Goal: Task Accomplishment & Management: Manage account settings

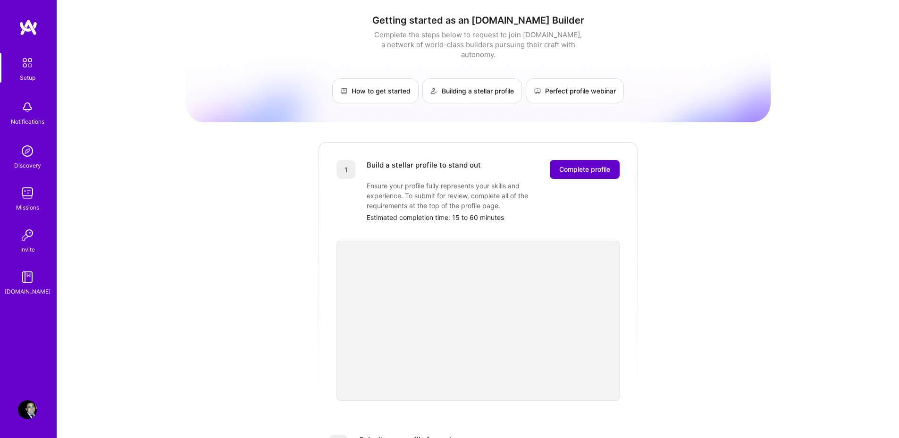
click at [568, 165] on span "Complete profile" at bounding box center [584, 169] width 51 height 9
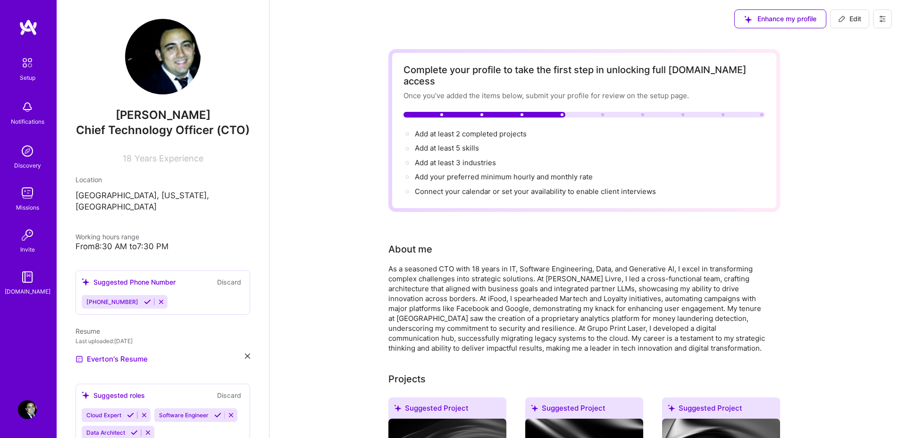
click at [786, 16] on div "Enhance my profile" at bounding box center [780, 18] width 92 height 19
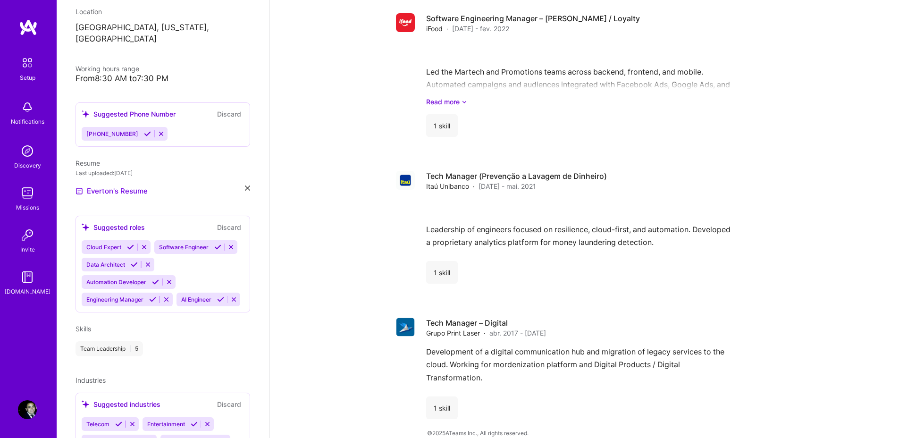
scroll to position [168, 0]
click at [144, 137] on icon at bounding box center [147, 133] width 7 height 7
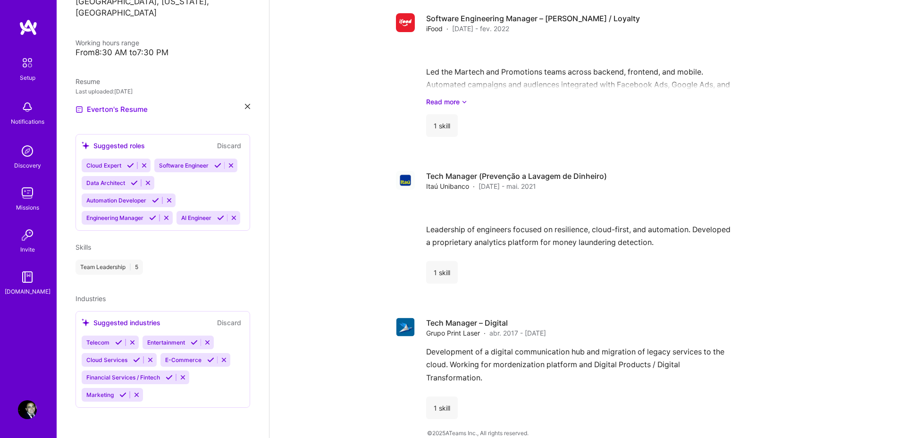
scroll to position [234, 0]
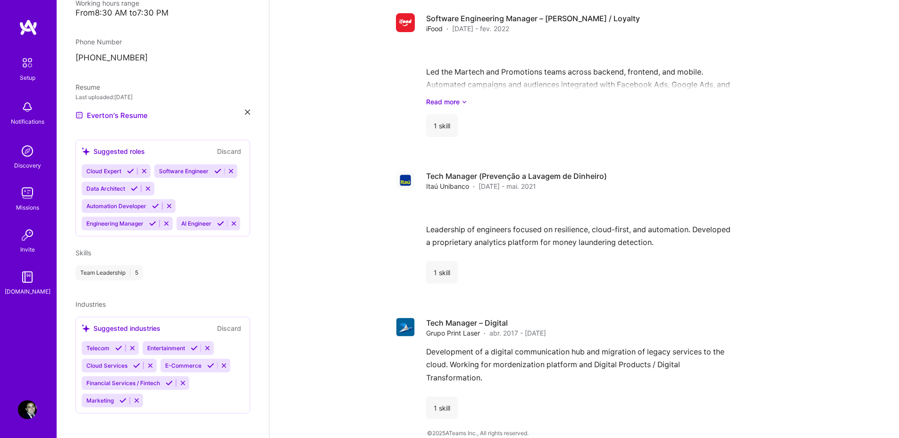
click at [131, 175] on icon at bounding box center [130, 170] width 7 height 7
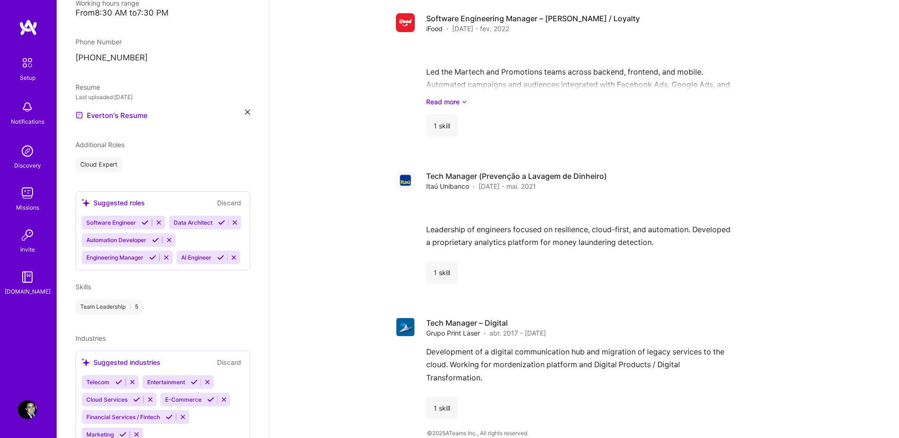
click at [147, 226] on icon at bounding box center [145, 222] width 7 height 7
click at [133, 226] on icon at bounding box center [134, 222] width 7 height 7
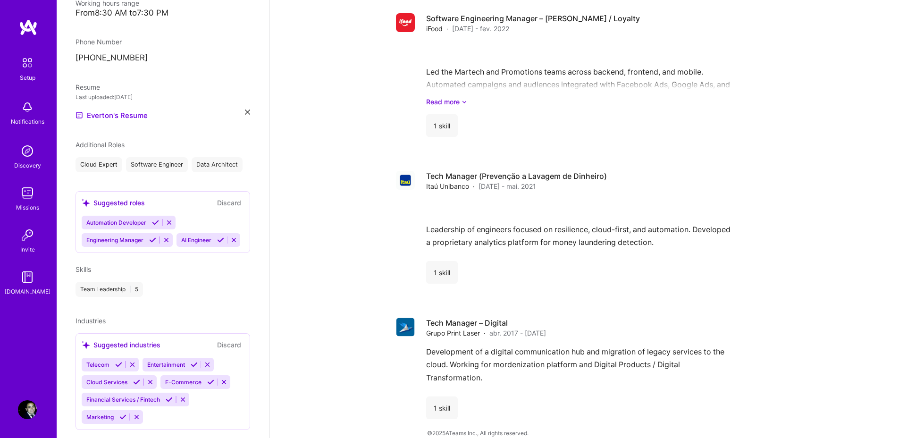
click at [156, 226] on icon at bounding box center [155, 222] width 7 height 7
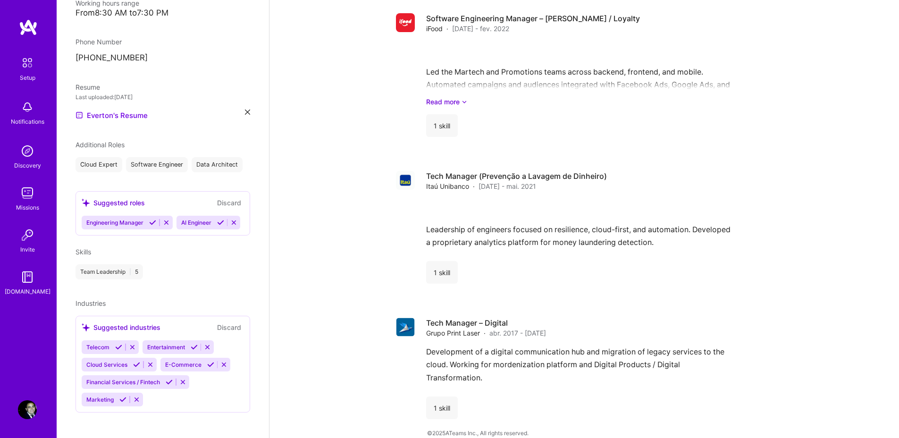
click at [152, 228] on div "Suggested roles Discard Engineering Manager AI Engineer" at bounding box center [162, 213] width 175 height 44
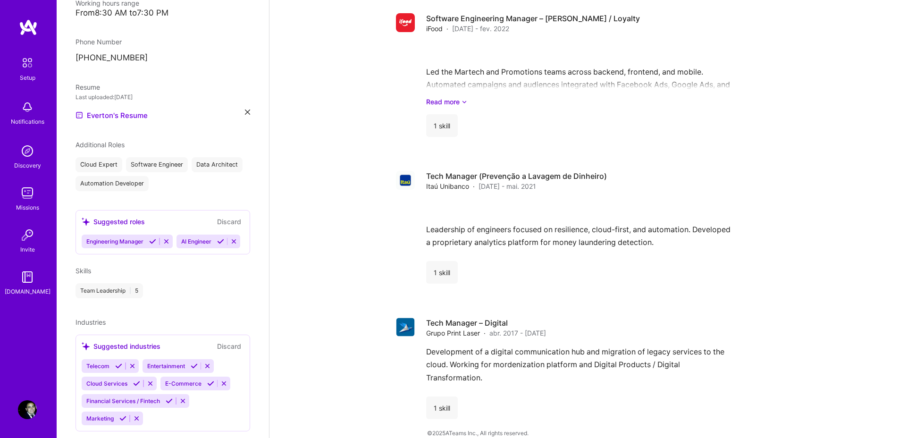
click at [153, 244] on icon at bounding box center [152, 241] width 7 height 7
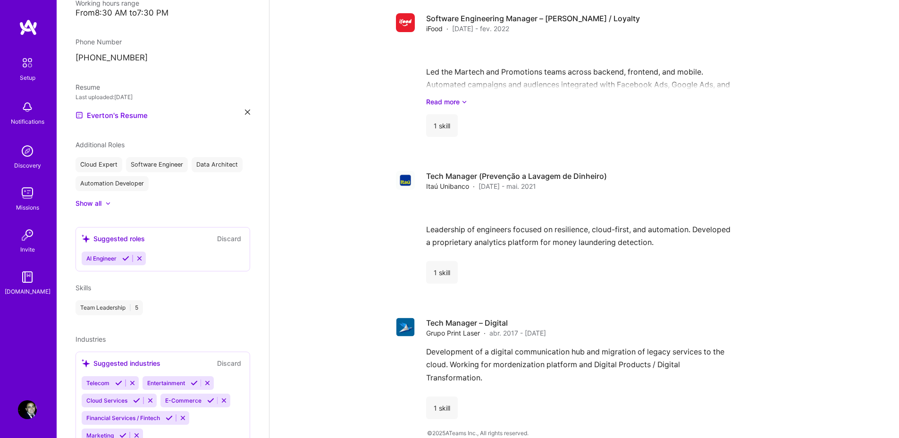
click at [126, 250] on div "Suggested roles Discard AI Engineer" at bounding box center [162, 249] width 175 height 44
click at [126, 260] on icon at bounding box center [125, 258] width 7 height 7
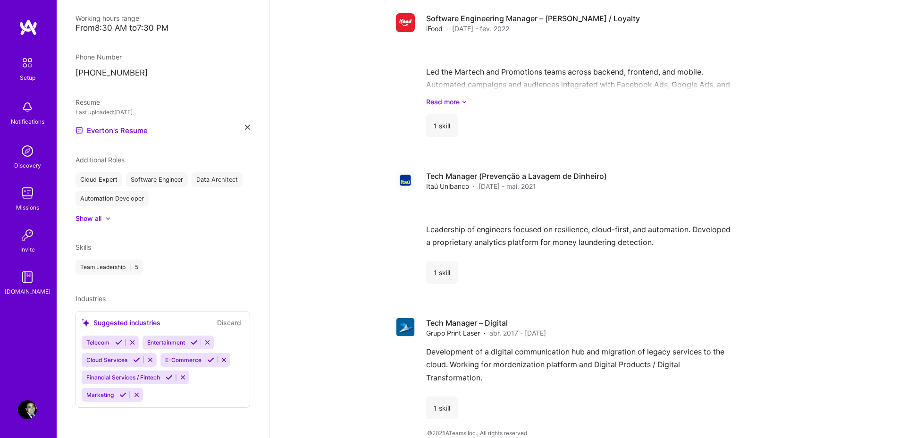
scroll to position [224, 0]
click at [120, 341] on icon at bounding box center [118, 342] width 7 height 7
click at [211, 344] on icon at bounding box center [212, 342] width 7 height 7
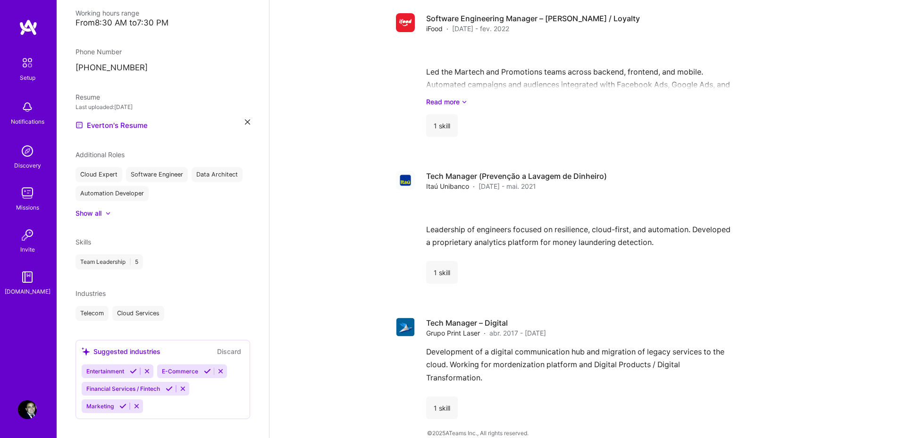
click at [134, 375] on button at bounding box center [133, 371] width 13 height 8
click at [130, 375] on icon at bounding box center [131, 371] width 7 height 7
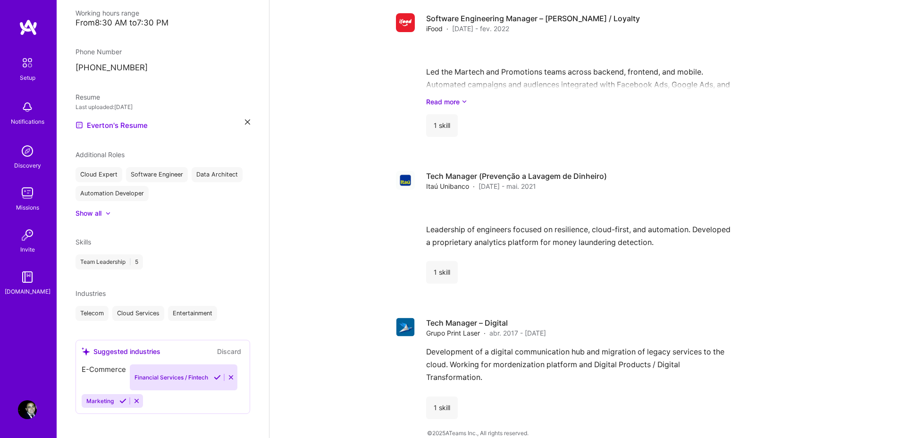
scroll to position [223, 0]
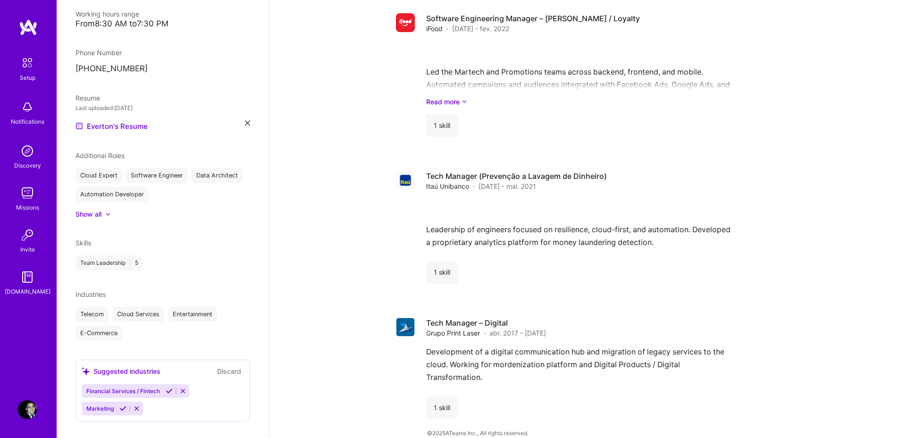
click at [169, 374] on div "Suggested industries Discard Financial Services / Fintech Marketing" at bounding box center [162, 391] width 175 height 62
click at [169, 394] on icon at bounding box center [169, 390] width 7 height 7
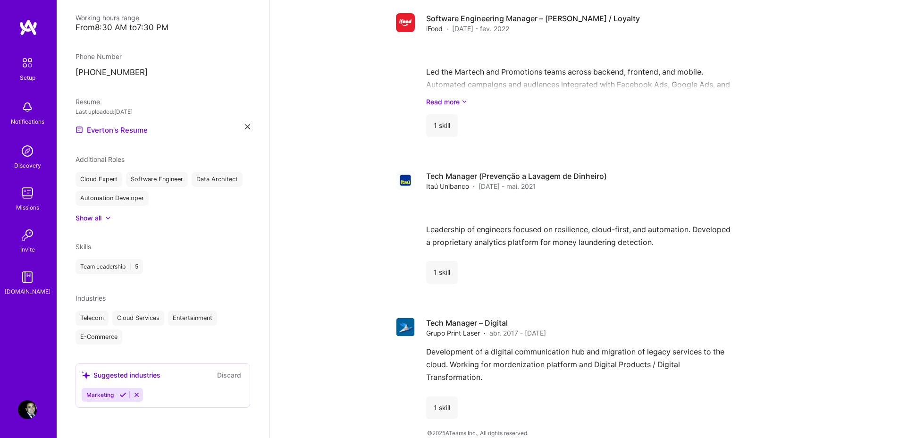
click at [122, 398] on icon at bounding box center [122, 394] width 7 height 7
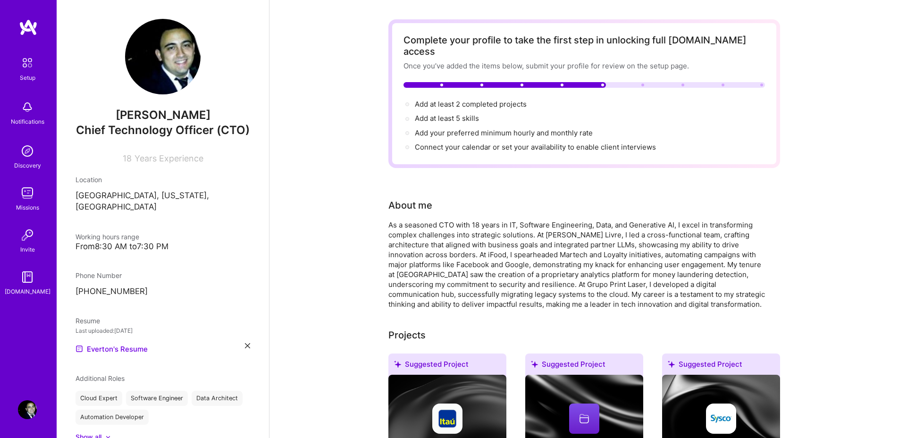
scroll to position [0, 0]
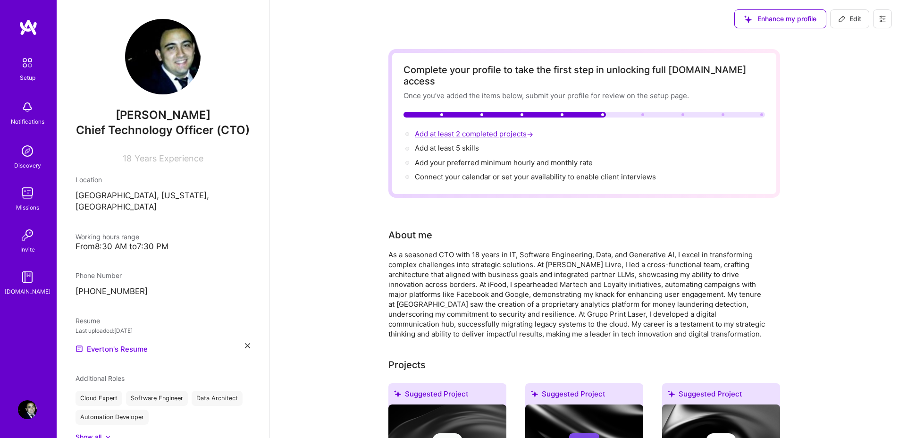
click at [448, 129] on span "Add at least 2 completed projects →" at bounding box center [475, 133] width 120 height 9
select select "BR"
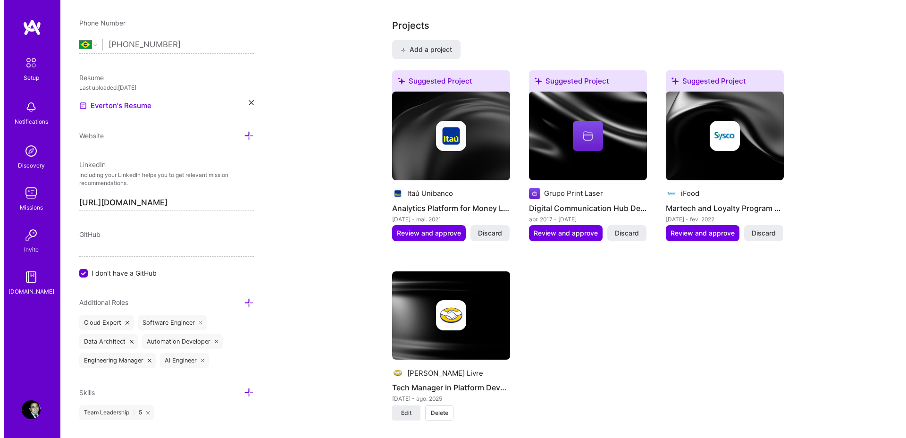
scroll to position [785, 0]
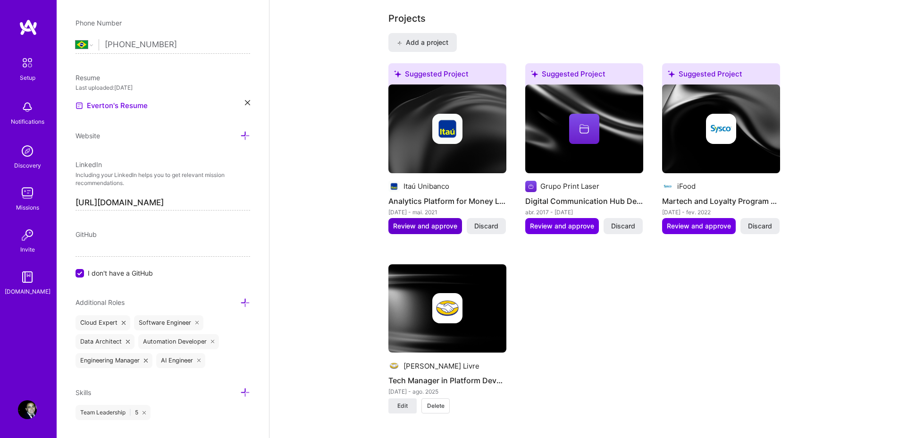
click at [442, 221] on span "Review and approve" at bounding box center [425, 225] width 64 height 9
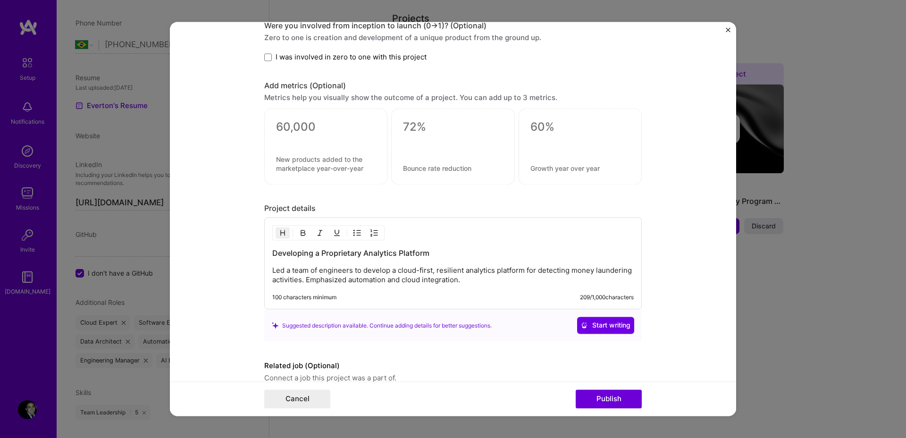
scroll to position [689, 0]
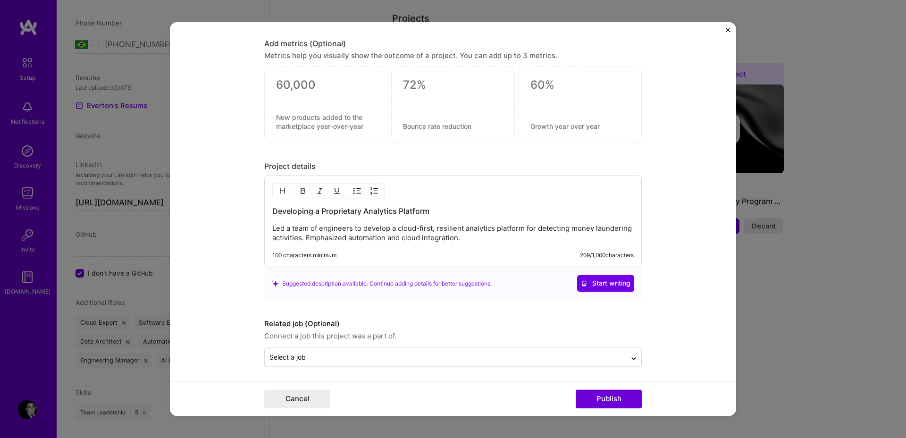
click at [481, 228] on p "Led a team of engineers to develop a cloud-first, resilient analytics platform …" at bounding box center [452, 233] width 361 height 19
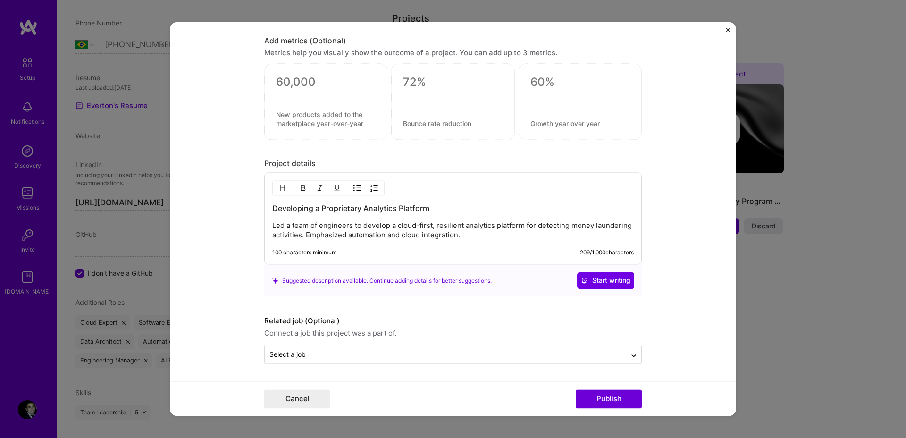
click at [518, 237] on p "Led a team of engineers to develop a cloud-first, resilient analytics platform …" at bounding box center [452, 230] width 361 height 19
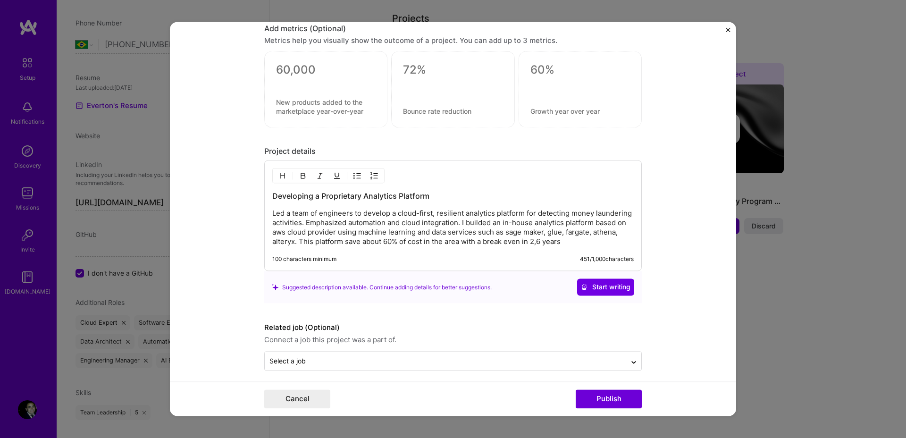
scroll to position [711, 0]
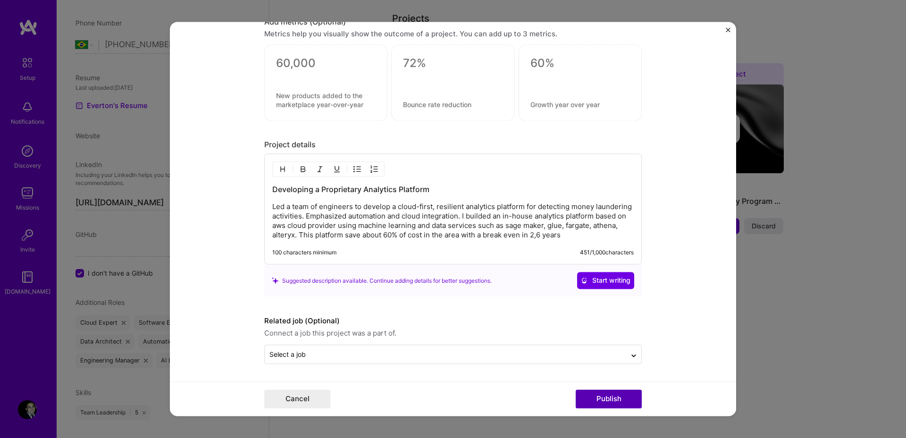
click at [616, 394] on button "Publish" at bounding box center [609, 399] width 66 height 19
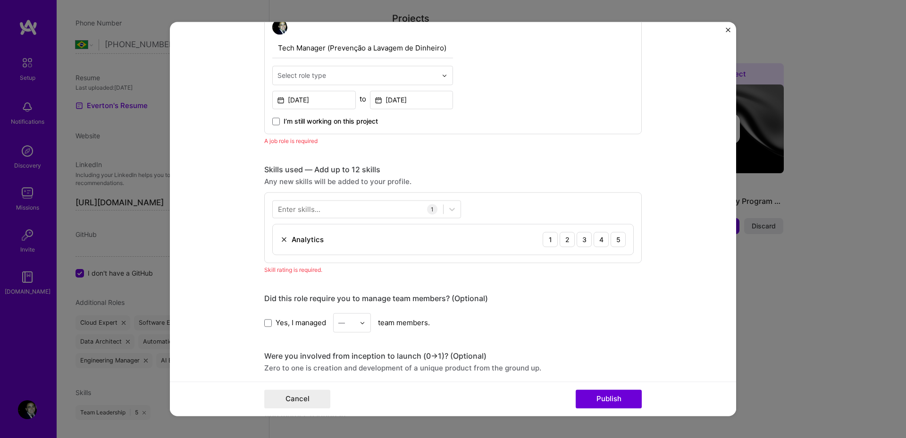
scroll to position [317, 0]
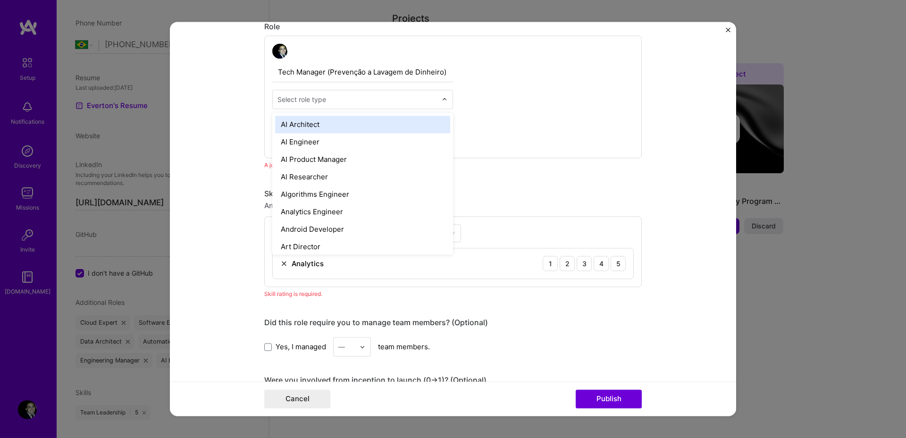
click at [343, 100] on input "text" at bounding box center [356, 99] width 159 height 10
type input "mana"
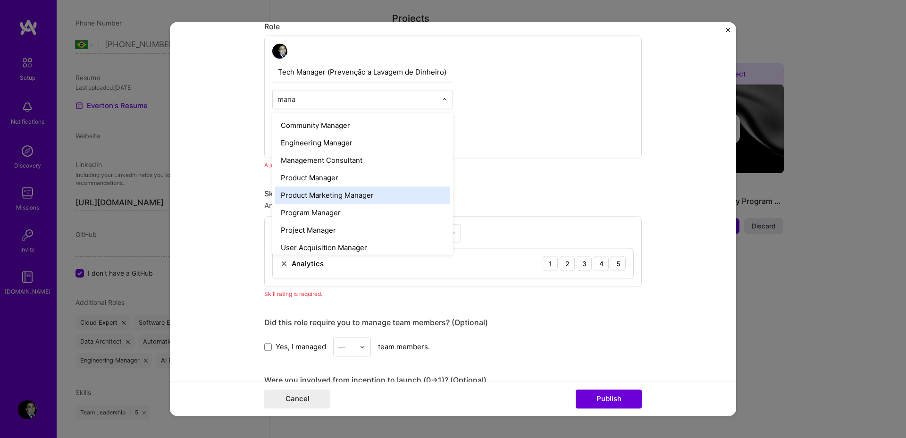
scroll to position [21, 0]
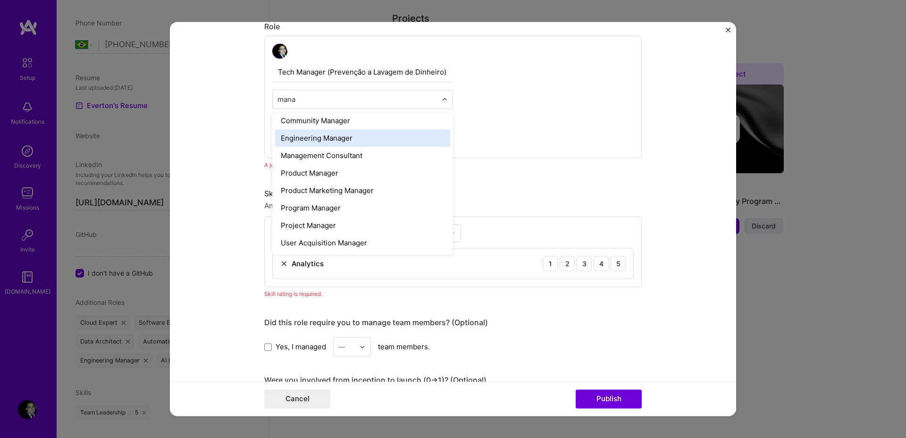
click at [407, 142] on div "Engineering Manager" at bounding box center [362, 137] width 175 height 17
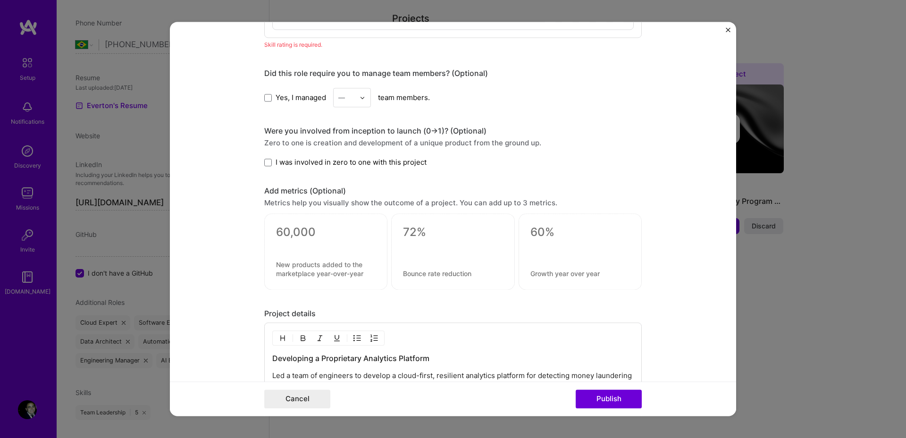
scroll to position [504, 0]
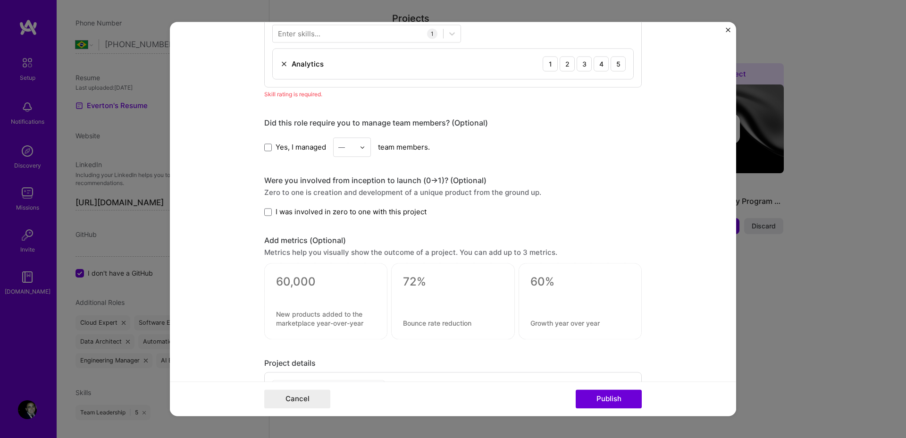
click at [350, 146] on input "text" at bounding box center [346, 147] width 17 height 10
click at [352, 288] on div "25+" at bounding box center [352, 290] width 32 height 17
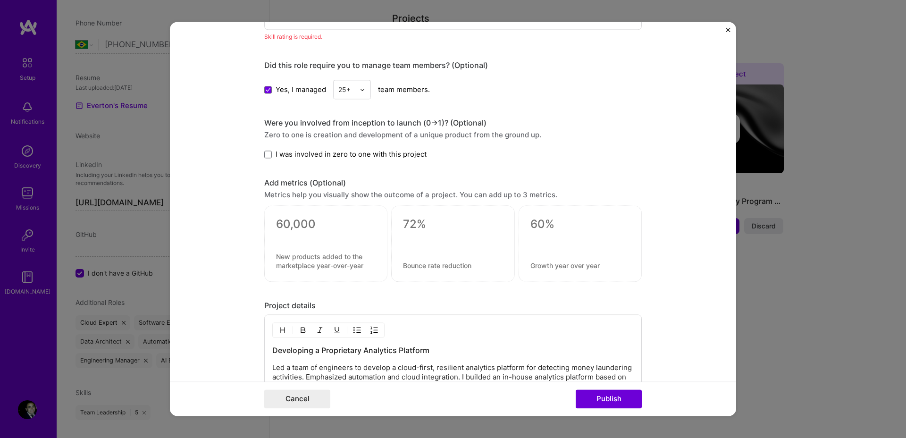
scroll to position [564, 0]
click at [383, 152] on span "I was involved in zero to one with this project" at bounding box center [351, 152] width 151 height 10
click at [0, 0] on input "I was involved in zero to one with this project" at bounding box center [0, 0] width 0 height 0
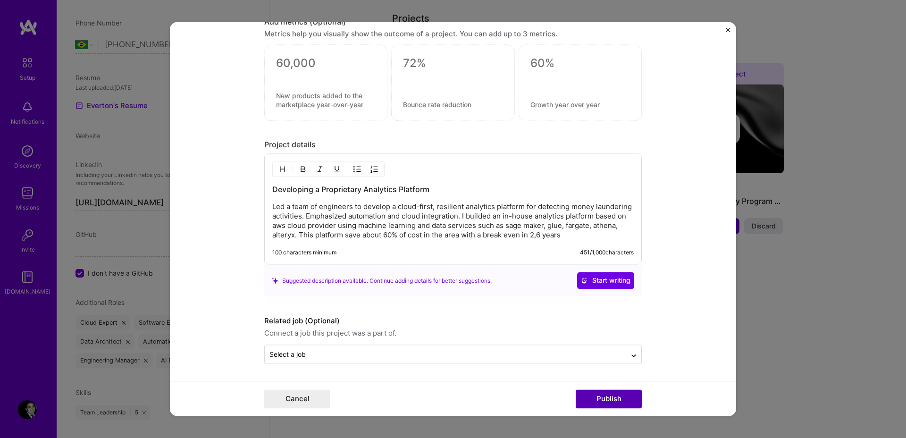
click at [611, 401] on button "Publish" at bounding box center [609, 399] width 66 height 19
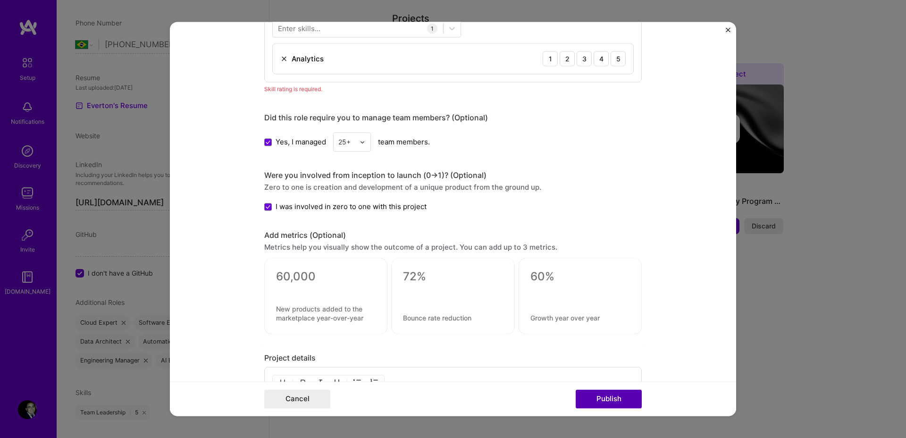
scroll to position [472, 0]
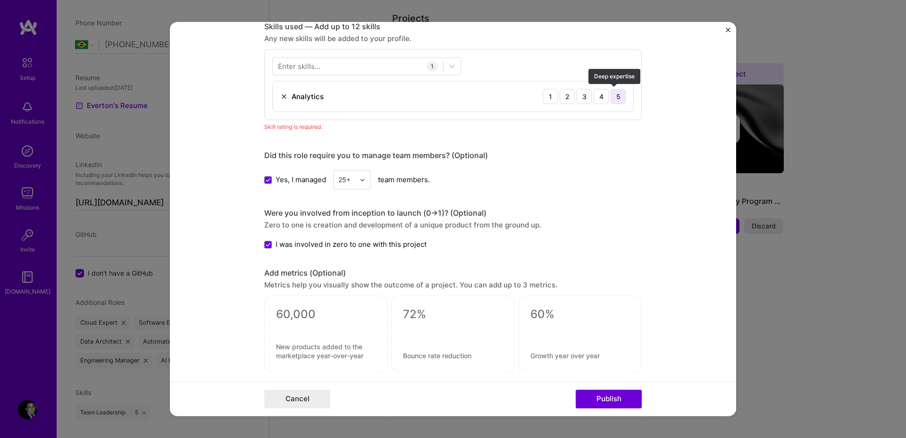
click at [618, 99] on div "5" at bounding box center [618, 96] width 15 height 15
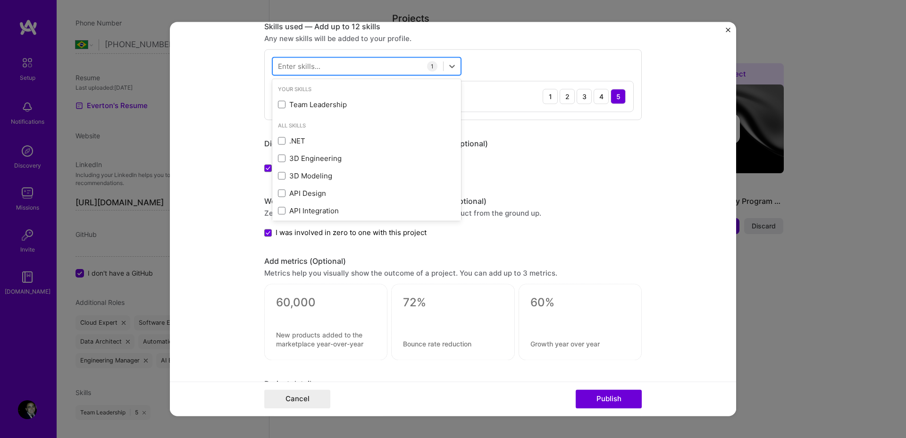
click at [367, 64] on div at bounding box center [358, 67] width 170 height 16
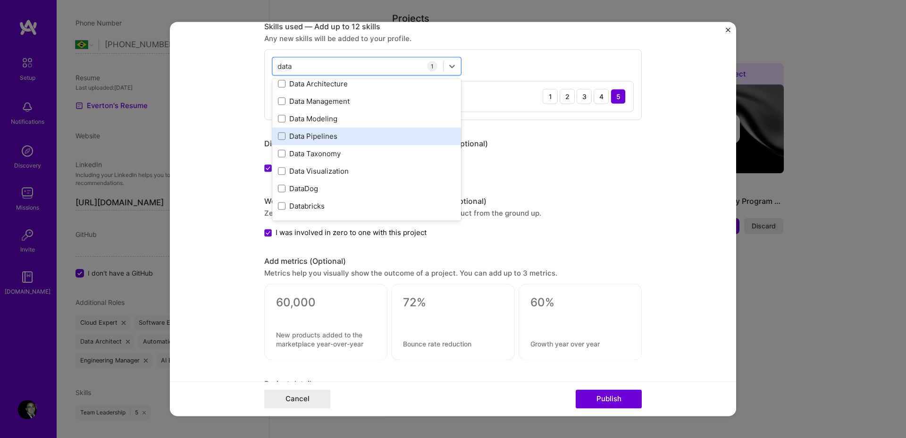
scroll to position [0, 0]
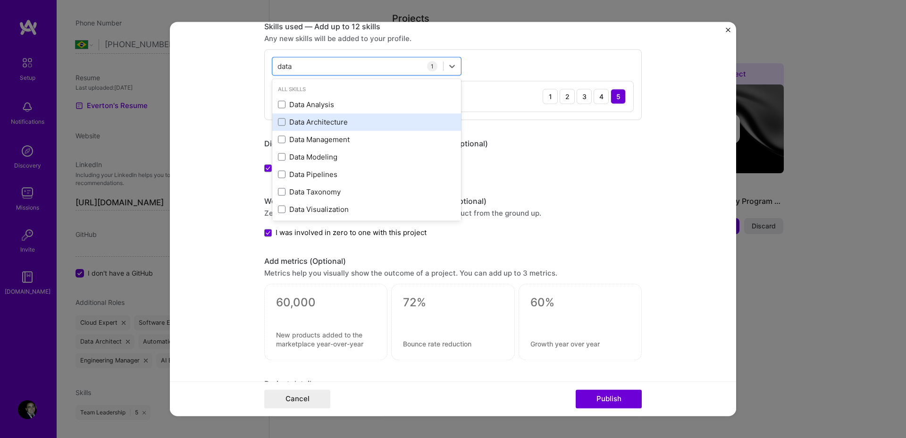
click at [340, 121] on div "Data Architecture" at bounding box center [366, 122] width 177 height 10
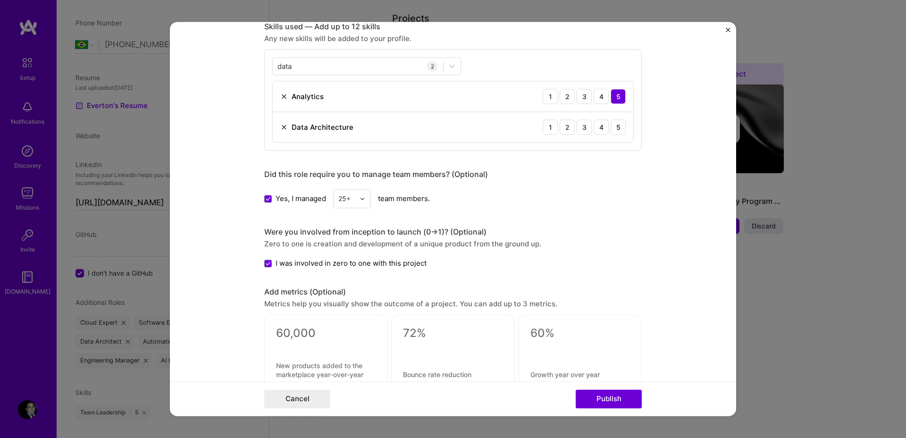
click at [613, 179] on div "Did this role require you to manage team members? (Optional)" at bounding box center [452, 174] width 377 height 10
click at [611, 131] on div "5" at bounding box center [618, 126] width 15 height 15
click at [325, 70] on div "data data" at bounding box center [358, 67] width 170 height 16
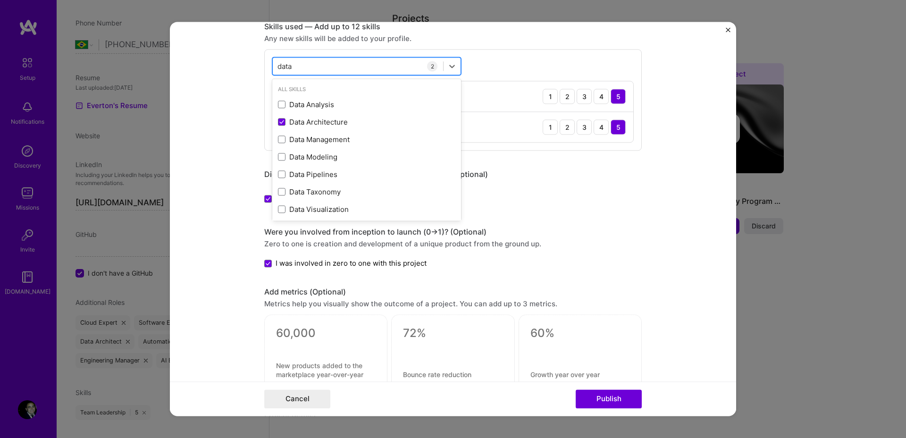
click at [325, 70] on div "data data" at bounding box center [358, 67] width 170 height 16
type input "d"
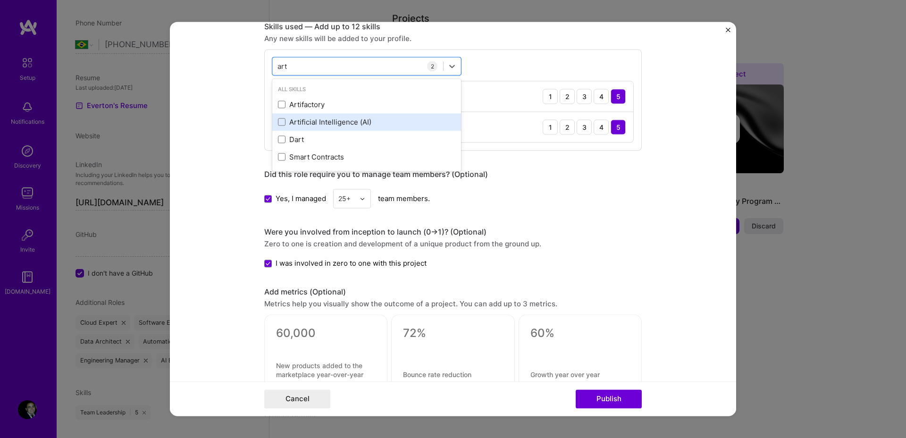
click at [343, 125] on div "Artificial Intelligence (AI)" at bounding box center [366, 122] width 177 height 10
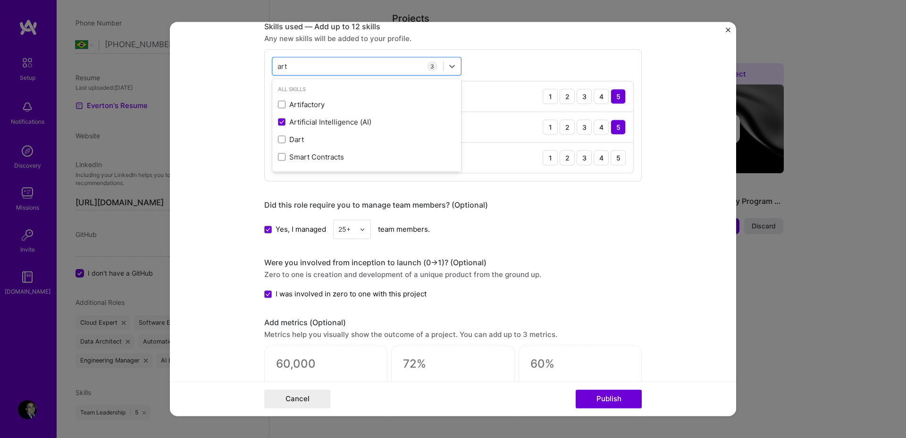
type input "art"
click at [647, 232] on form "Editing suggested project This project is suggested based on your LinkedIn, res…" at bounding box center [453, 219] width 566 height 394
click at [602, 162] on div "4" at bounding box center [601, 157] width 15 height 15
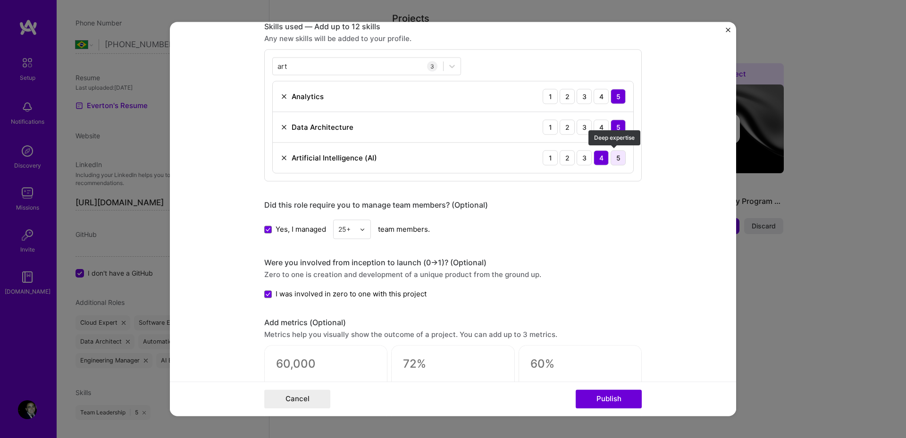
click at [615, 159] on div "5" at bounding box center [618, 157] width 15 height 15
click at [620, 399] on button "Publish" at bounding box center [609, 399] width 66 height 19
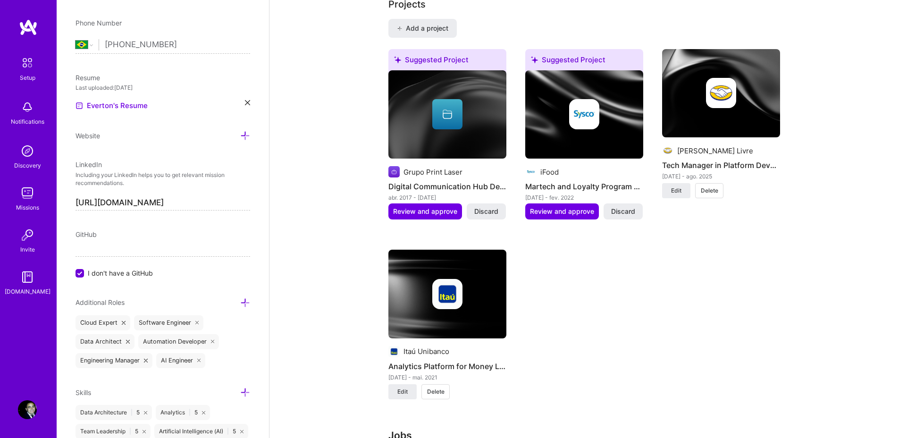
click at [686, 215] on div "[PERSON_NAME] Livre Tech Manager in Platform Development [DATE] - ago. 2025 Edi…" at bounding box center [721, 140] width 118 height 182
click at [677, 186] on span "Edit" at bounding box center [676, 190] width 10 height 8
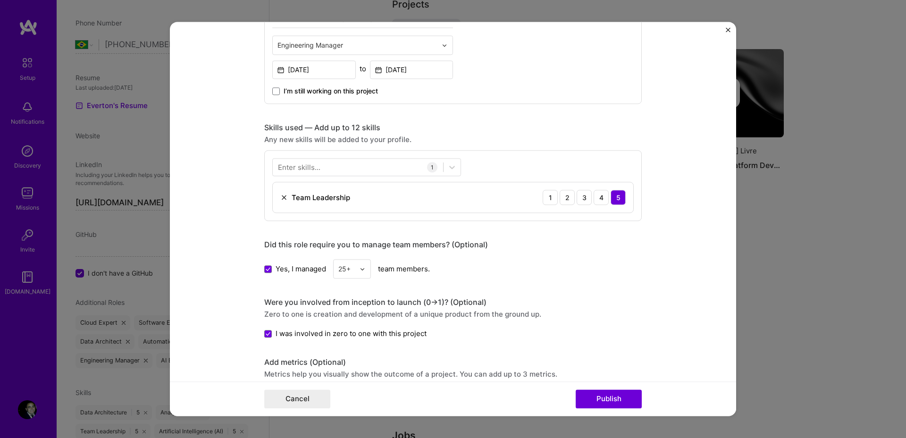
scroll to position [340, 0]
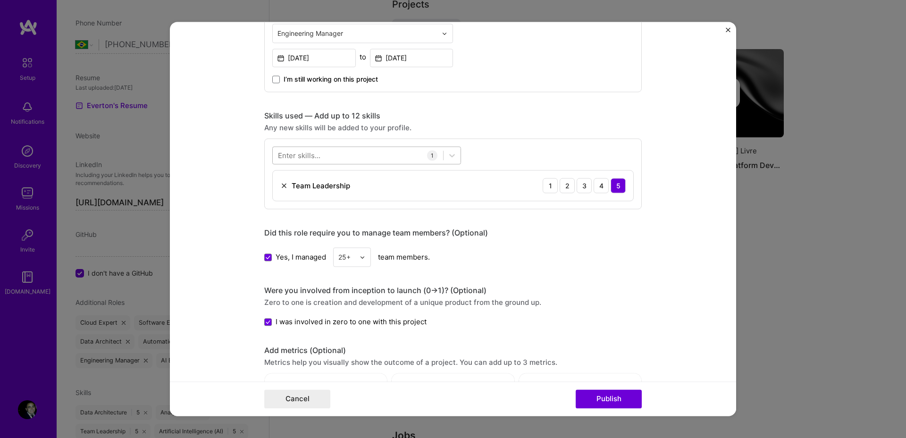
click at [358, 155] on div at bounding box center [358, 156] width 170 height 16
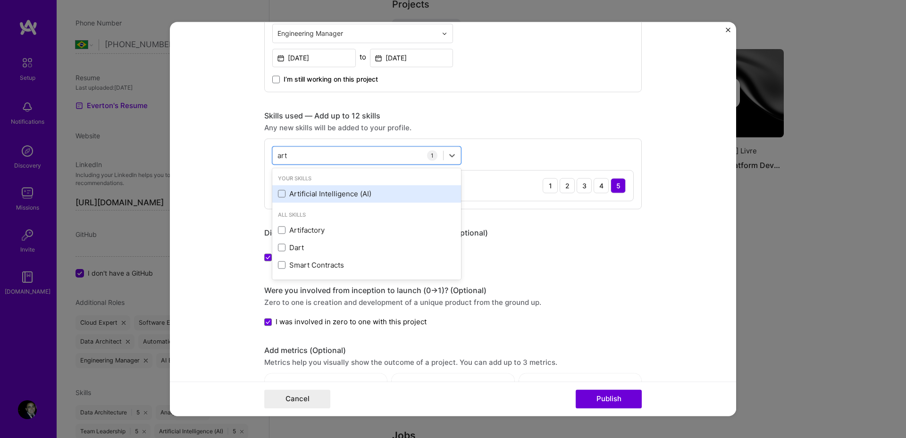
click at [325, 194] on div "Artificial Intelligence (AI)" at bounding box center [366, 194] width 177 height 10
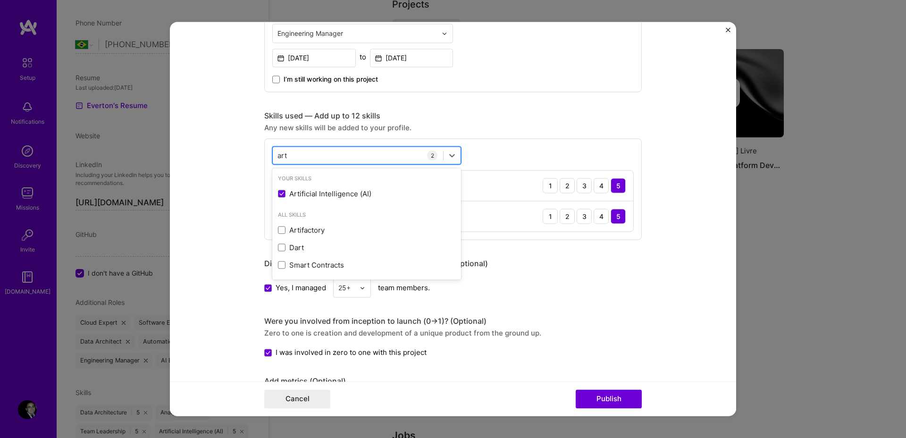
click at [335, 155] on div "art art" at bounding box center [358, 156] width 170 height 16
type input "a"
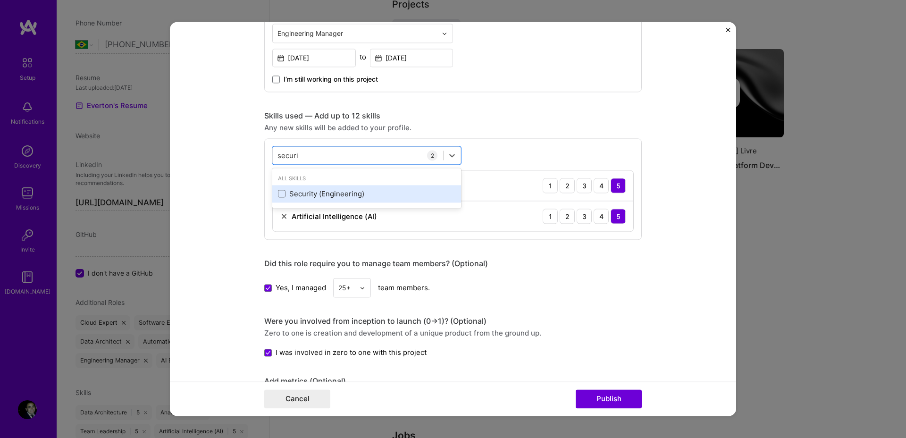
click at [294, 192] on div "Security (Engineering)" at bounding box center [366, 194] width 177 height 10
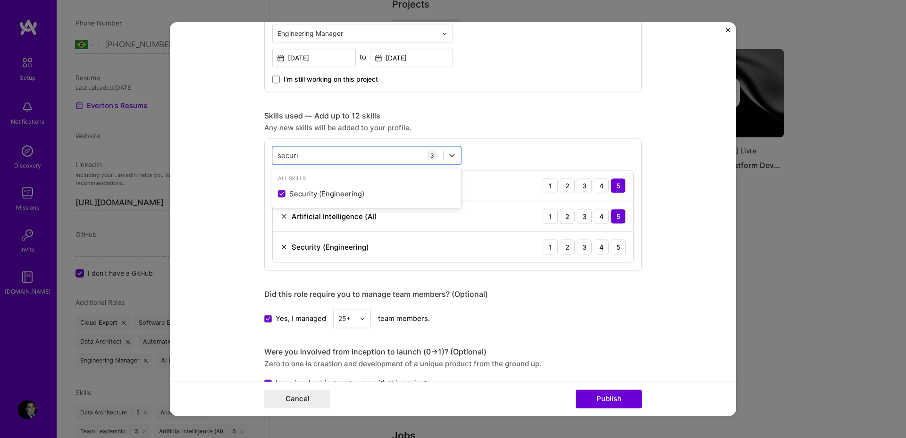
click at [687, 216] on form "Project title Tech Manager in Platform Development Company [PERSON_NAME] Livre …" at bounding box center [453, 219] width 566 height 394
click at [379, 155] on div "securi securi" at bounding box center [358, 156] width 170 height 16
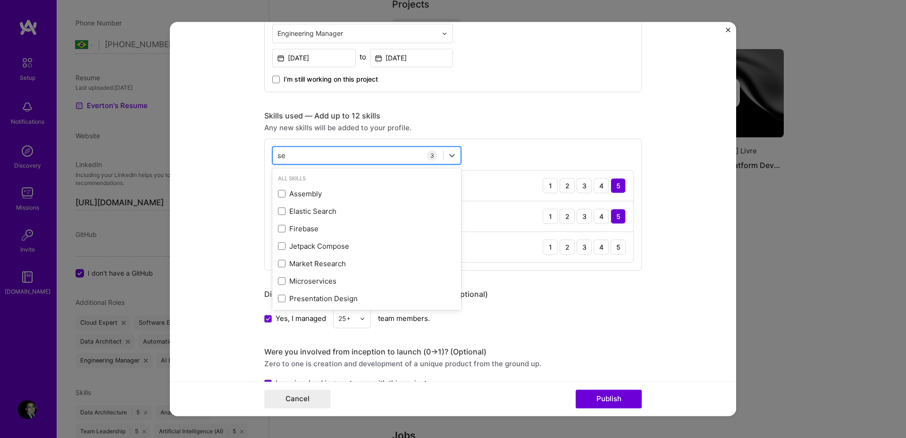
type input "s"
type input "back"
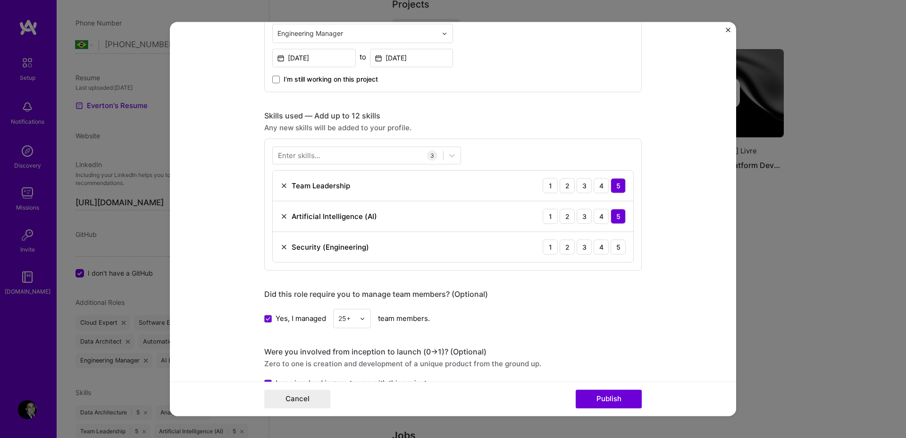
click at [686, 258] on form "Project title Tech Manager in Platform Development Company [PERSON_NAME] Livre …" at bounding box center [453, 219] width 566 height 394
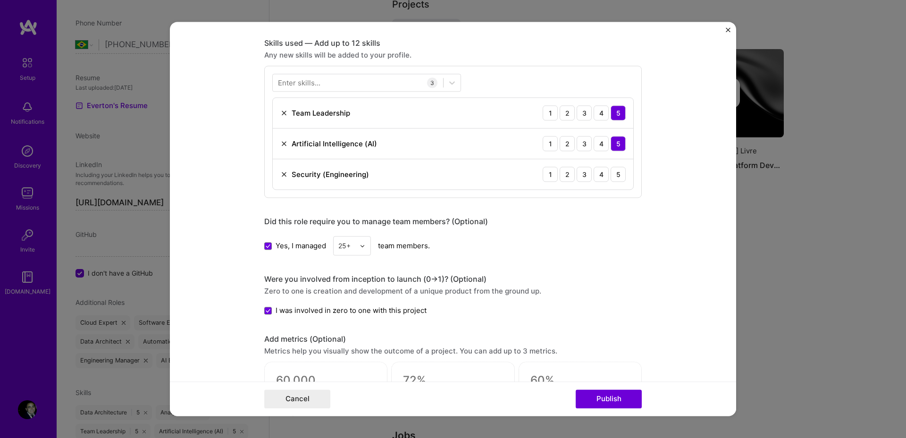
scroll to position [430, 0]
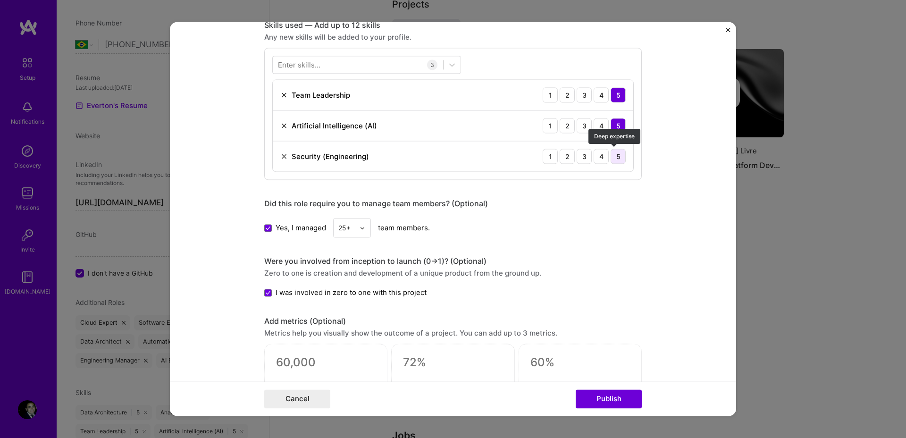
click at [611, 159] on div "5" at bounding box center [618, 156] width 15 height 15
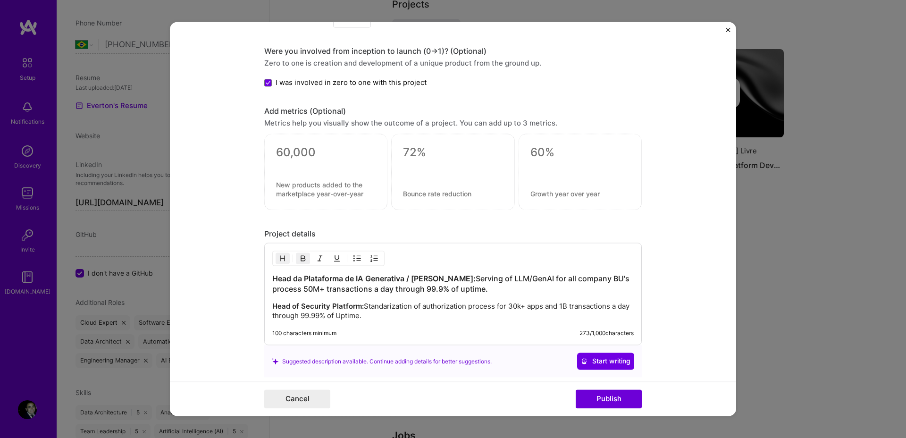
scroll to position [702, 0]
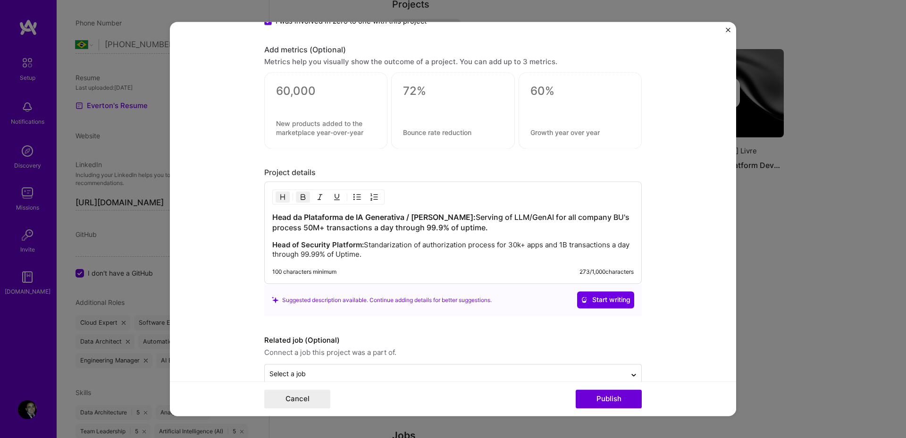
click at [465, 248] on p "Head of Security Platform: Standarization of authorization process for 30k+ app…" at bounding box center [452, 250] width 361 height 19
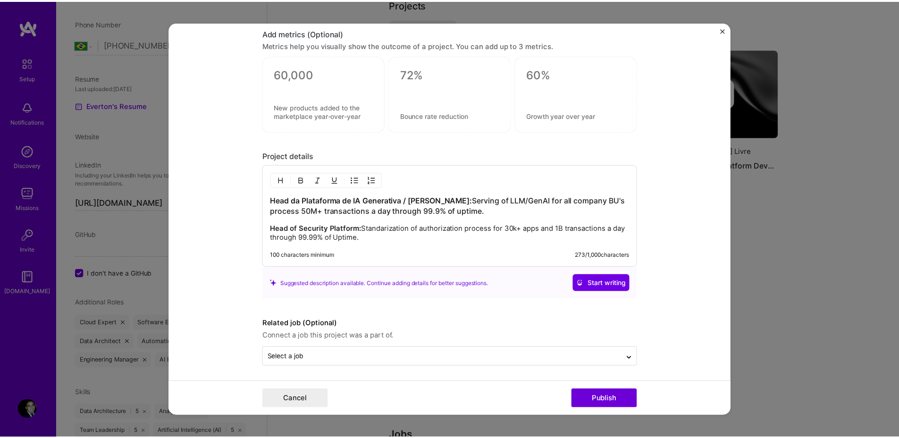
scroll to position [721, 0]
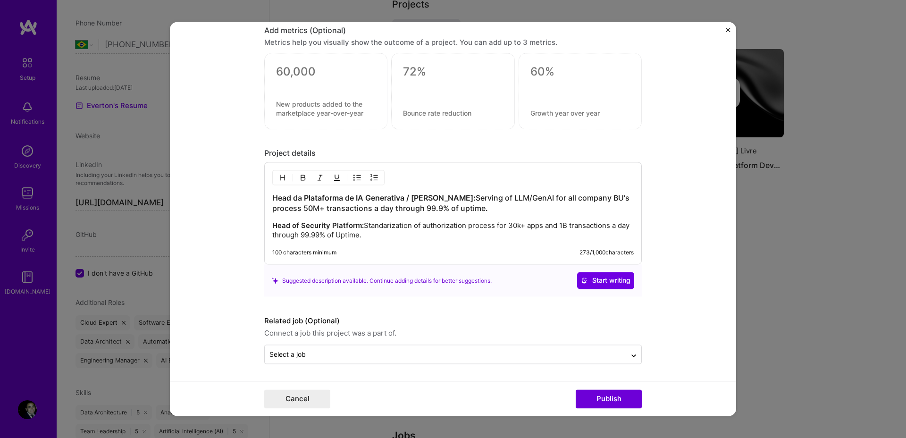
click at [452, 236] on p "Head of Security Platform: Standarization of authorization process for 30k+ app…" at bounding box center [452, 230] width 361 height 19
click at [619, 397] on button "Publish" at bounding box center [609, 399] width 66 height 19
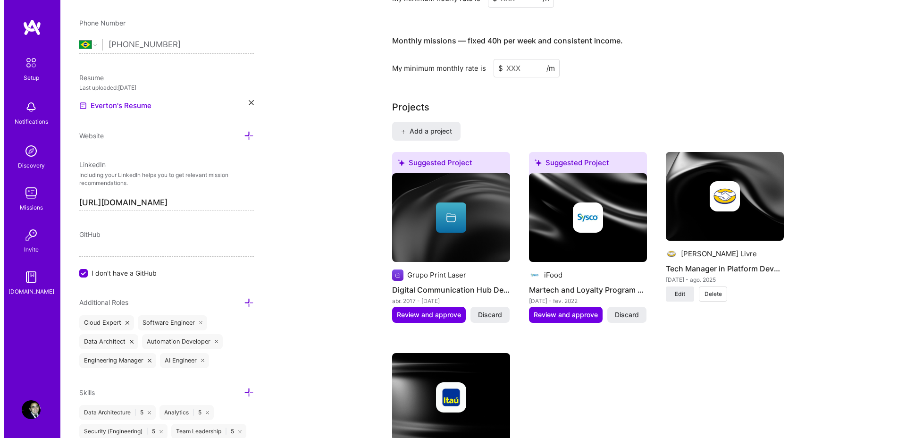
scroll to position [663, 0]
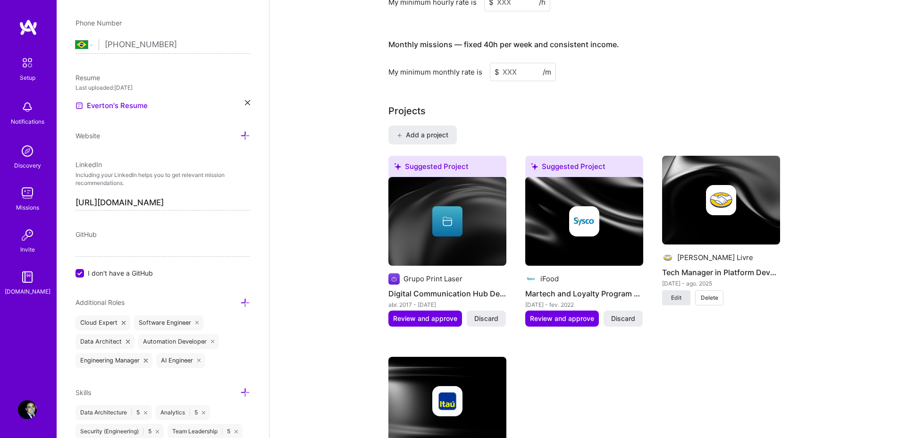
click at [678, 293] on span "Edit" at bounding box center [676, 297] width 10 height 8
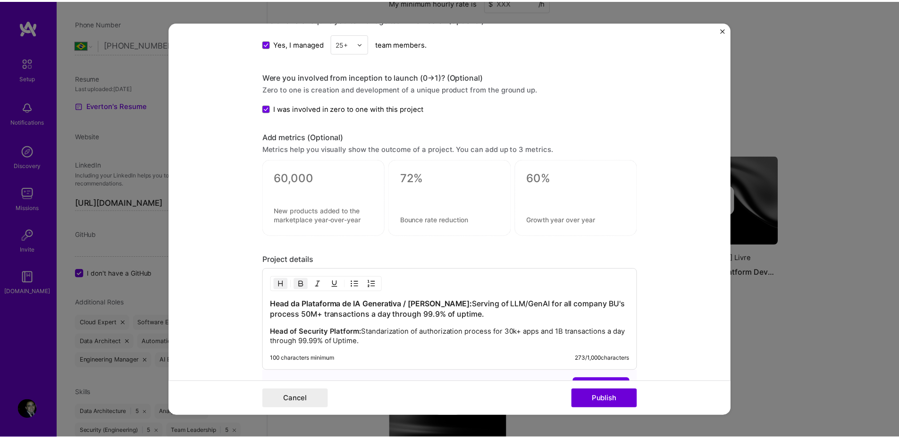
scroll to position [721, 0]
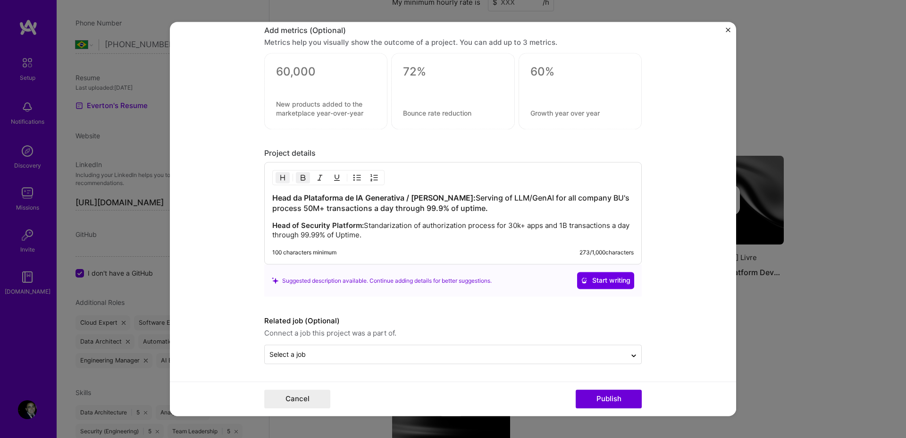
click at [474, 364] on div "Select a job" at bounding box center [452, 354] width 377 height 19
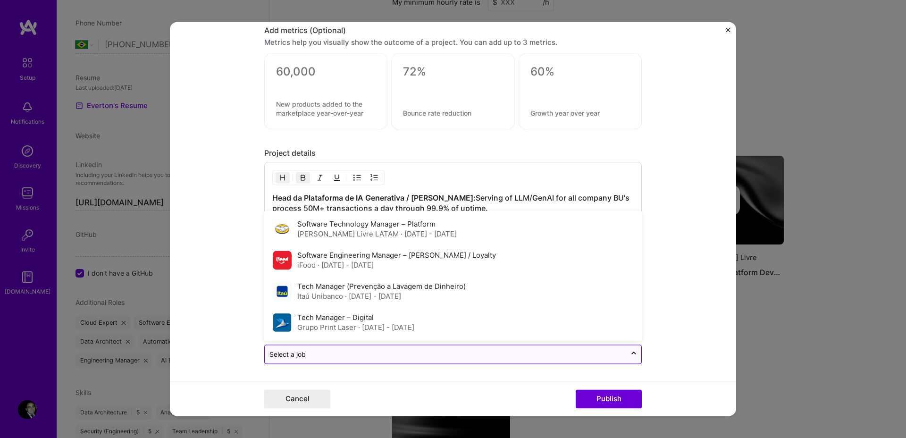
click at [435, 357] on input "text" at bounding box center [445, 355] width 352 height 10
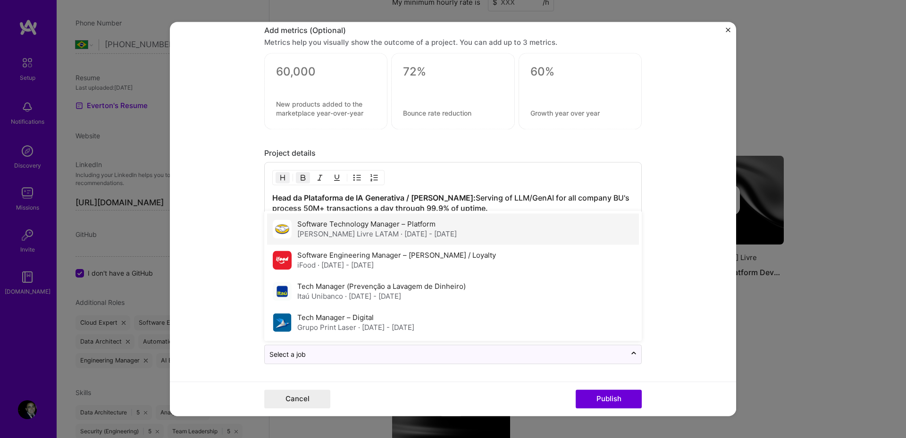
click at [401, 230] on span "· [DATE] - [DATE]" at bounding box center [429, 234] width 56 height 9
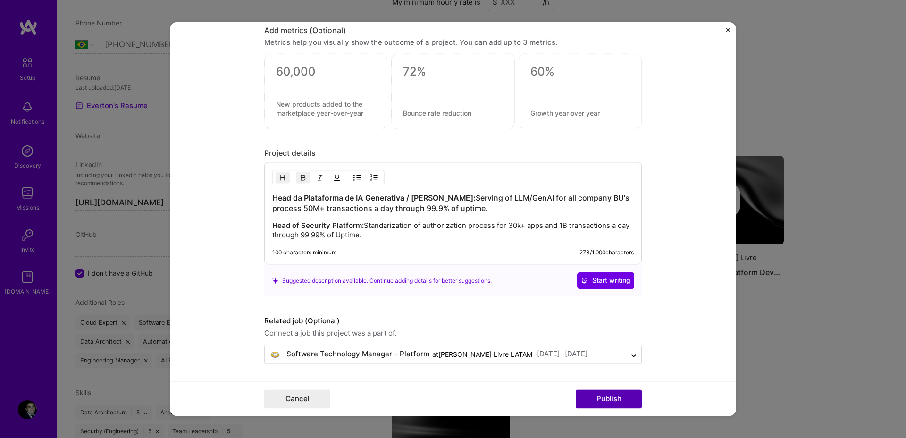
click at [629, 401] on button "Publish" at bounding box center [609, 399] width 66 height 19
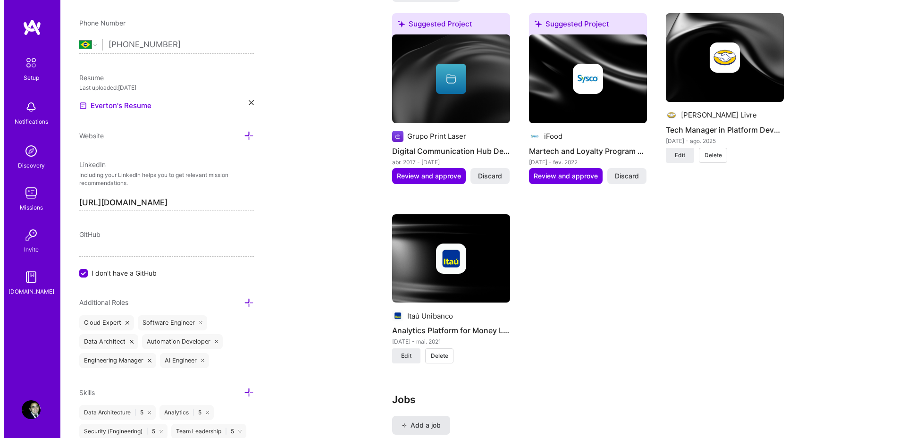
scroll to position [815, 0]
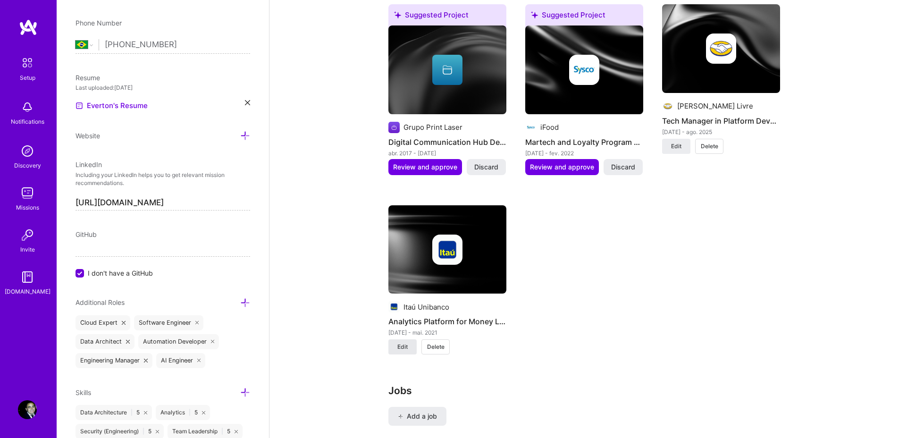
click at [407, 343] on span "Edit" at bounding box center [402, 347] width 10 height 8
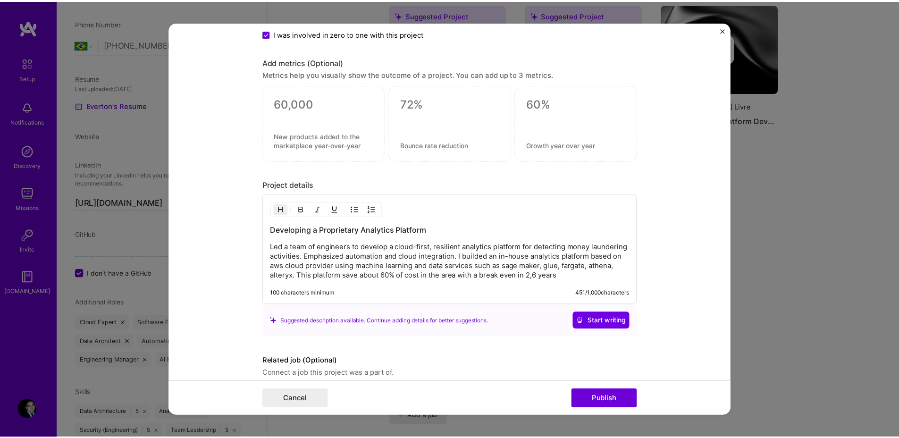
scroll to position [729, 0]
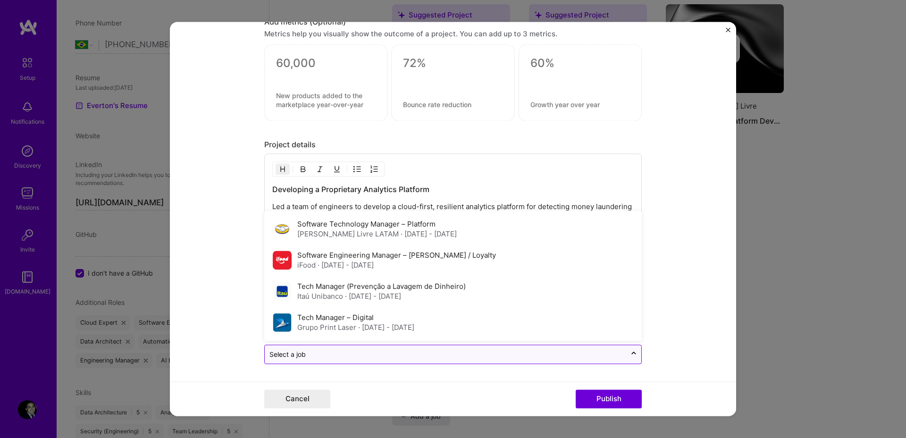
click at [417, 352] on input "text" at bounding box center [445, 355] width 352 height 10
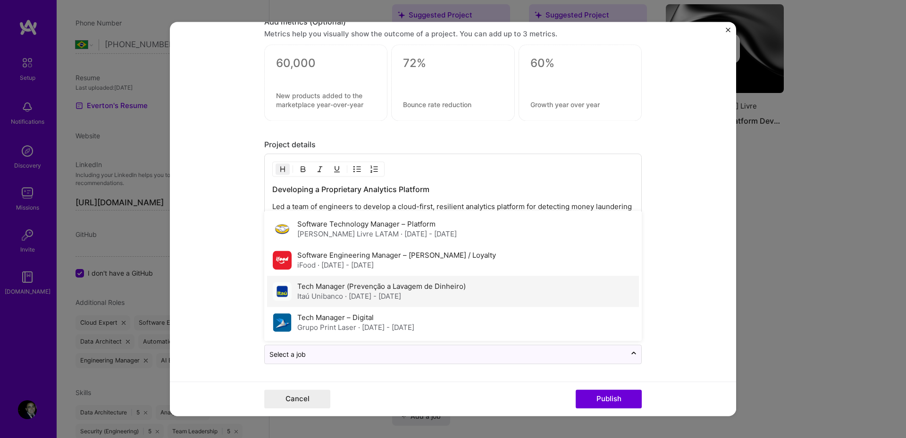
click at [390, 282] on div "Tech Manager (Prevenção a Lavagem de Dinheiro) Itaú Unibanco · [DATE] - [DATE]" at bounding box center [381, 292] width 168 height 20
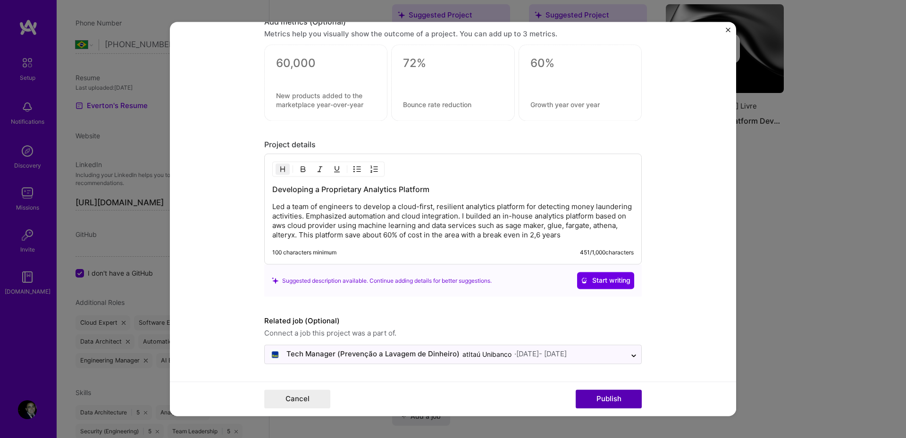
click at [620, 398] on button "Publish" at bounding box center [609, 399] width 66 height 19
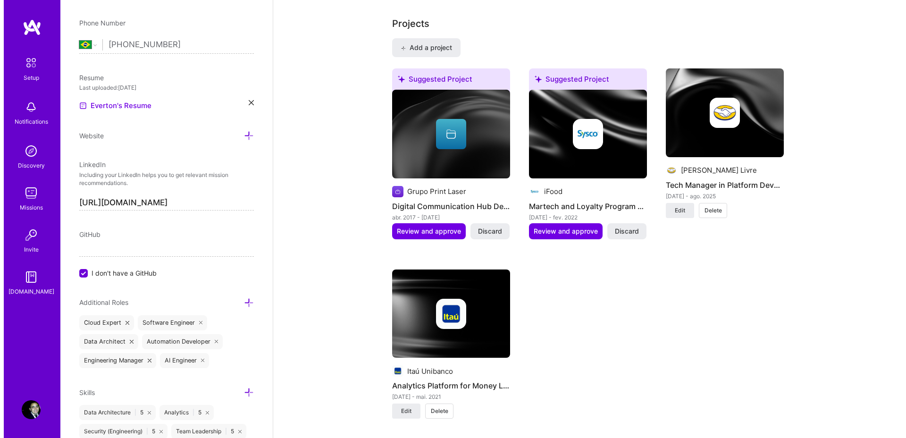
scroll to position [744, 0]
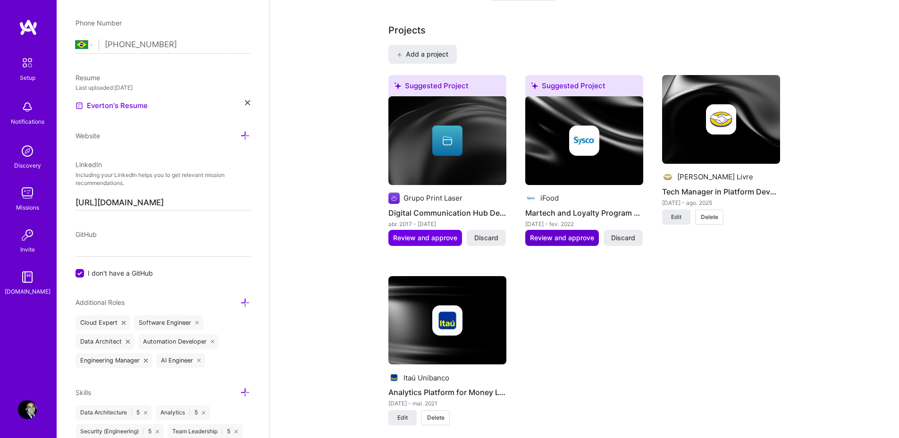
click at [573, 233] on span "Review and approve" at bounding box center [562, 237] width 64 height 9
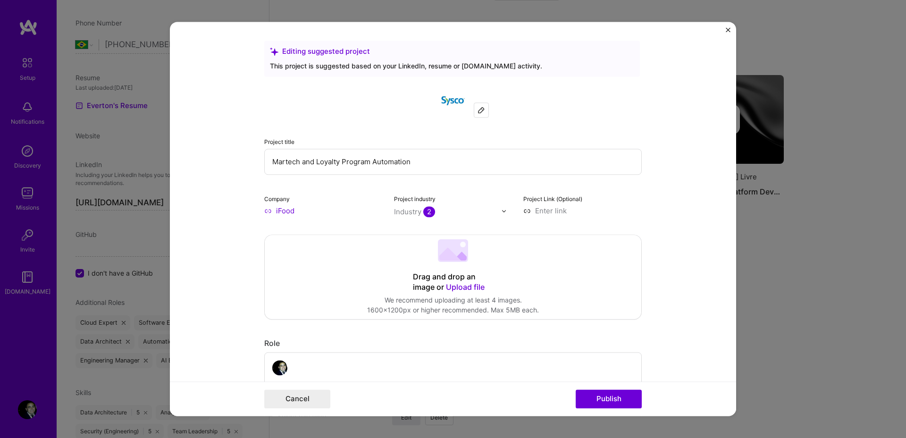
click at [477, 108] on img at bounding box center [481, 110] width 8 height 8
click at [278, 212] on input "iFood" at bounding box center [323, 211] width 118 height 10
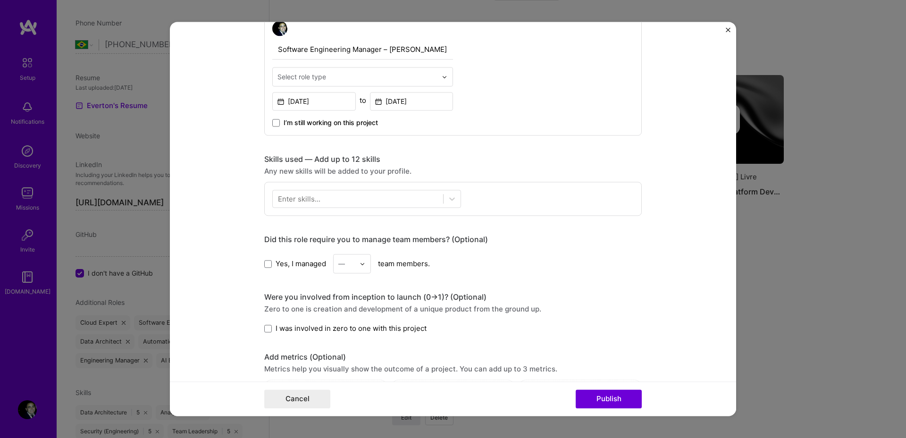
scroll to position [340, 0]
click at [392, 73] on input "text" at bounding box center [356, 76] width 159 height 10
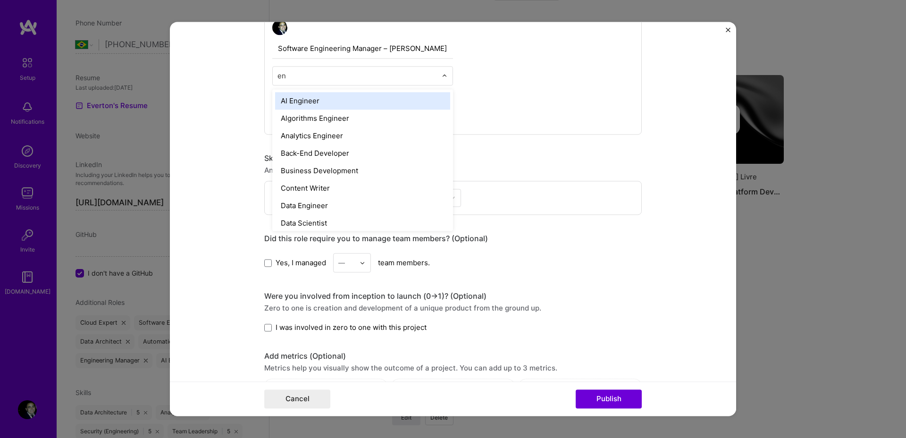
type input "eng"
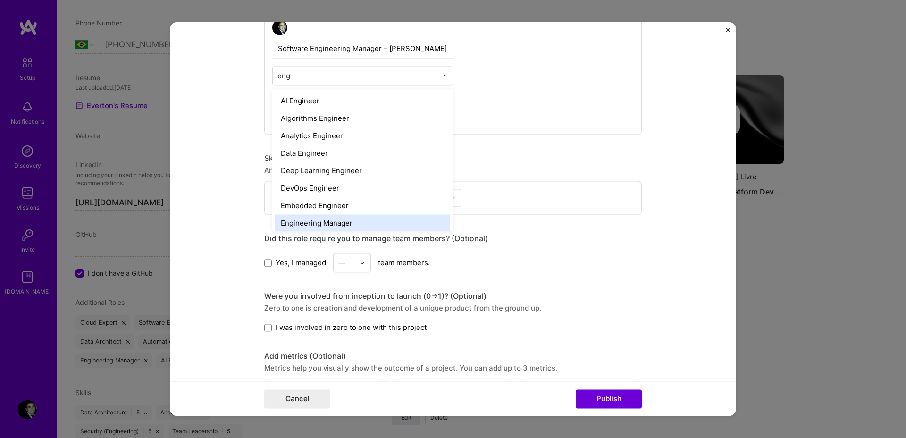
click at [373, 218] on div "Engineering Manager" at bounding box center [362, 222] width 175 height 17
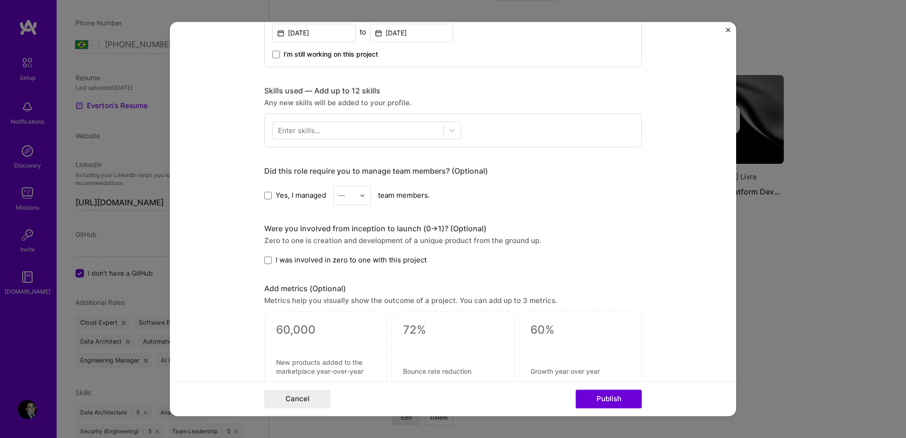
scroll to position [414, 0]
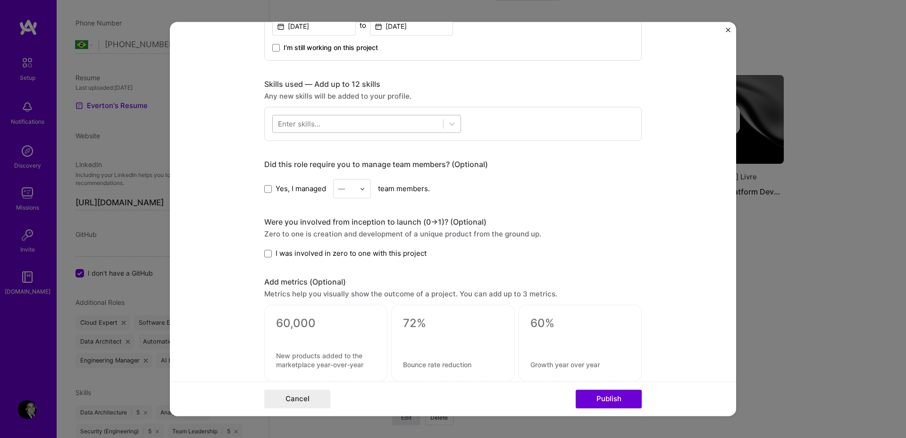
click at [395, 121] on div at bounding box center [358, 124] width 170 height 16
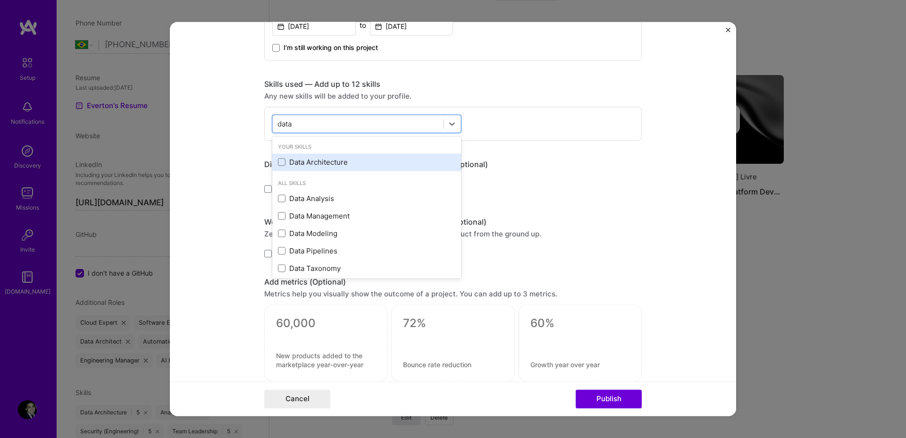
click at [330, 164] on div "Data Architecture" at bounding box center [366, 162] width 177 height 10
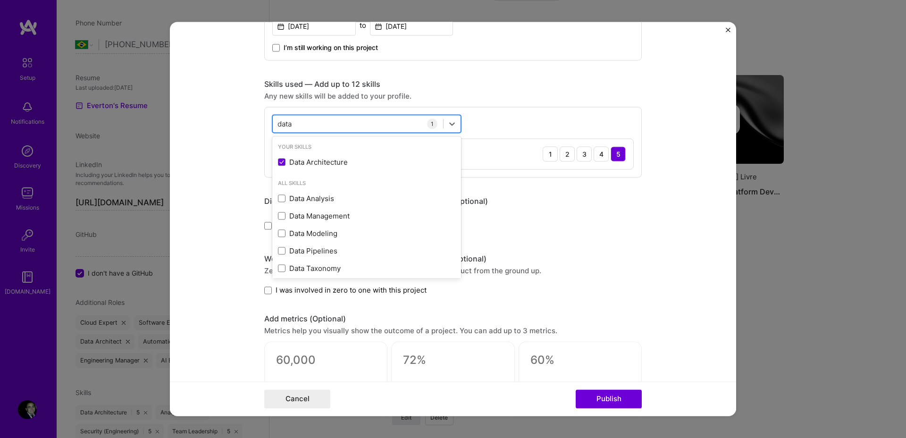
click at [358, 125] on div "data data" at bounding box center [358, 124] width 170 height 16
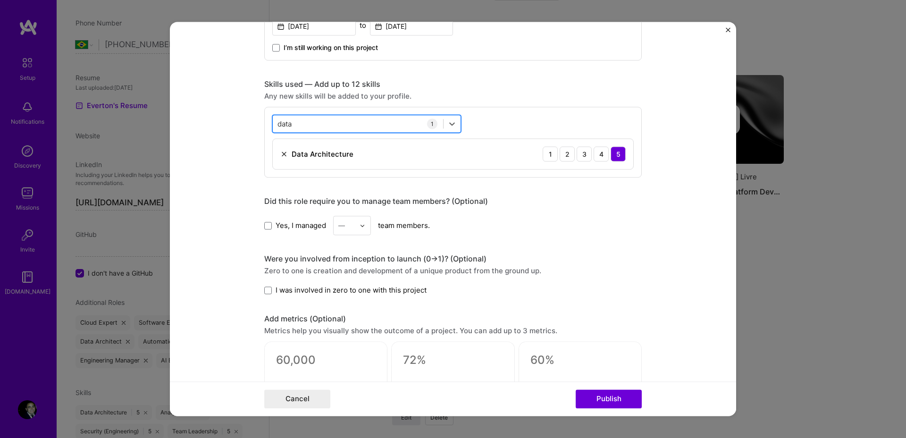
click at [358, 125] on div "data data" at bounding box center [358, 124] width 170 height 16
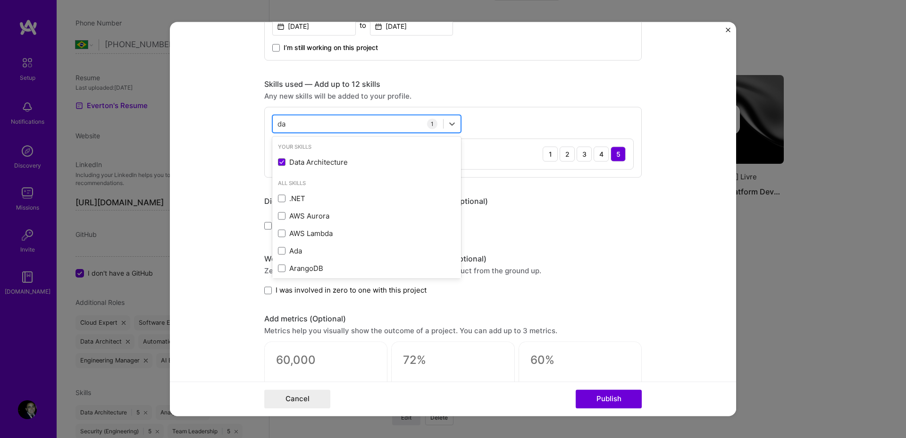
type input "d"
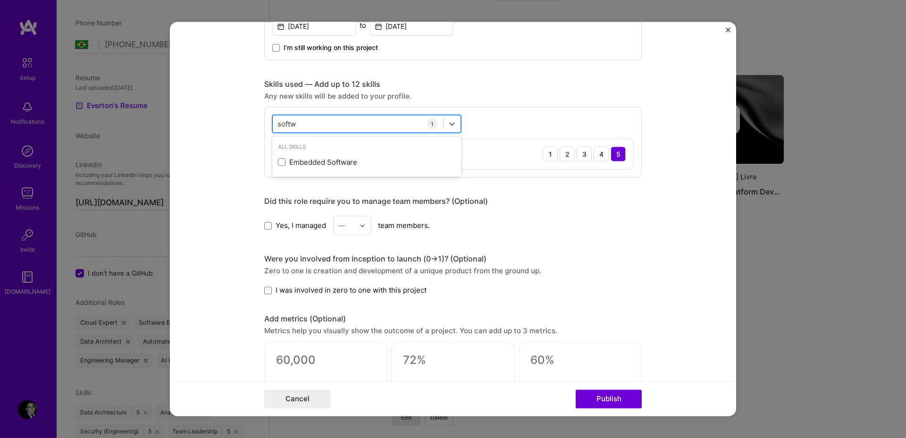
type input "softwa"
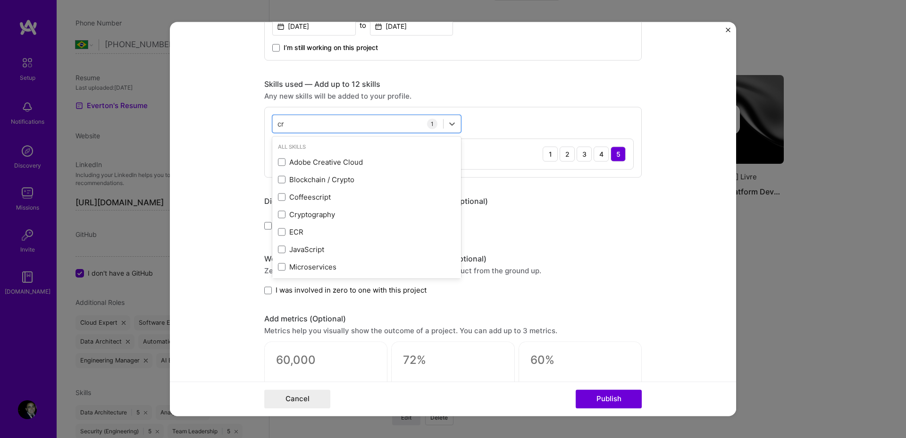
type input "crm"
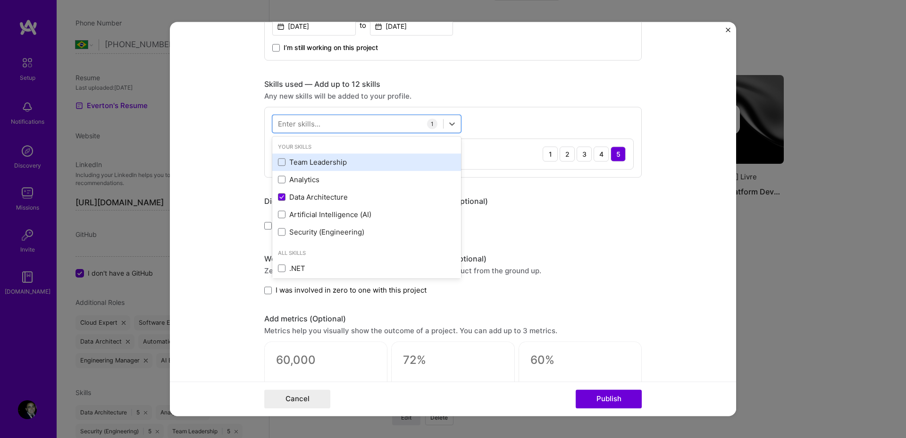
click at [339, 161] on div "Team Leadership" at bounding box center [366, 162] width 177 height 10
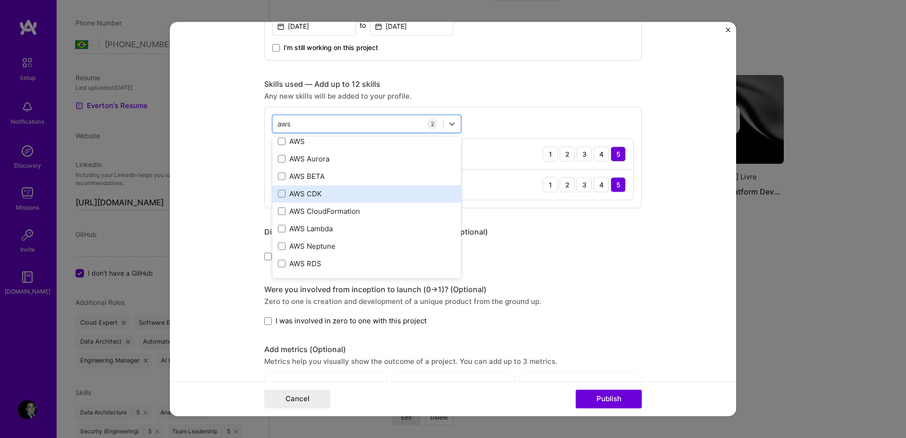
scroll to position [0, 0]
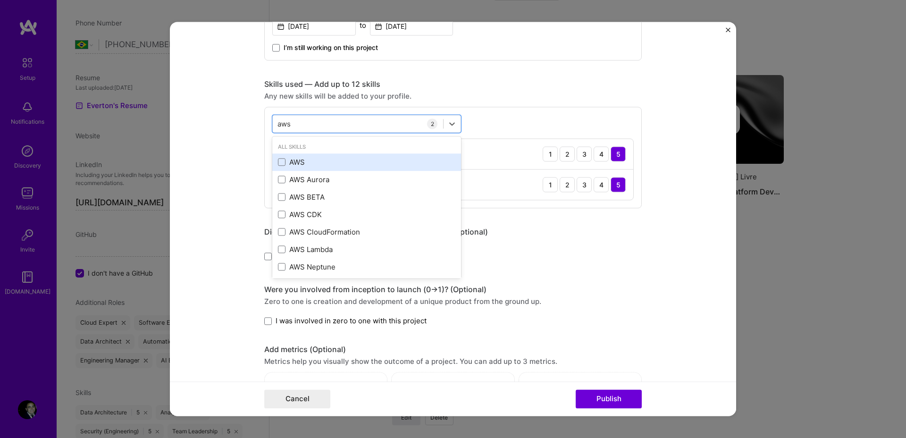
click at [285, 160] on div "AWS" at bounding box center [366, 162] width 177 height 10
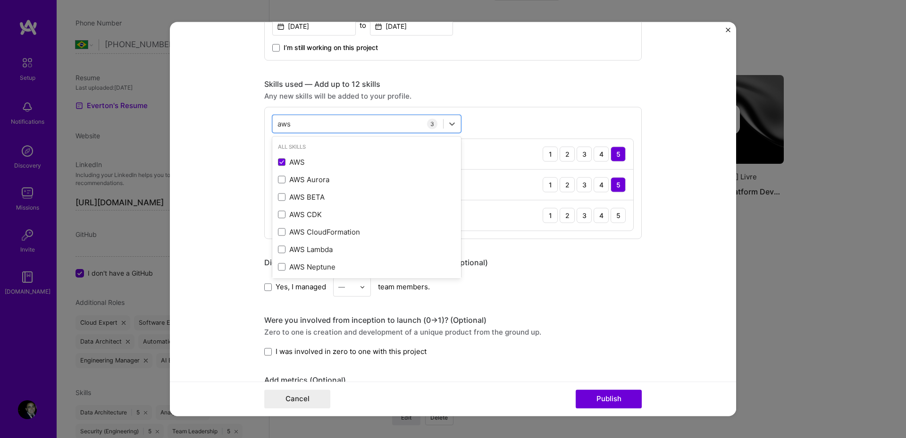
type input "aws"
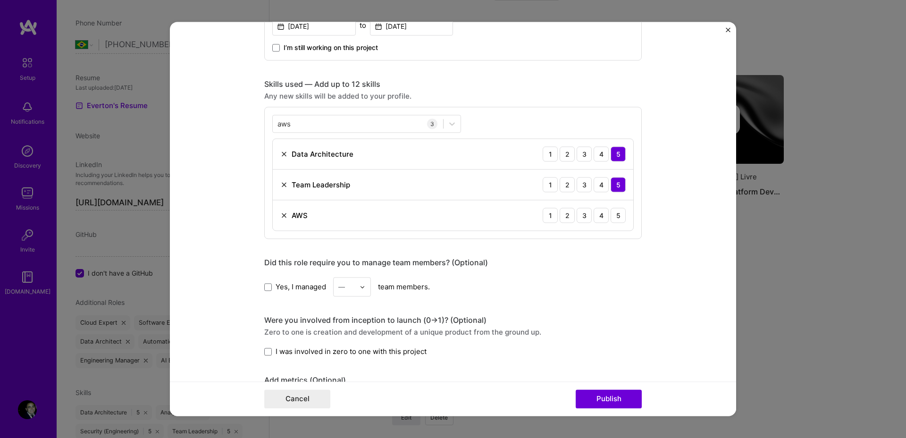
drag, startPoint x: 676, startPoint y: 240, endPoint x: 687, endPoint y: 238, distance: 11.5
click at [677, 240] on form "Editing suggested project This project is suggested based on your LinkedIn, res…" at bounding box center [453, 219] width 566 height 394
click at [612, 215] on div "5" at bounding box center [618, 215] width 15 height 15
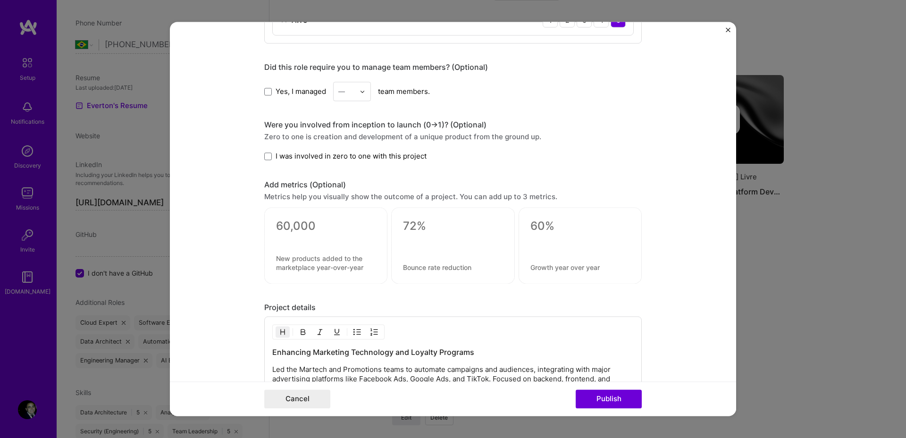
click at [360, 95] on div at bounding box center [365, 91] width 11 height 18
click at [349, 237] on div "25+" at bounding box center [352, 234] width 32 height 17
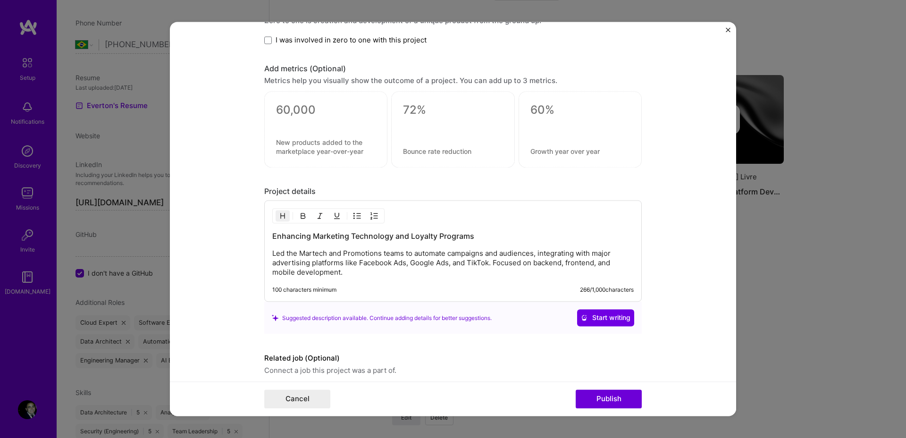
scroll to position [763, 0]
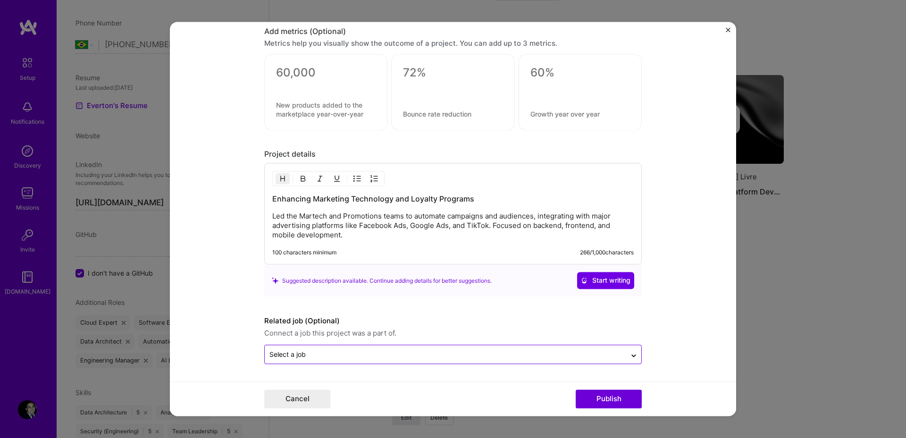
click at [574, 356] on input "text" at bounding box center [445, 355] width 352 height 10
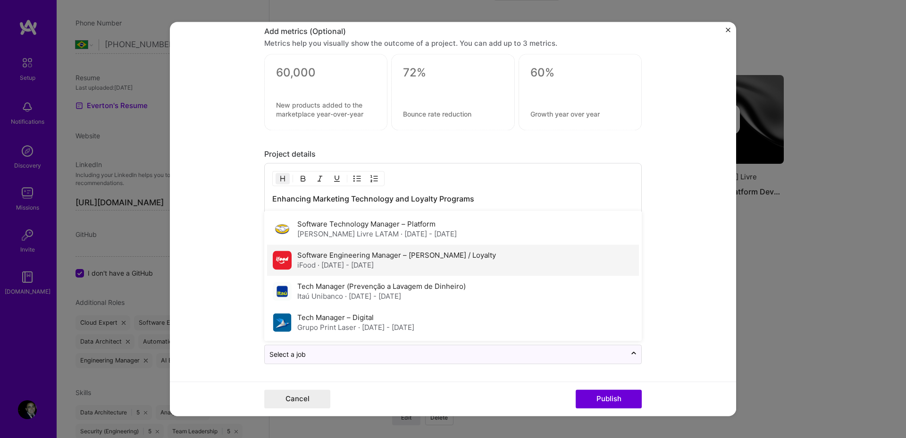
click at [399, 257] on label "Software Engineering Manager – [PERSON_NAME] / Loyalty" at bounding box center [396, 255] width 199 height 9
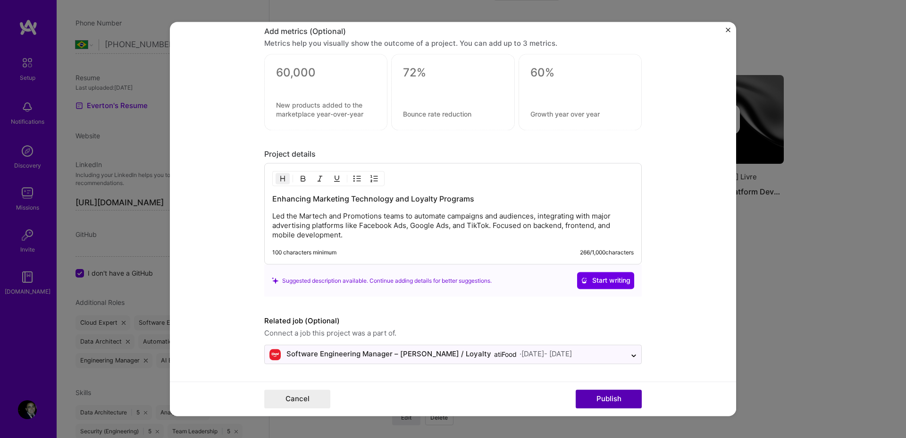
click at [623, 393] on button "Publish" at bounding box center [609, 399] width 66 height 19
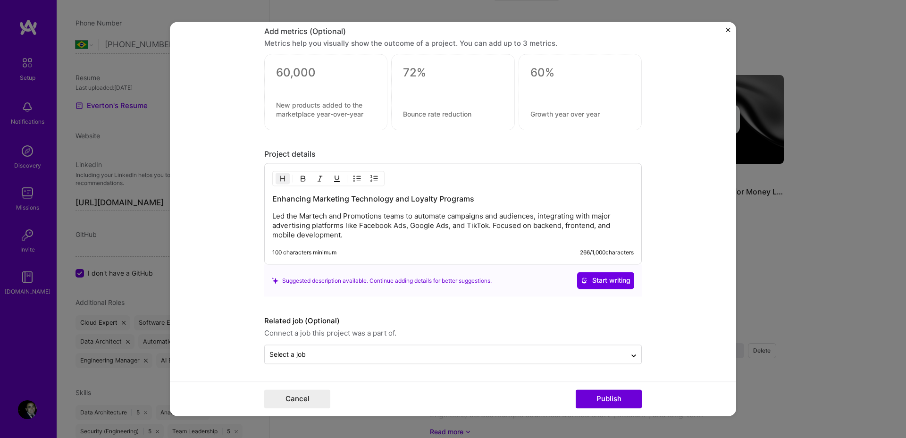
scroll to position [720, 0]
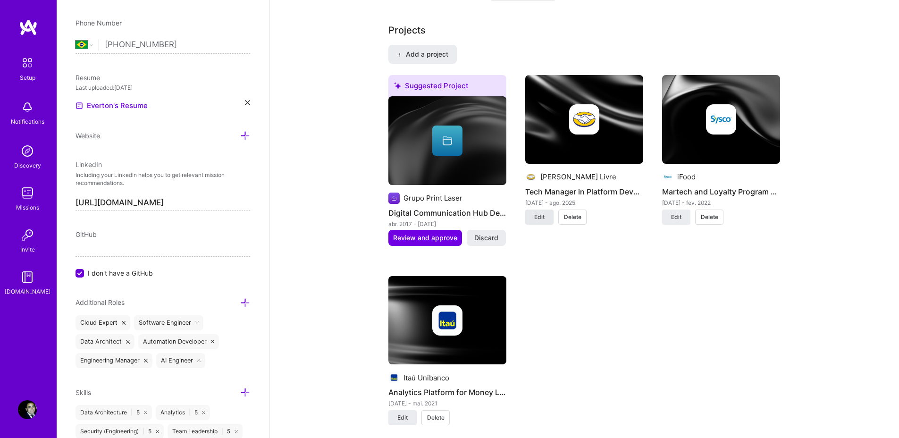
click at [542, 213] on span "Edit" at bounding box center [539, 217] width 10 height 8
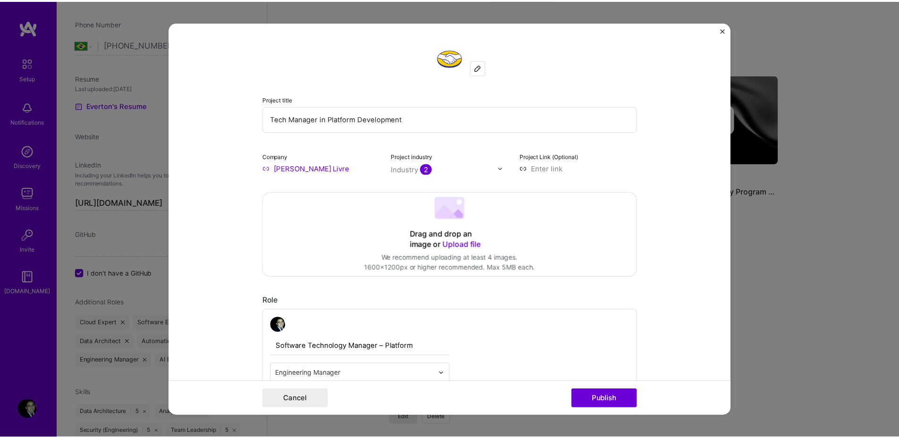
scroll to position [320, 0]
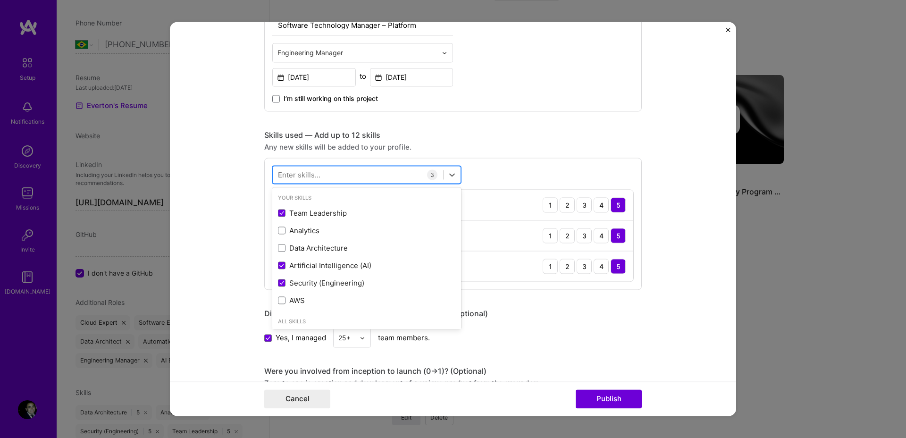
click at [354, 172] on div at bounding box center [358, 175] width 170 height 16
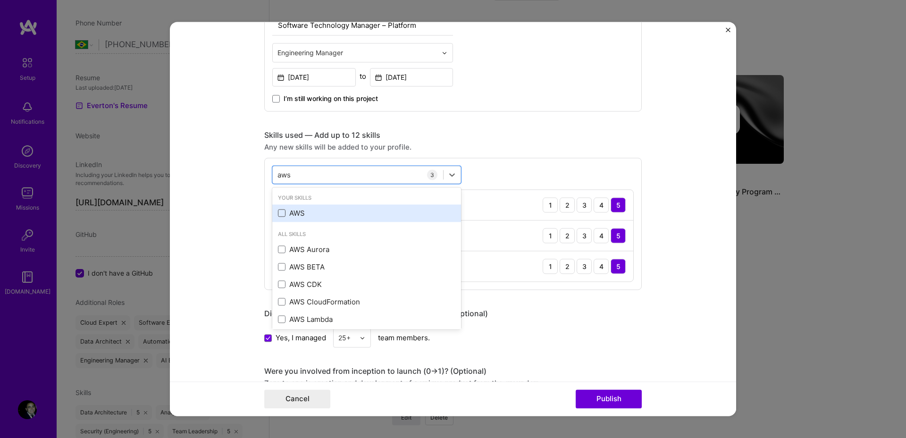
click at [278, 212] on span at bounding box center [282, 213] width 8 height 8
click at [0, 0] on input "checkbox" at bounding box center [0, 0] width 0 height 0
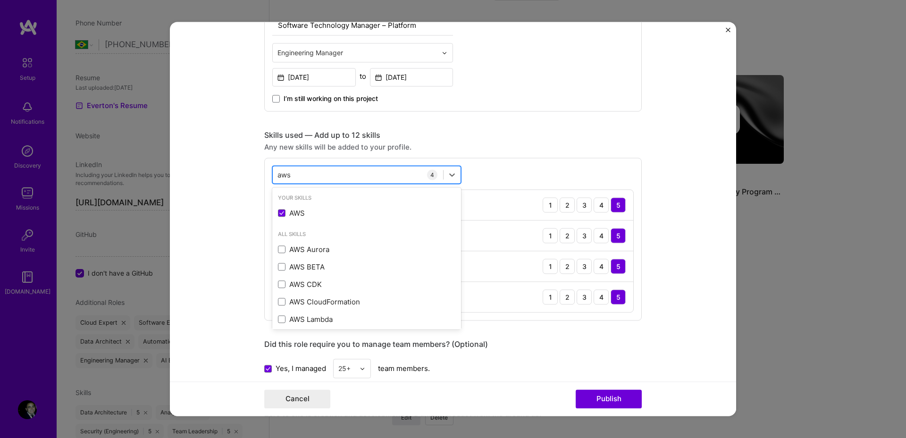
click at [314, 176] on div "aws aws" at bounding box center [358, 175] width 170 height 16
type input "a"
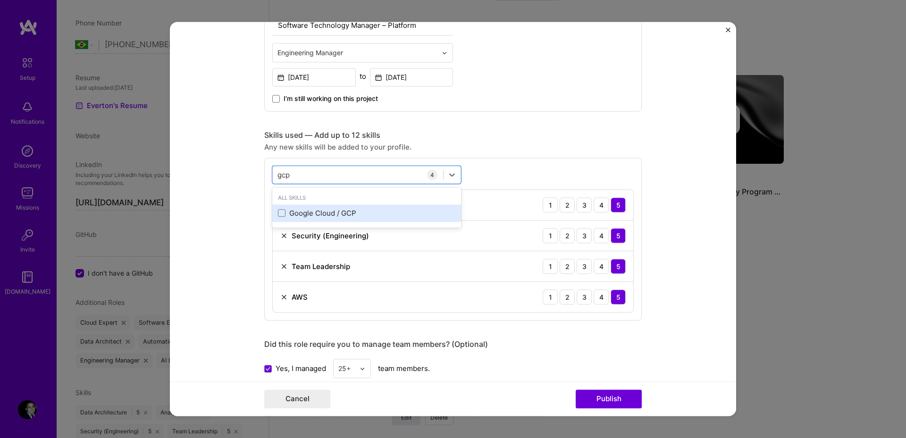
click at [336, 212] on div "Google Cloud / GCP" at bounding box center [366, 213] width 177 height 10
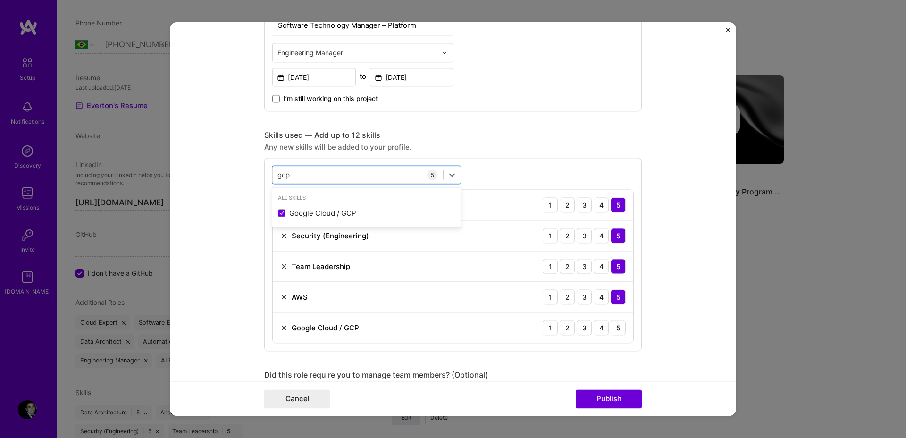
type input "gcp"
click at [702, 168] on form "Project title Tech Manager in Platform Development Company [PERSON_NAME] Livre …" at bounding box center [453, 219] width 566 height 394
click at [613, 329] on div "5" at bounding box center [618, 327] width 15 height 15
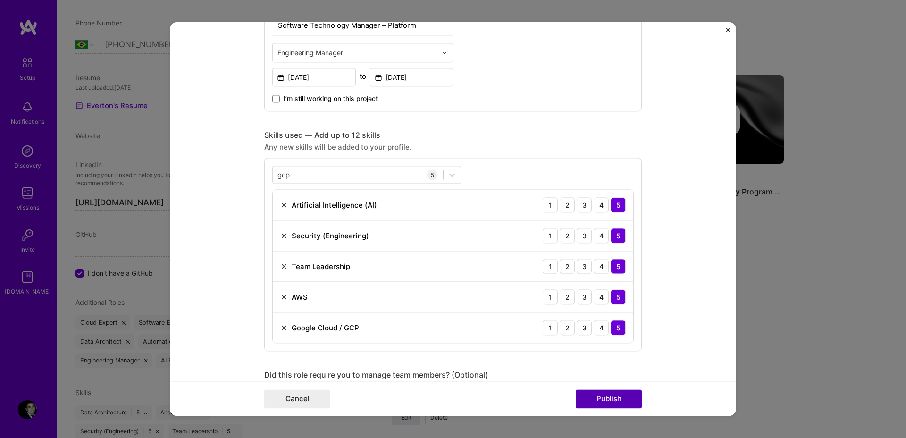
click at [631, 395] on button "Publish" at bounding box center [609, 399] width 66 height 19
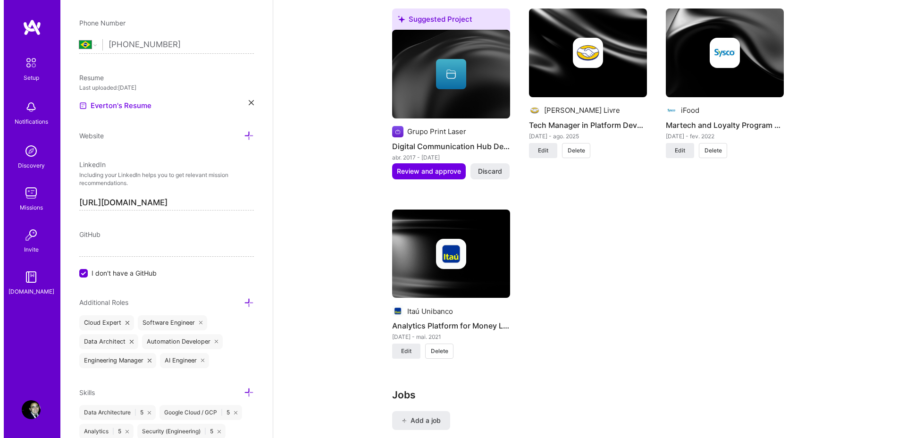
scroll to position [817, 0]
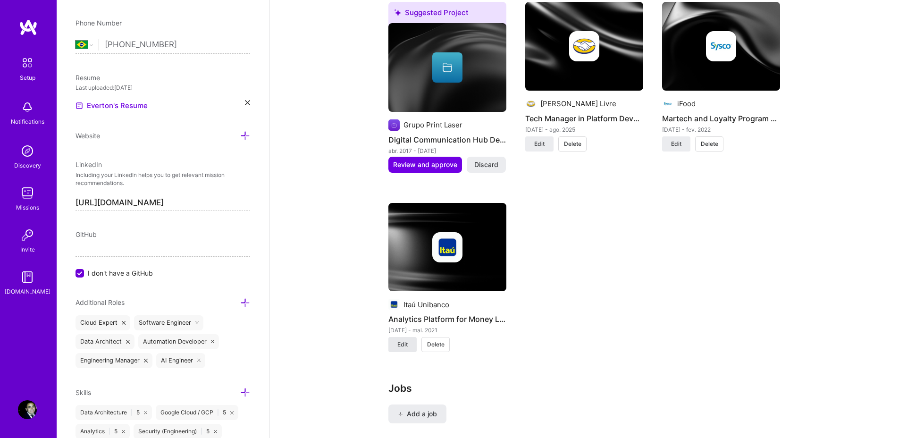
click at [400, 340] on span "Edit" at bounding box center [402, 344] width 10 height 8
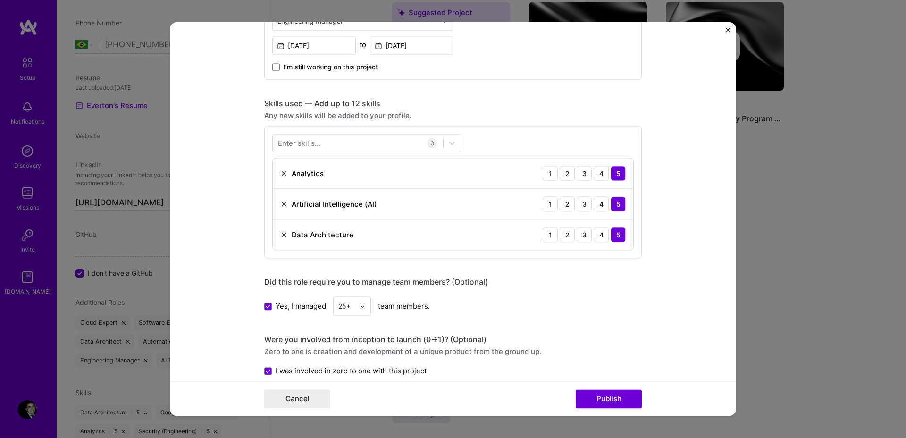
scroll to position [312, 0]
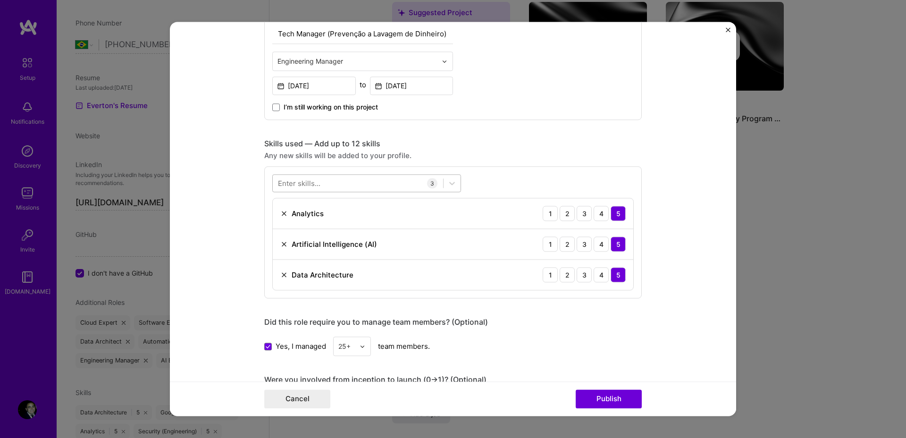
click at [344, 187] on div at bounding box center [358, 184] width 170 height 16
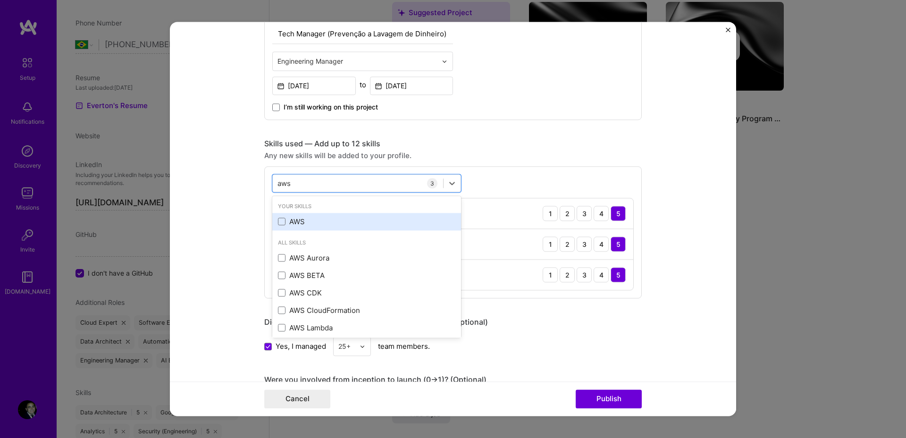
click at [298, 218] on div "AWS" at bounding box center [366, 222] width 177 height 10
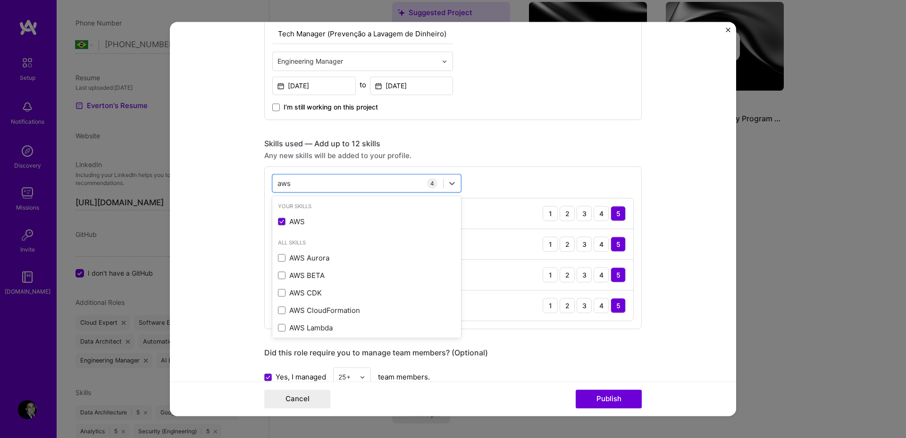
type input "aws"
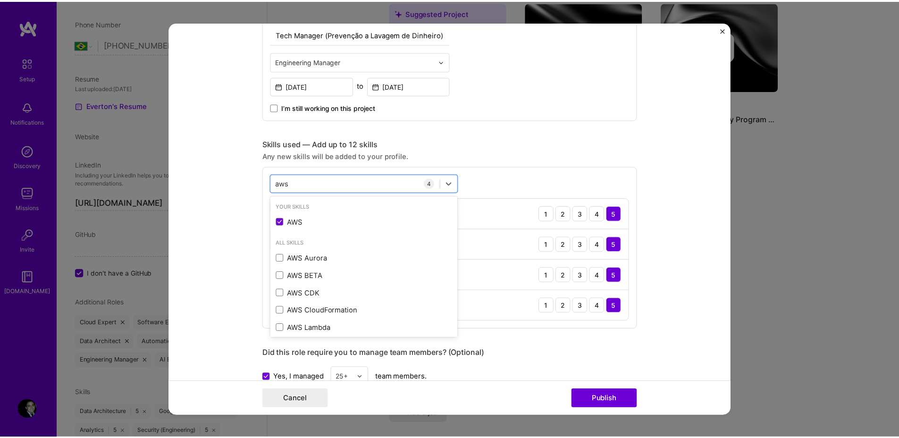
scroll to position [687, 0]
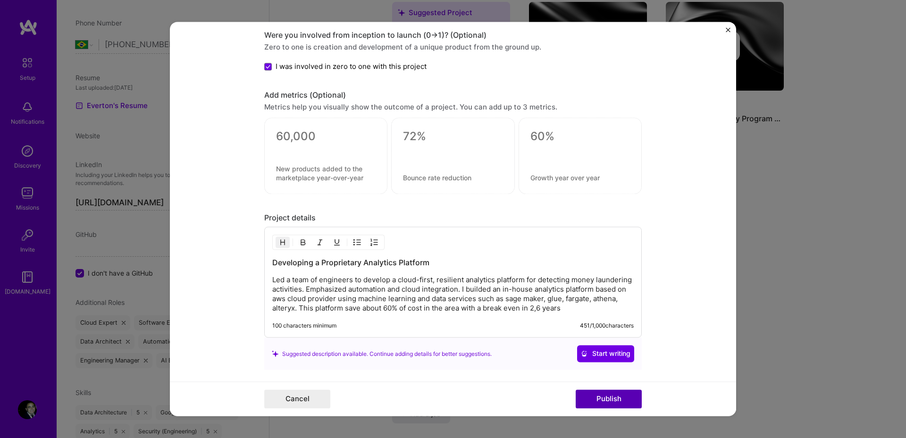
click at [626, 404] on button "Publish" at bounding box center [609, 399] width 66 height 19
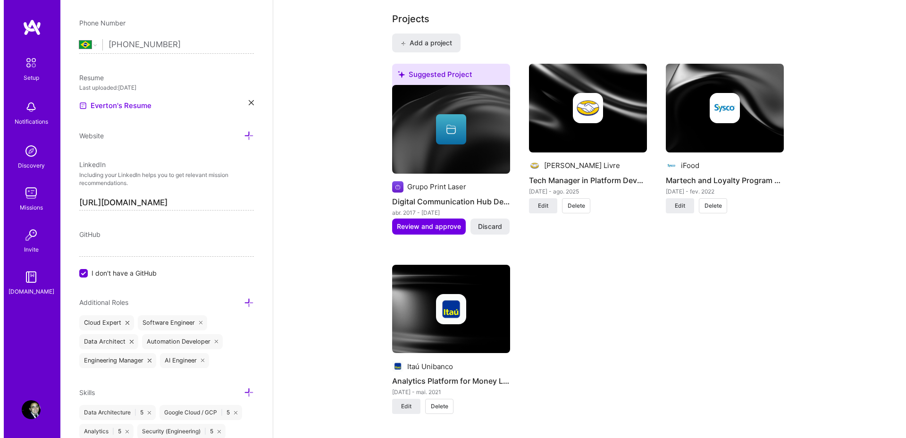
scroll to position [623, 0]
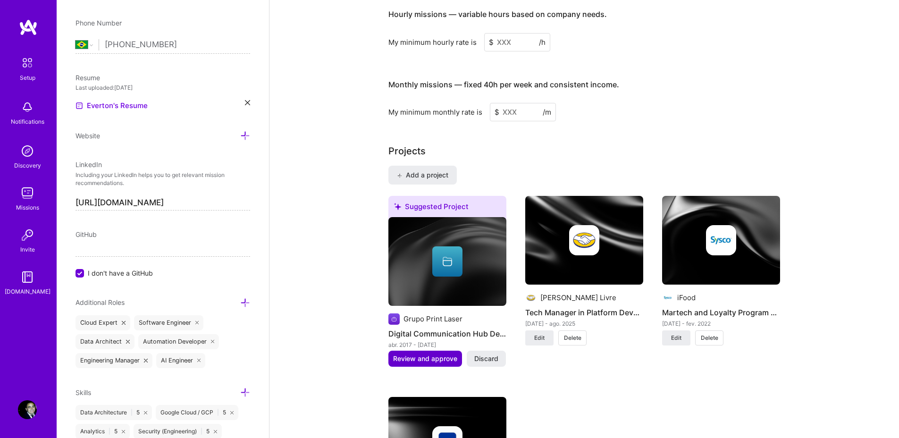
click at [424, 354] on span "Review and approve" at bounding box center [425, 358] width 64 height 9
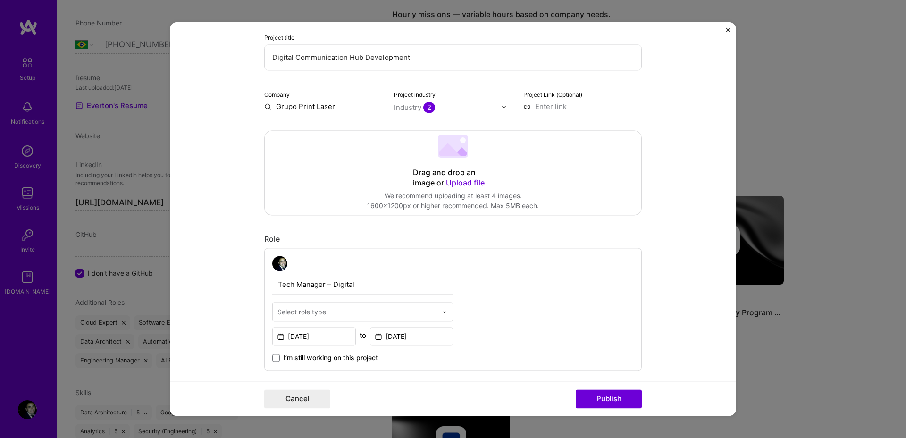
scroll to position [300, 0]
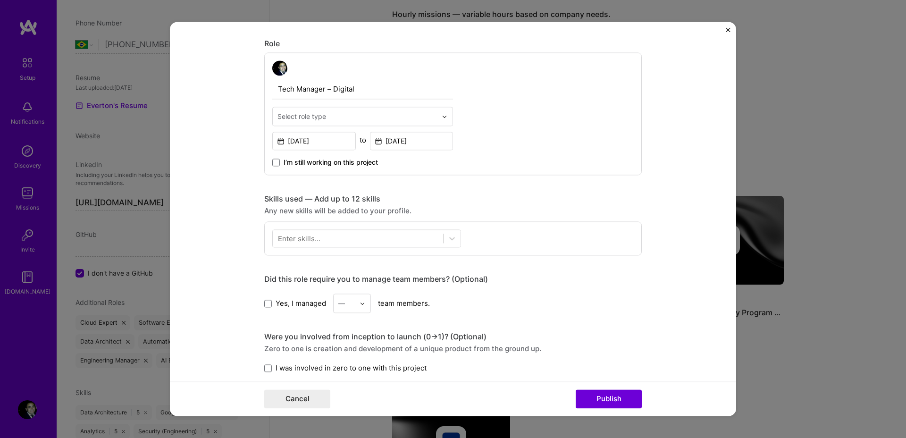
click at [356, 114] on input "text" at bounding box center [356, 116] width 159 height 10
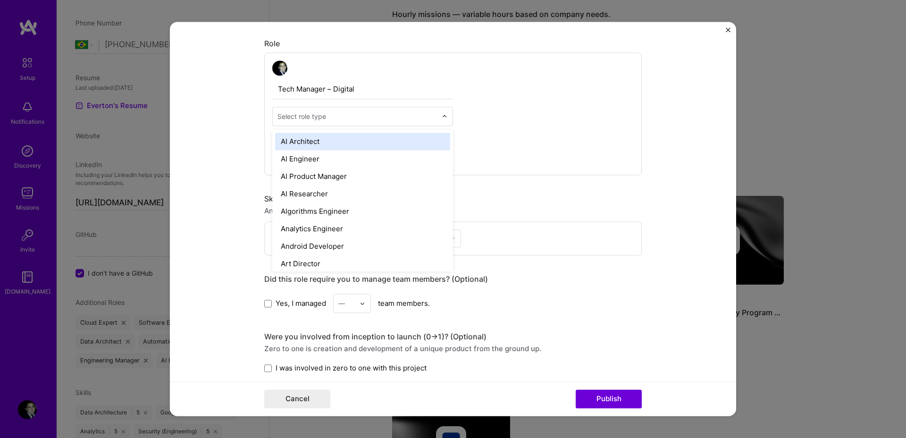
type input "e"
type input "arc"
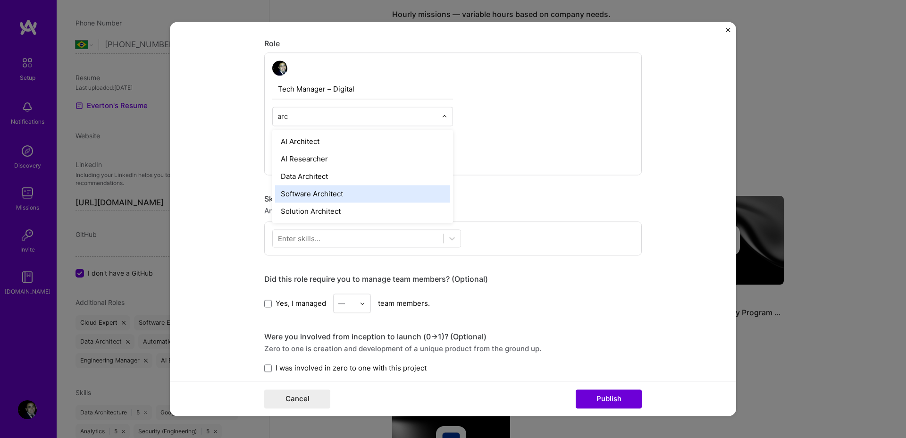
click at [400, 195] on div "Software Architect" at bounding box center [362, 193] width 175 height 17
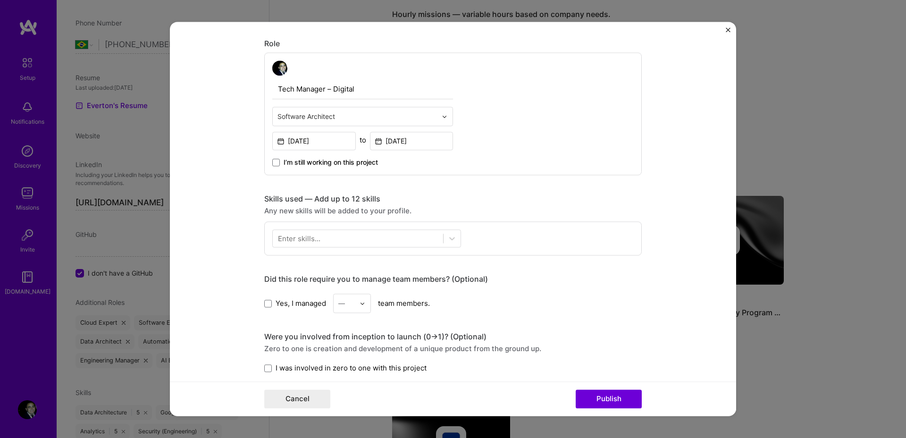
click at [383, 115] on input "text" at bounding box center [356, 116] width 159 height 10
type input "clou"
click at [379, 141] on div "Cloud Expert" at bounding box center [362, 141] width 175 height 17
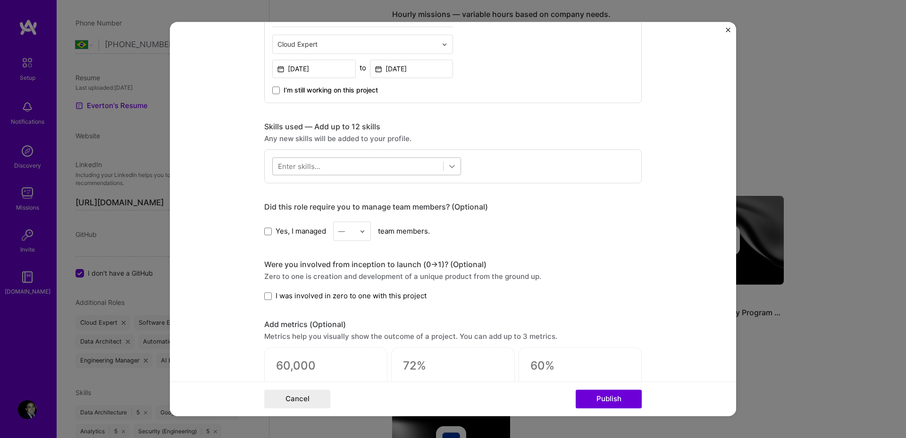
scroll to position [372, 0]
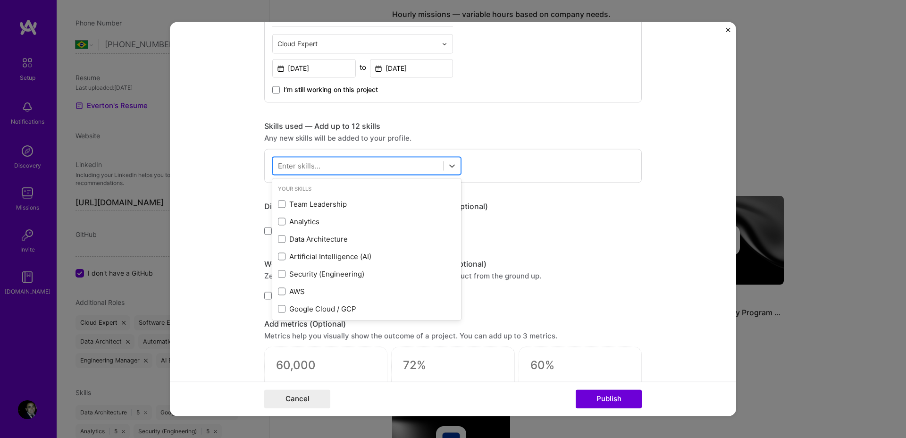
click at [418, 165] on div at bounding box center [358, 166] width 170 height 16
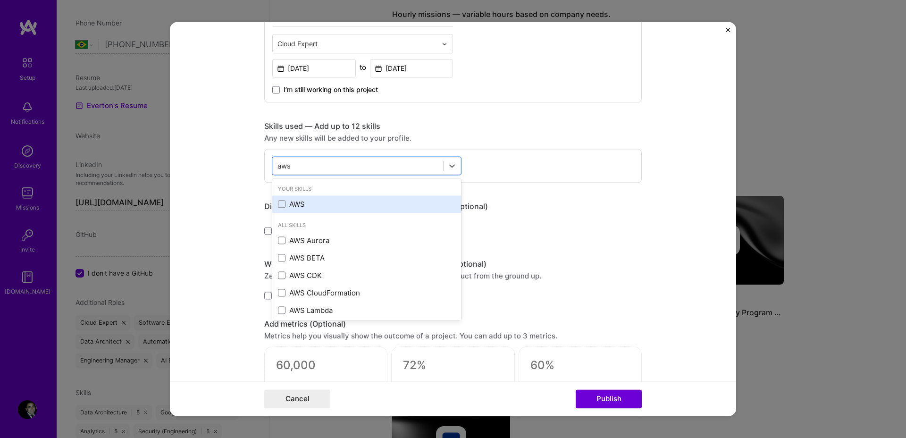
click at [294, 204] on div "AWS" at bounding box center [366, 204] width 177 height 10
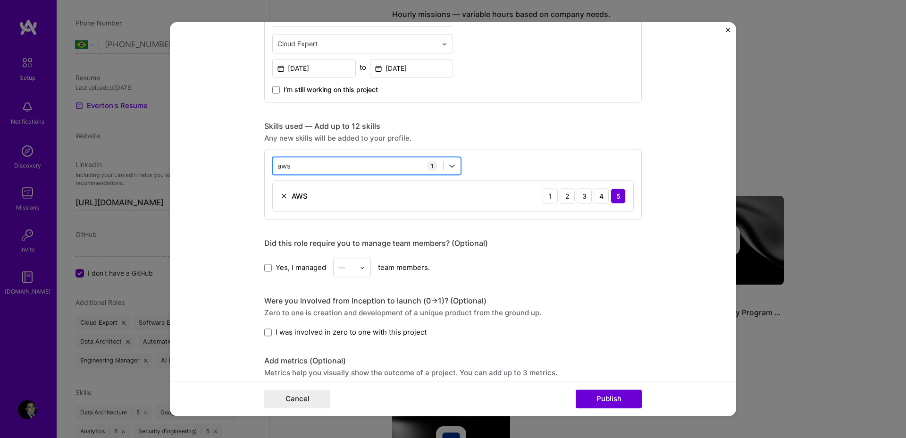
click at [333, 166] on div "aws aws" at bounding box center [358, 166] width 170 height 16
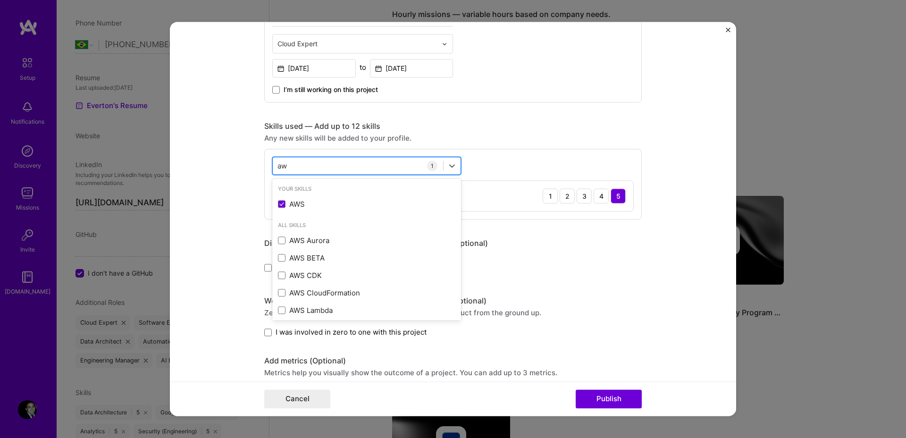
type input "a"
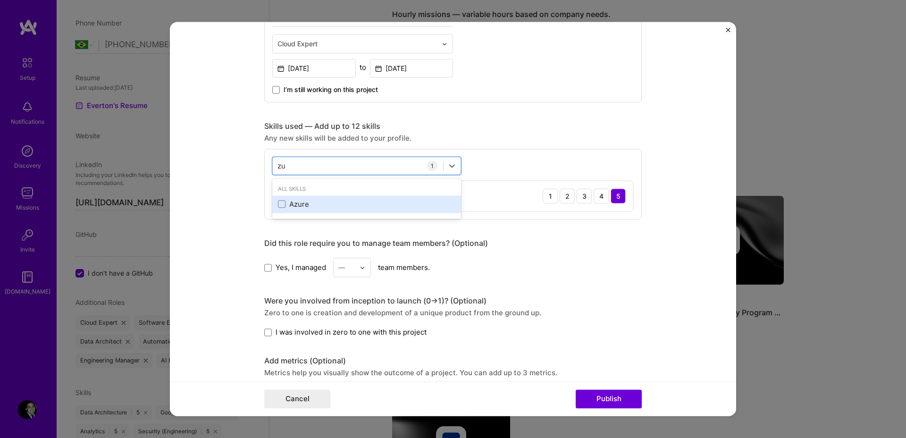
click at [301, 209] on div "Azure" at bounding box center [366, 204] width 177 height 10
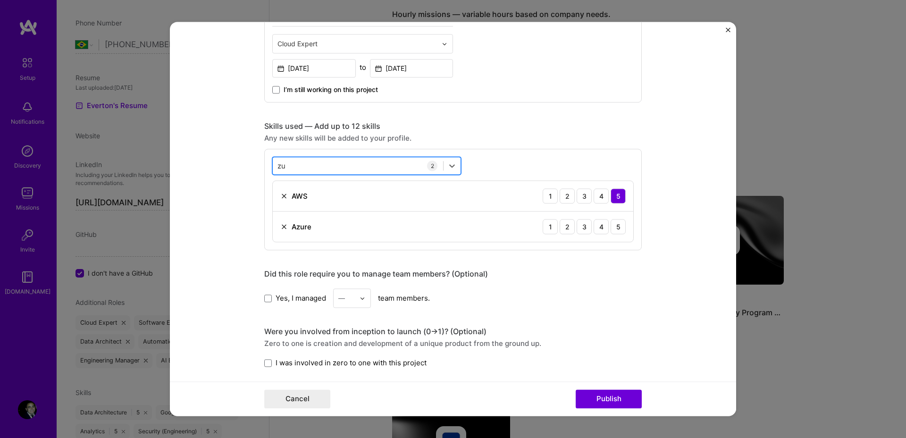
click at [309, 166] on div "zu zu" at bounding box center [358, 166] width 170 height 16
type input "z"
click at [324, 201] on div "Google Cloud / GCP" at bounding box center [366, 204] width 177 height 10
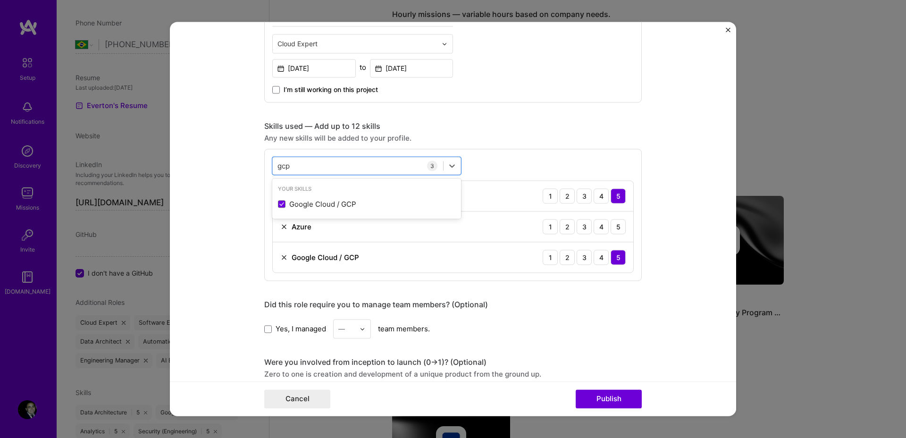
type input "gcp"
click at [687, 223] on form "Editing suggested project This project is suggested based on your LinkedIn, res…" at bounding box center [453, 219] width 566 height 394
click at [594, 227] on div "4" at bounding box center [601, 226] width 15 height 15
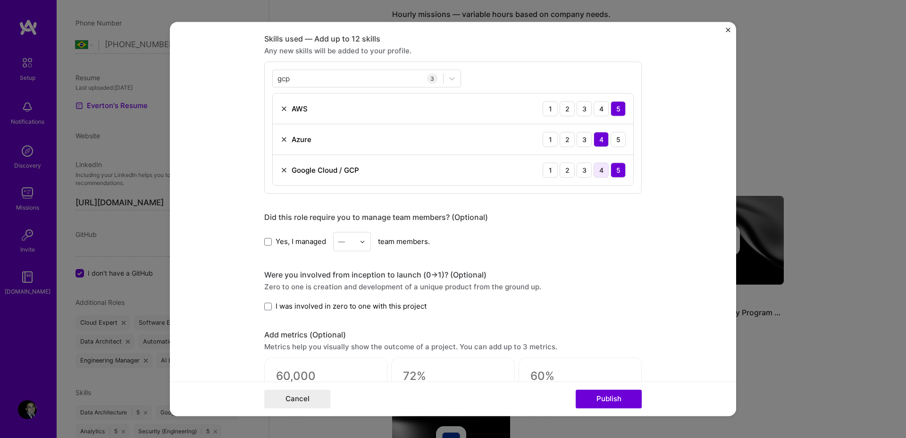
click at [598, 171] on div "4" at bounding box center [601, 169] width 15 height 15
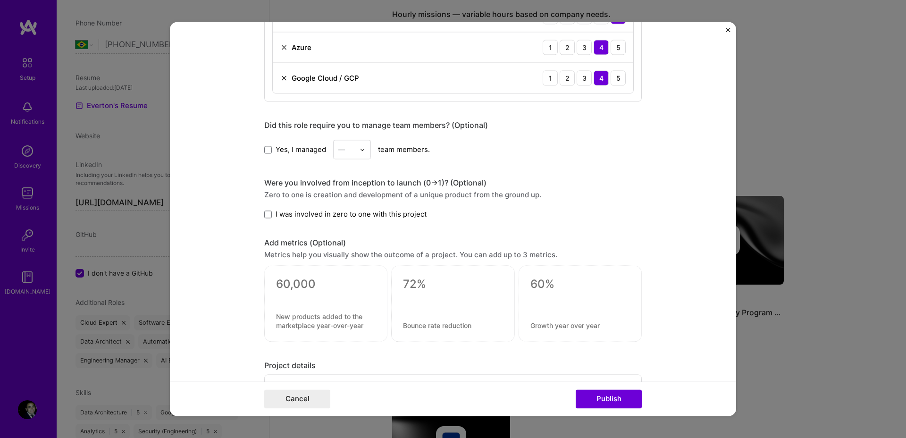
click at [287, 148] on span "Yes, I managed" at bounding box center [301, 149] width 50 height 10
click at [0, 0] on input "Yes, I managed" at bounding box center [0, 0] width 0 height 0
click at [352, 152] on div "—" at bounding box center [347, 149] width 26 height 18
click at [351, 270] on div "7" at bounding box center [352, 278] width 32 height 17
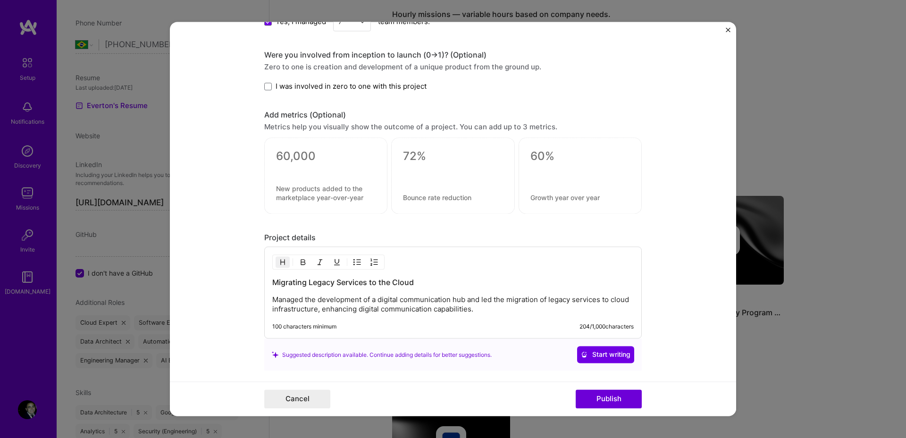
scroll to position [676, 0]
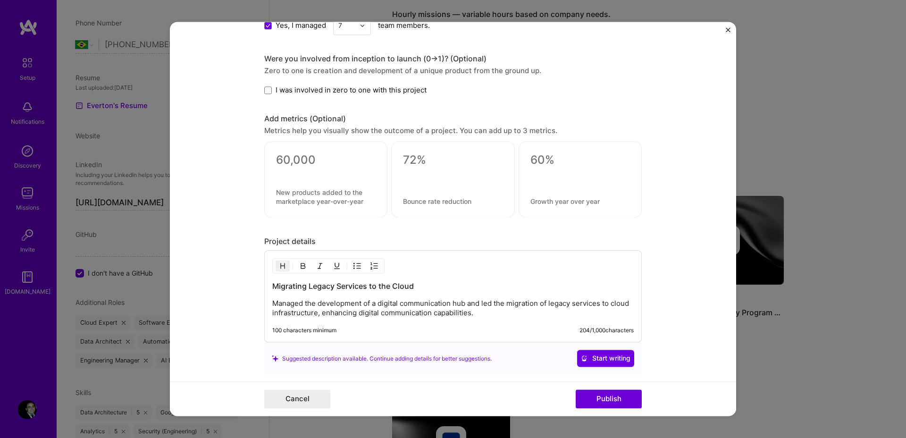
click at [299, 93] on span "I was involved in zero to one with this project" at bounding box center [351, 90] width 151 height 10
click at [0, 0] on input "I was involved in zero to one with this project" at bounding box center [0, 0] width 0 height 0
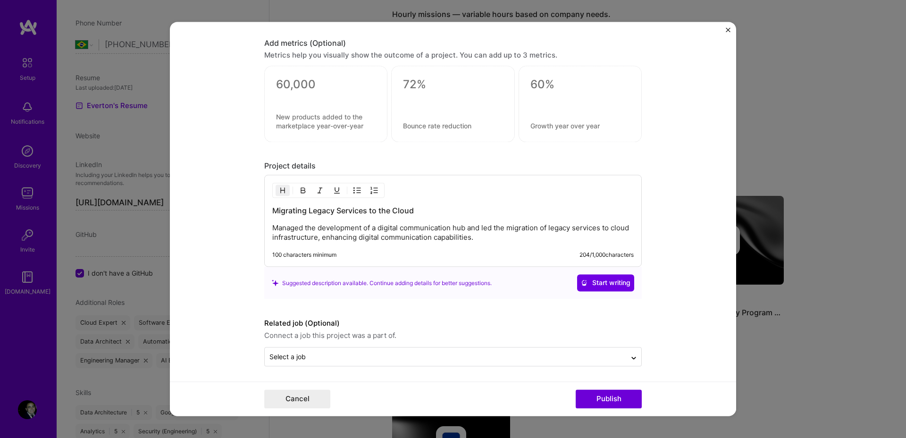
scroll to position [753, 0]
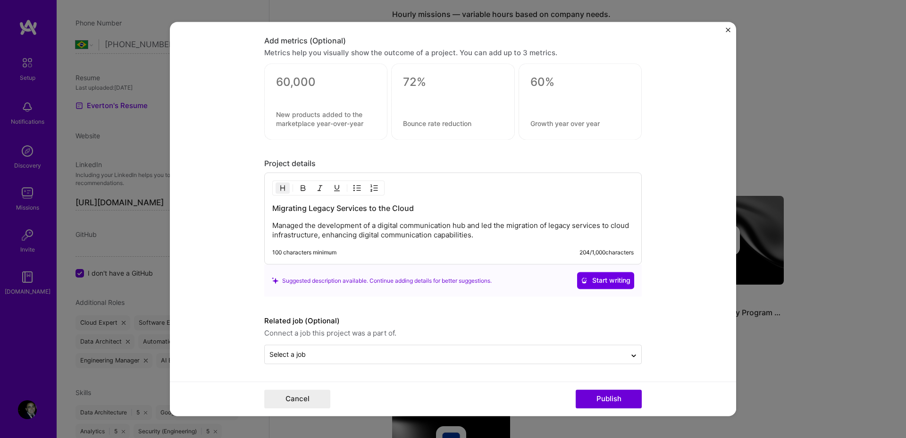
click at [539, 365] on form "Editing suggested project This project is suggested based on your LinkedIn, res…" at bounding box center [453, 219] width 566 height 394
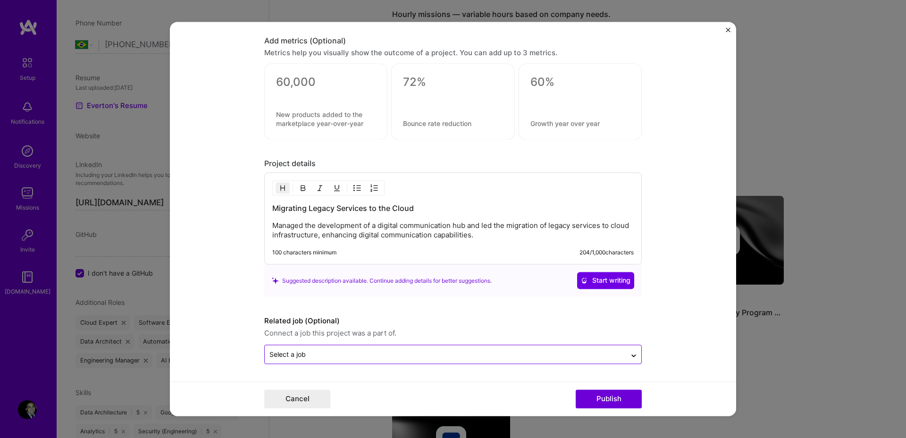
click at [539, 360] on div at bounding box center [445, 355] width 352 height 12
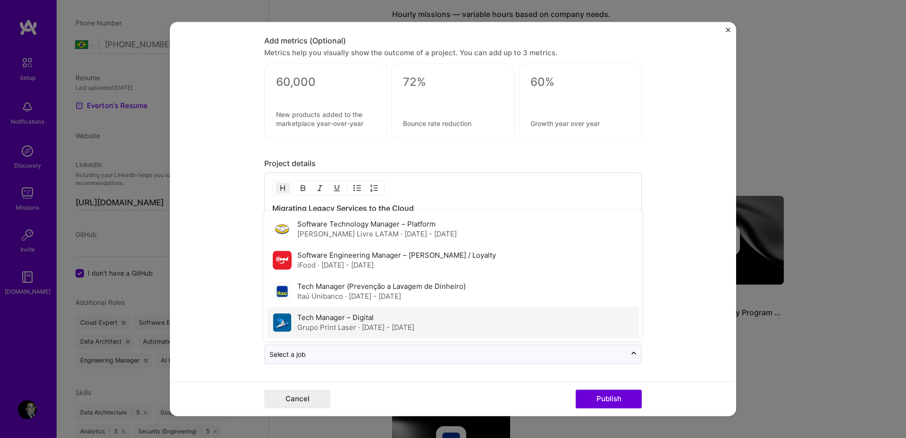
click at [455, 318] on div "Tech Manager – Digital Grupo Print Laser · [DATE] - [DATE]" at bounding box center [453, 322] width 372 height 31
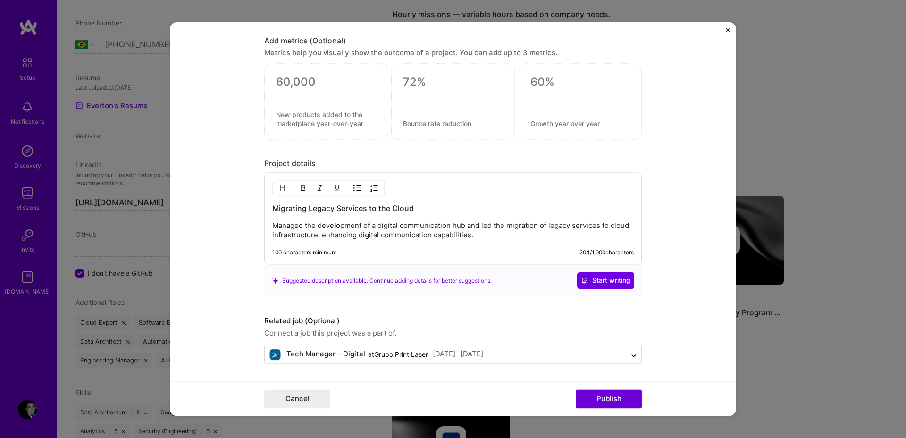
click at [499, 236] on p "Managed the development of a digital communication hub and led the migration of…" at bounding box center [452, 230] width 361 height 19
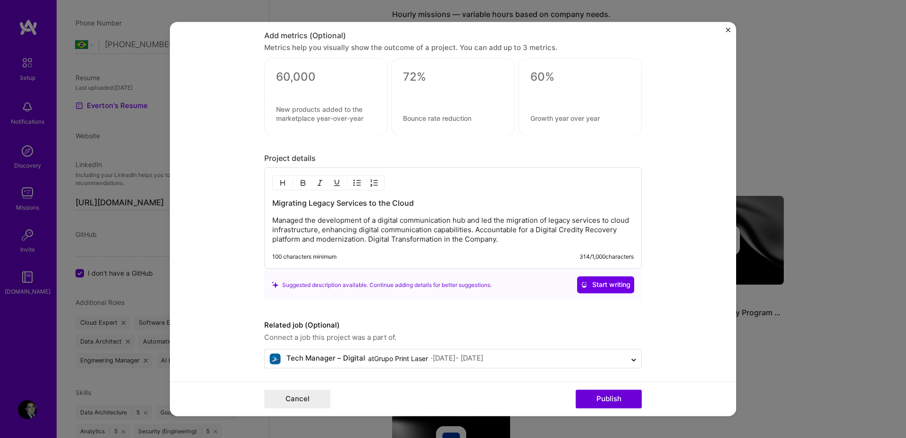
scroll to position [763, 0]
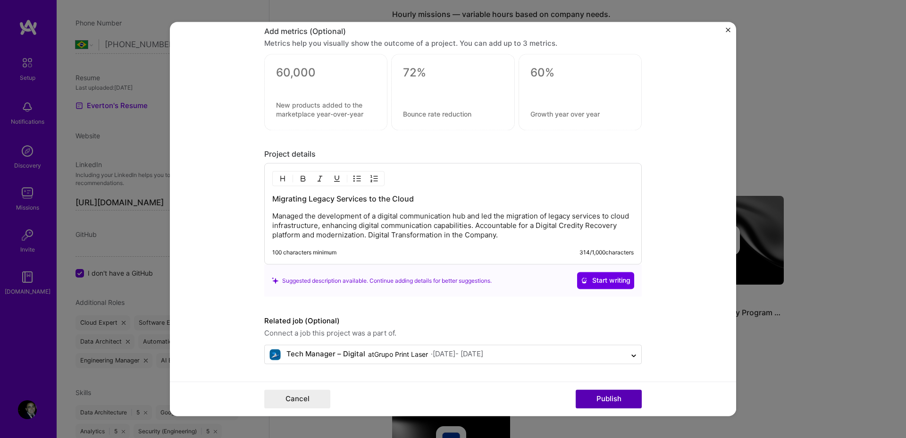
click at [622, 399] on button "Publish" at bounding box center [609, 399] width 66 height 19
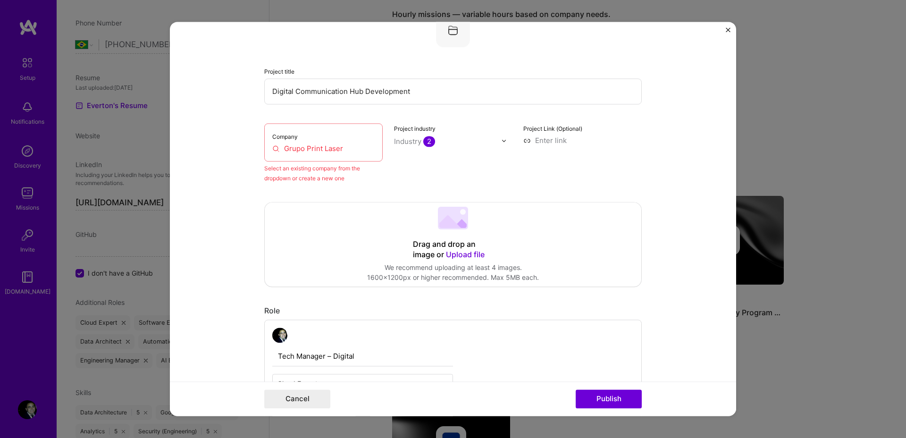
scroll to position [62, 0]
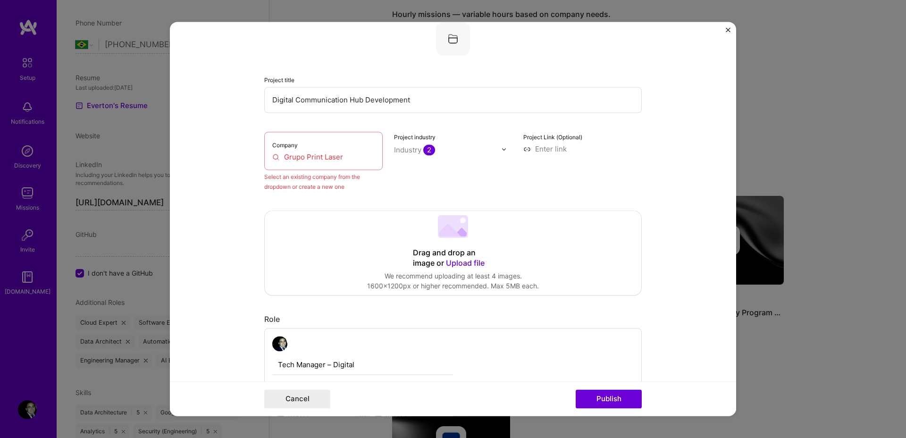
click at [322, 157] on input "Grupo Print Laser" at bounding box center [323, 157] width 102 height 10
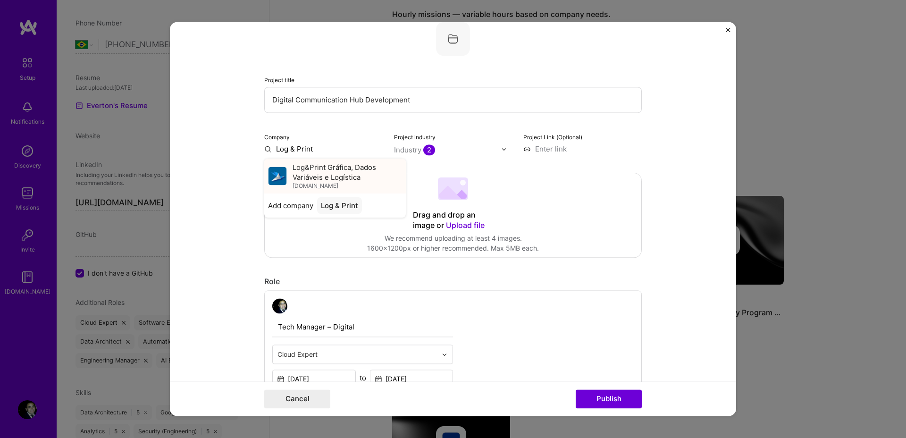
click at [316, 169] on span "Log&Print Gráfica, Dados Variáveis e Logística" at bounding box center [347, 172] width 109 height 20
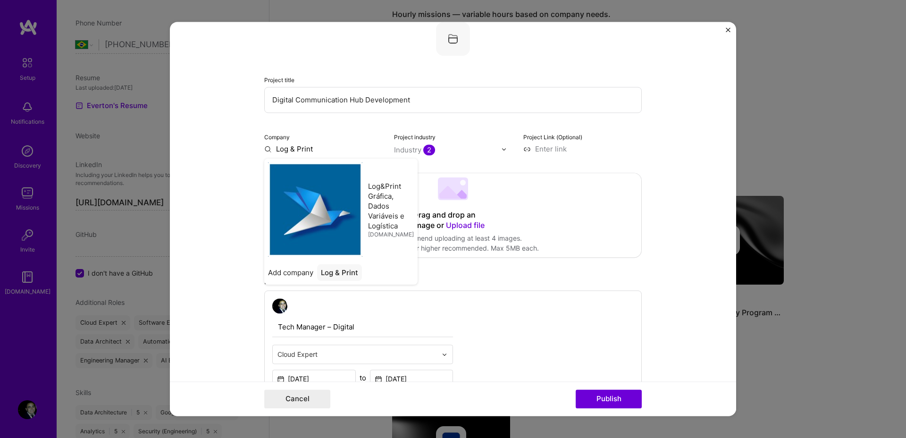
type input "Log&Print Gráfica, Dados Variáveis e Logística"
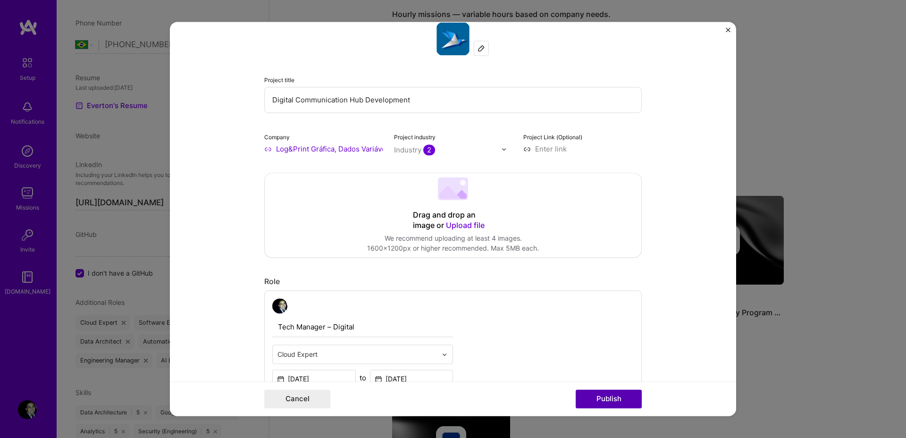
click at [610, 400] on button "Publish" at bounding box center [609, 399] width 66 height 19
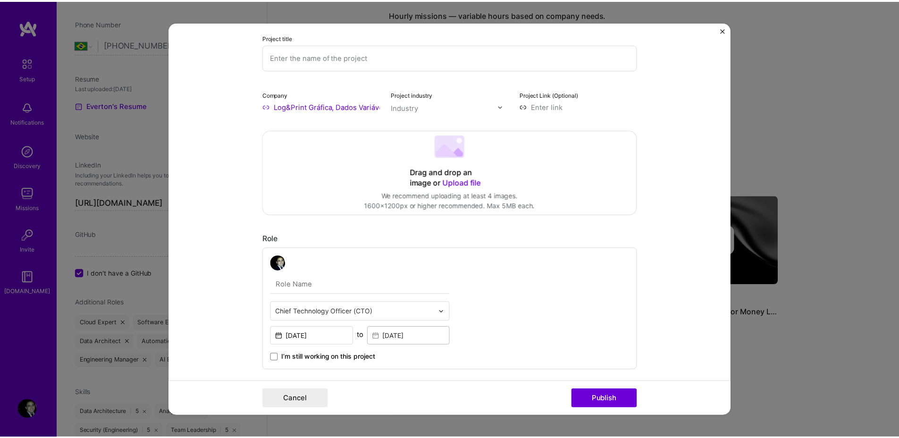
scroll to position [19, 0]
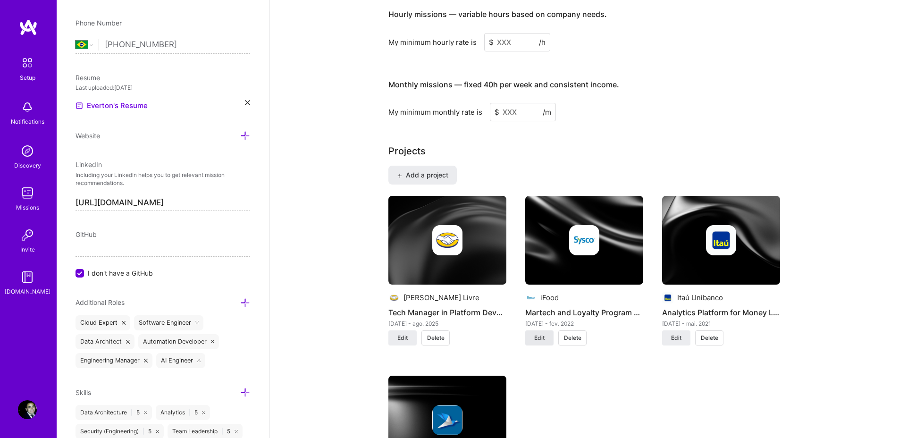
click at [546, 330] on button "Edit" at bounding box center [539, 337] width 28 height 15
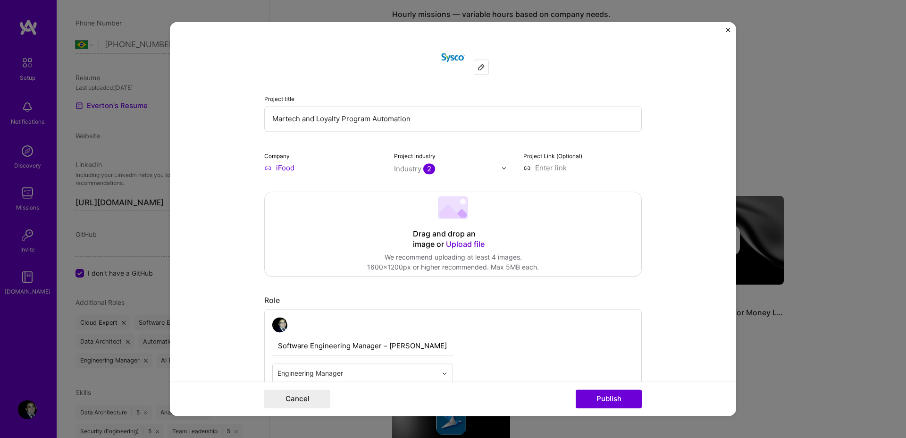
click at [276, 166] on input "iFood" at bounding box center [323, 168] width 118 height 10
click at [283, 166] on input "iFood" at bounding box center [323, 168] width 118 height 10
type input "iFood"
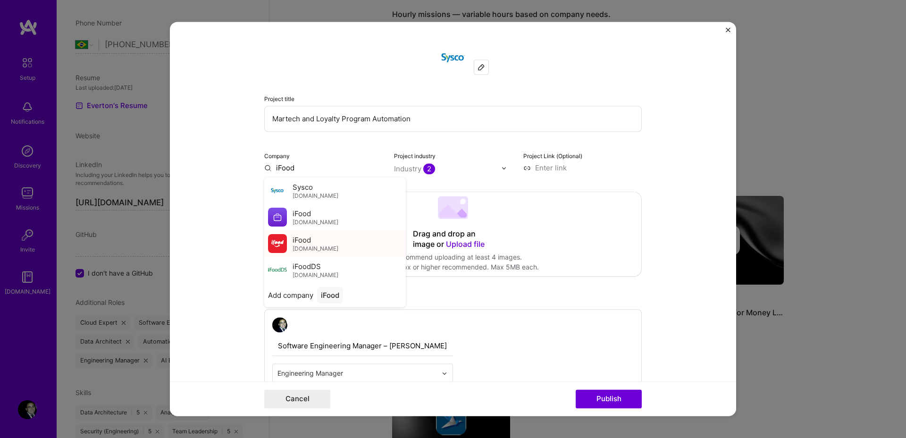
click at [286, 239] on div "iFood [DOMAIN_NAME]" at bounding box center [335, 243] width 142 height 26
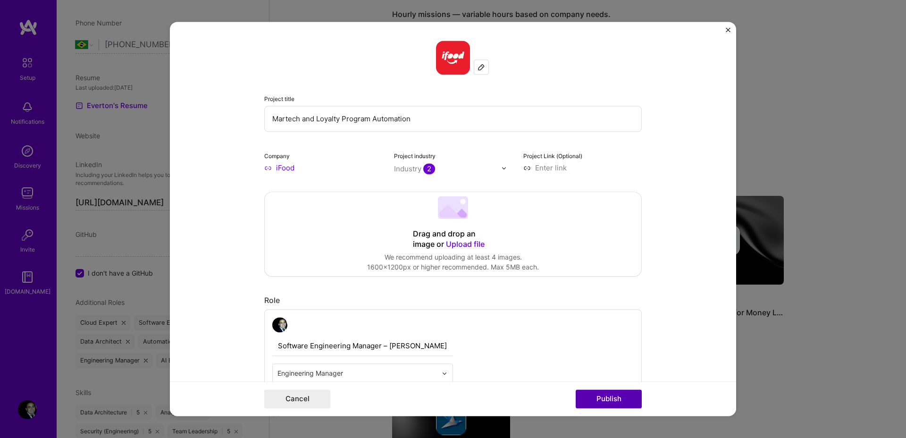
click at [614, 394] on button "Publish" at bounding box center [609, 399] width 66 height 19
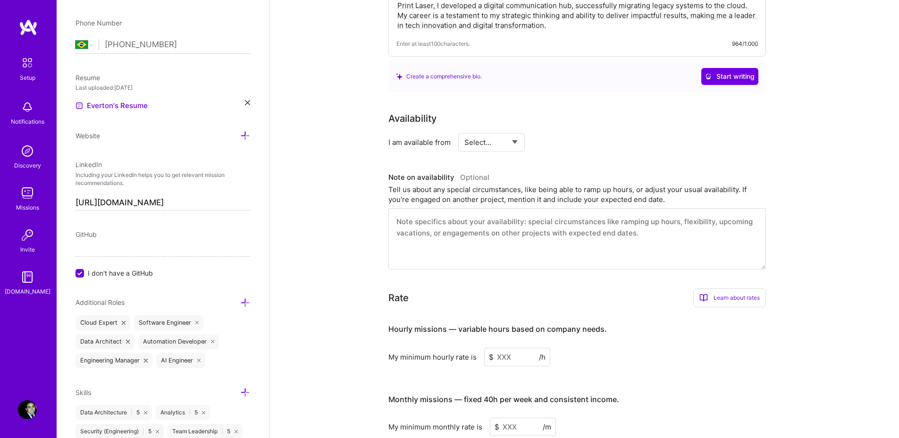
scroll to position [34, 0]
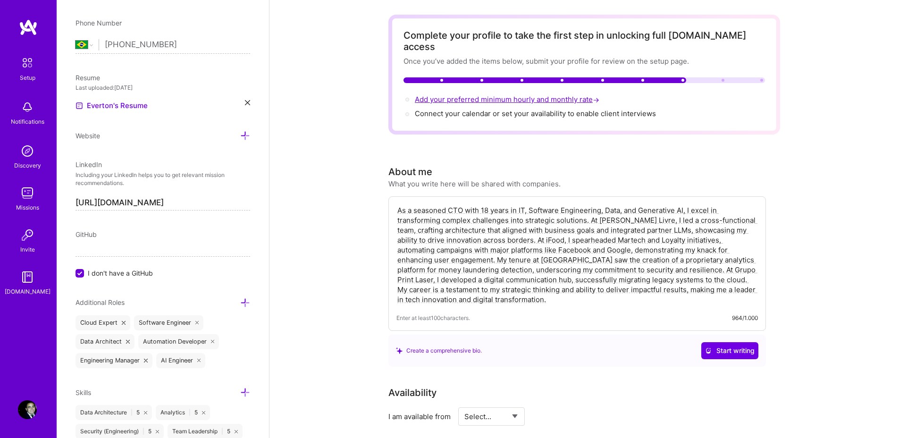
click at [514, 95] on span "Add your preferred minimum hourly and monthly rate →" at bounding box center [508, 99] width 186 height 9
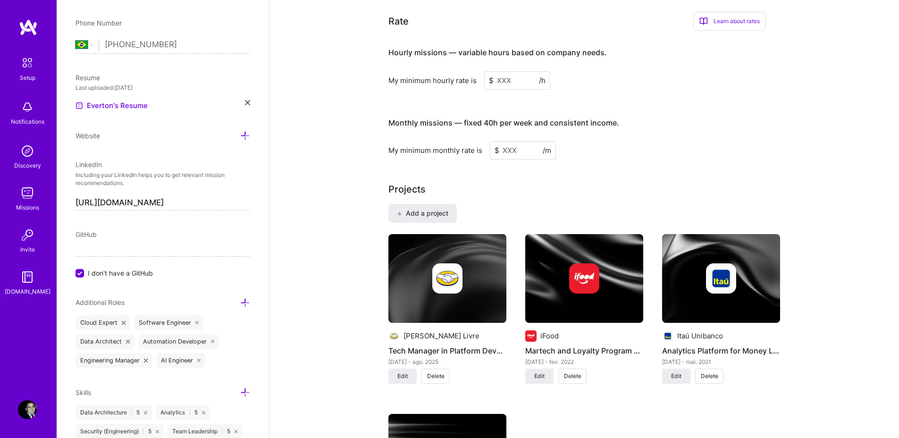
scroll to position [586, 0]
click at [504, 73] on input at bounding box center [517, 80] width 66 height 18
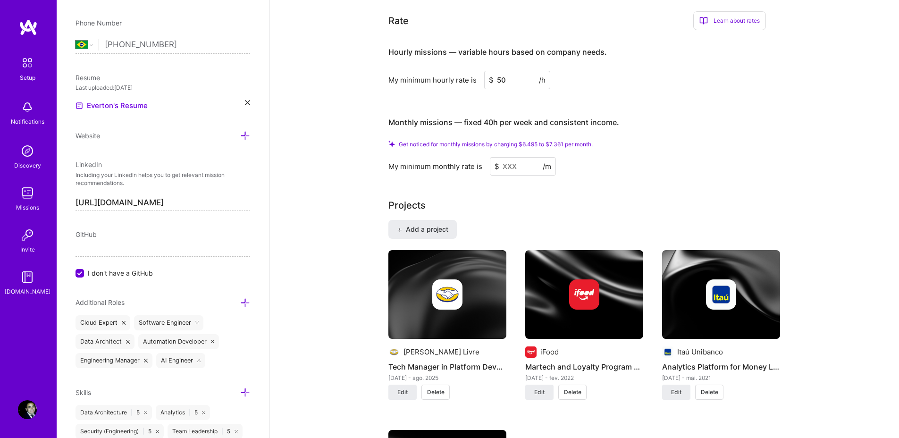
type input "50"
click at [507, 157] on input at bounding box center [523, 166] width 66 height 18
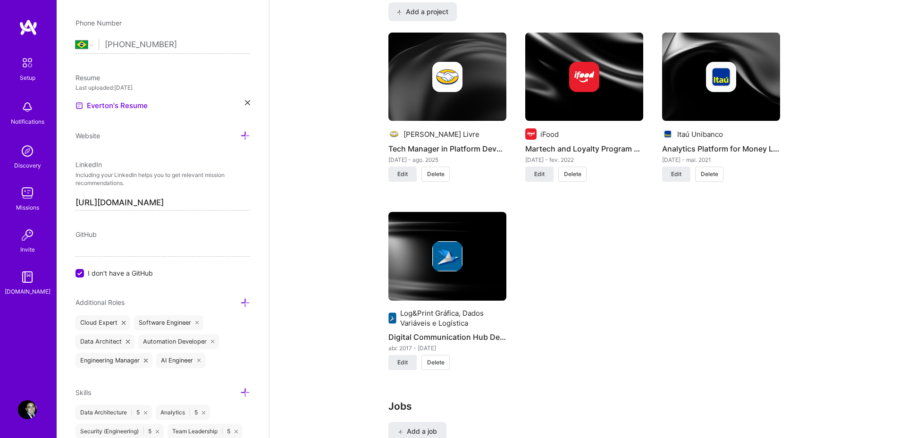
scroll to position [321, 0]
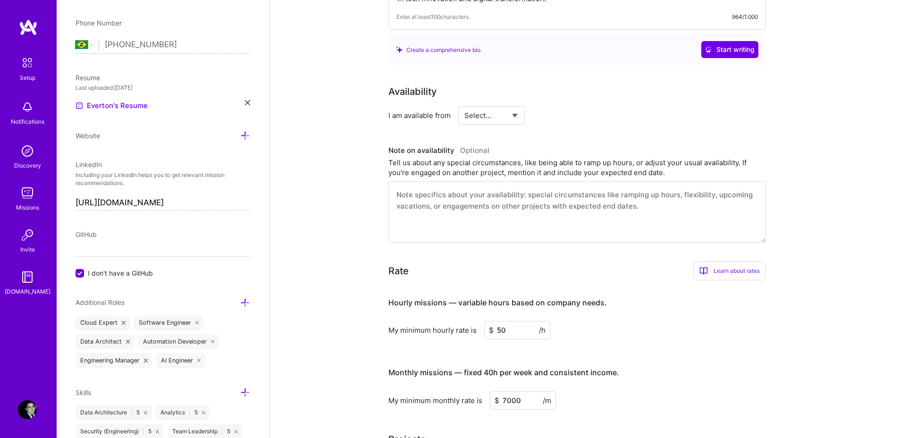
type input "7000"
click at [498, 107] on select "Select... Right Now Future Date Not Available" at bounding box center [491, 115] width 54 height 24
select select "Right Now"
click at [464, 103] on select "Select... Right Now Future Date Not Available" at bounding box center [491, 115] width 54 height 24
click at [606, 181] on textarea at bounding box center [576, 211] width 377 height 61
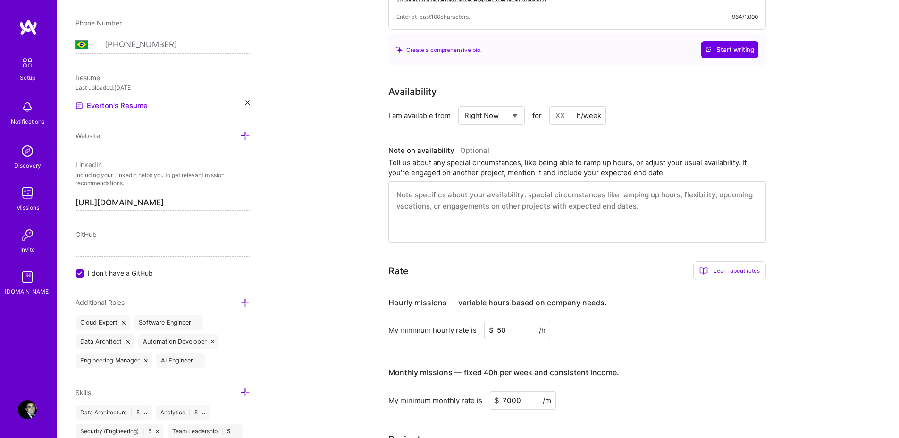
click at [566, 106] on input at bounding box center [577, 115] width 57 height 18
type input "40"
click at [544, 202] on textarea at bounding box center [576, 211] width 377 height 61
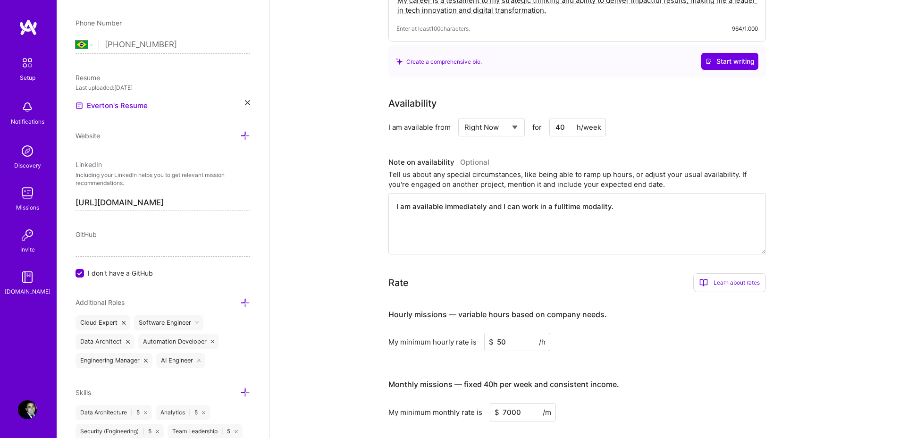
scroll to position [285, 0]
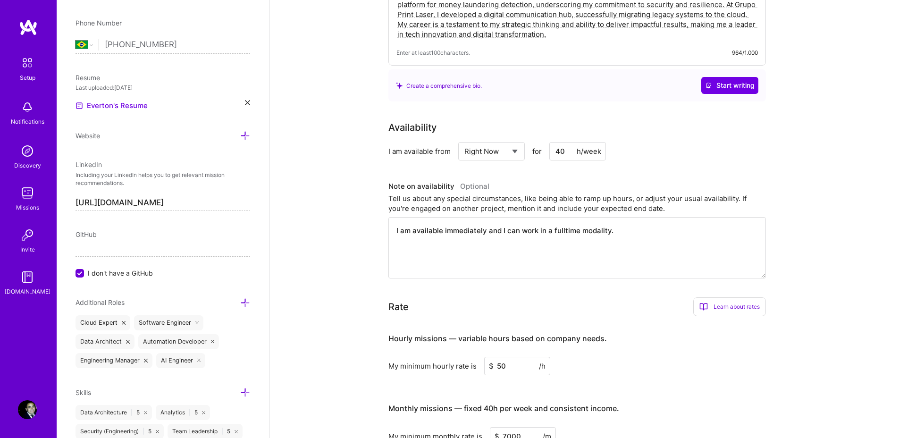
type textarea "I am available immediately and I can work in a fulltime modality."
click at [744, 325] on h3 "Hourly missions — variable hours based on company needs." at bounding box center [576, 338] width 377 height 29
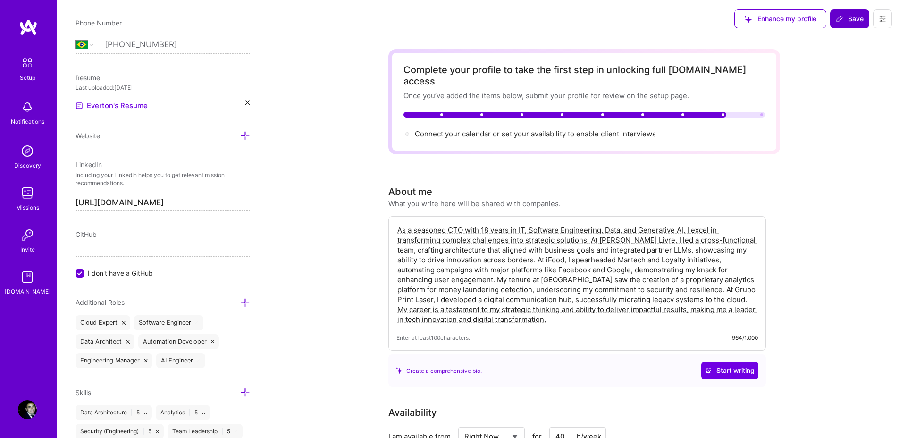
click at [842, 22] on icon at bounding box center [840, 19] width 8 height 8
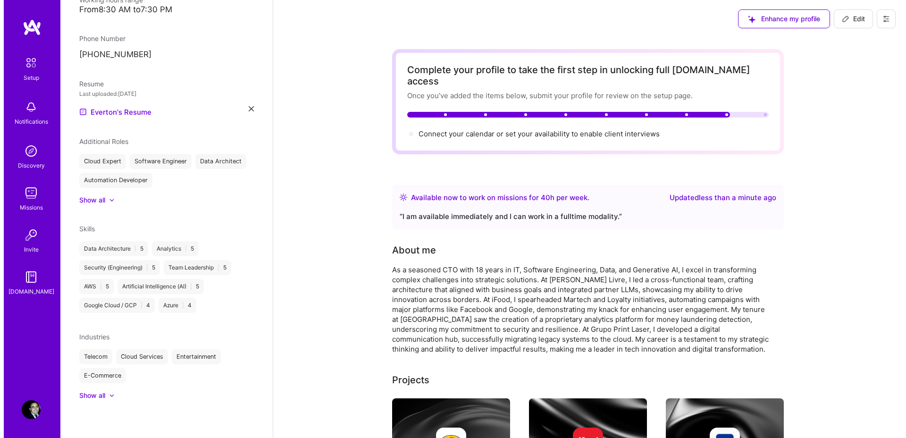
scroll to position [242, 0]
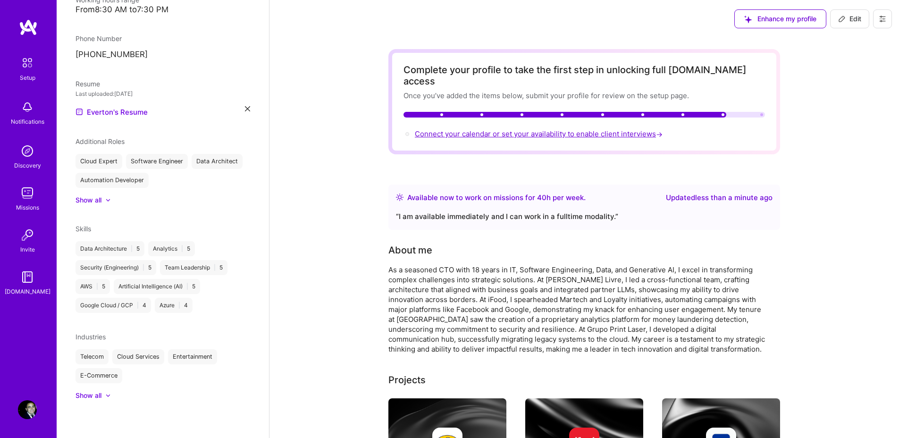
click at [580, 129] on span "Connect your calendar or set your availability to enable client interviews →" at bounding box center [540, 133] width 250 height 9
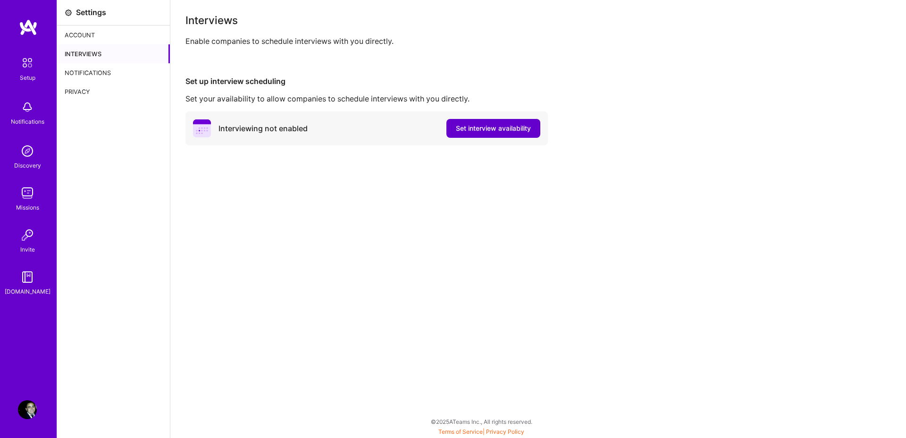
click at [475, 124] on span "Set interview availability" at bounding box center [493, 128] width 75 height 9
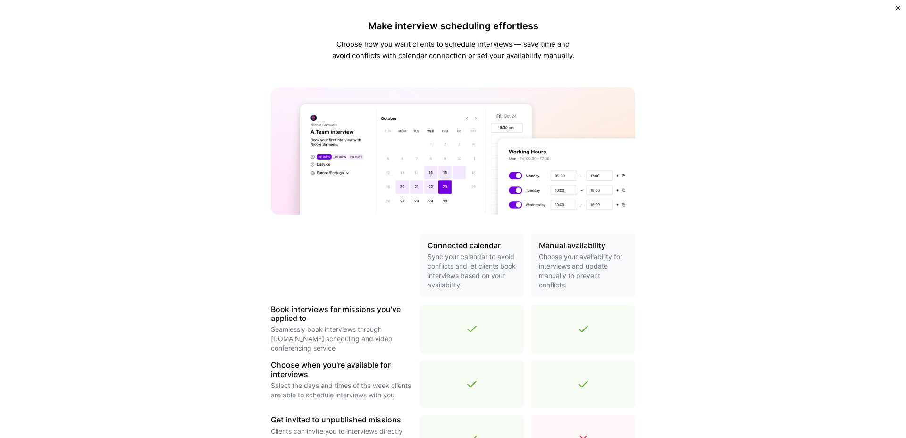
scroll to position [178, 0]
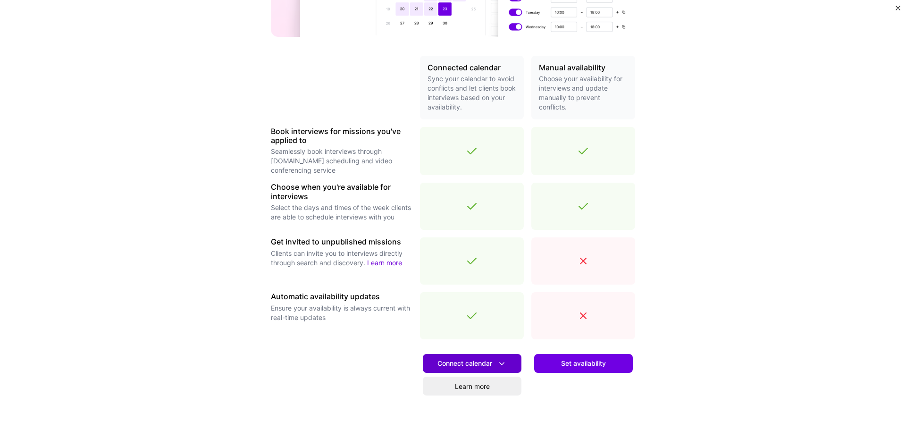
click at [484, 364] on span "Connect calendar" at bounding box center [471, 364] width 69 height 10
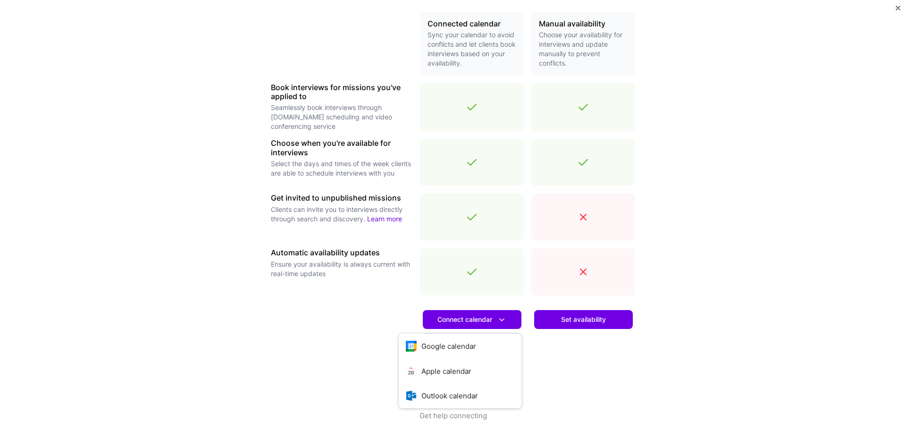
scroll to position [223, 0]
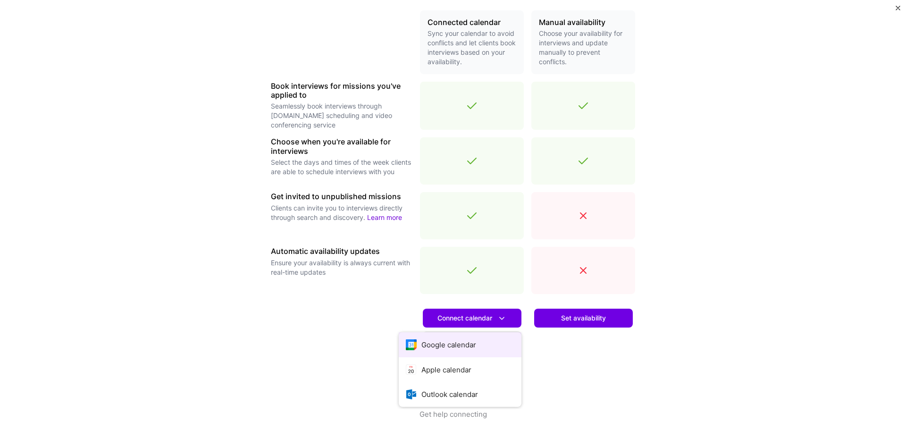
click at [457, 346] on button "Google calendar" at bounding box center [460, 344] width 123 height 25
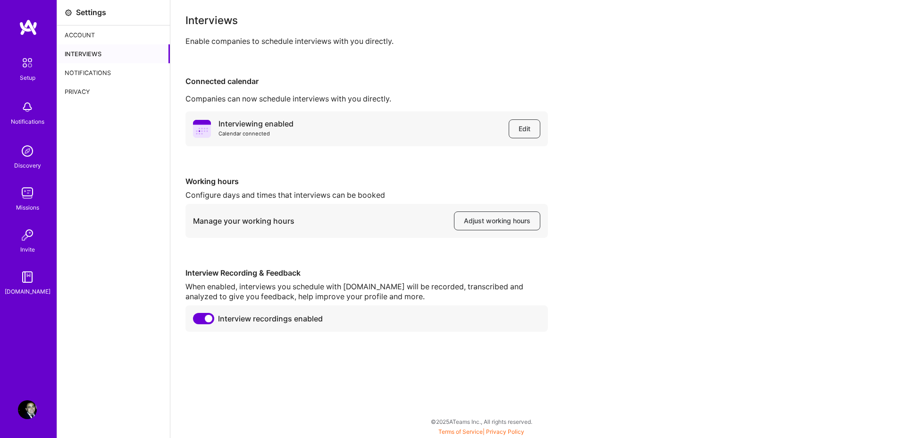
click at [83, 31] on div "Account" at bounding box center [113, 34] width 113 height 19
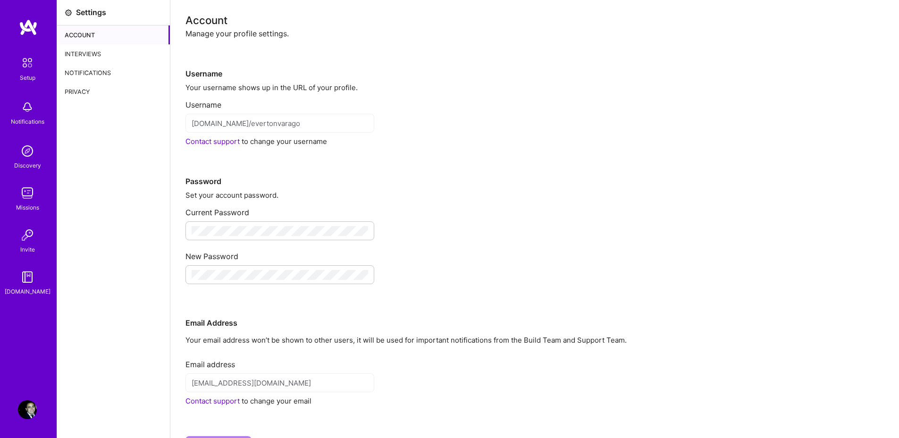
click at [37, 21] on img at bounding box center [28, 27] width 19 height 17
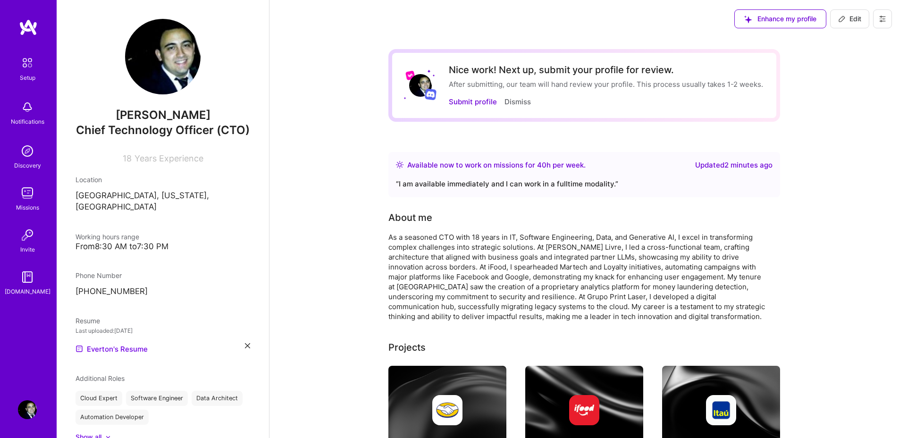
drag, startPoint x: 119, startPoint y: 216, endPoint x: 125, endPoint y: 210, distance: 8.0
click at [119, 213] on p "[GEOGRAPHIC_DATA], [US_STATE], [GEOGRAPHIC_DATA]" at bounding box center [162, 201] width 175 height 23
click at [125, 210] on p "[GEOGRAPHIC_DATA], [US_STATE], [GEOGRAPHIC_DATA]" at bounding box center [162, 201] width 175 height 23
